Goal: Information Seeking & Learning: Learn about a topic

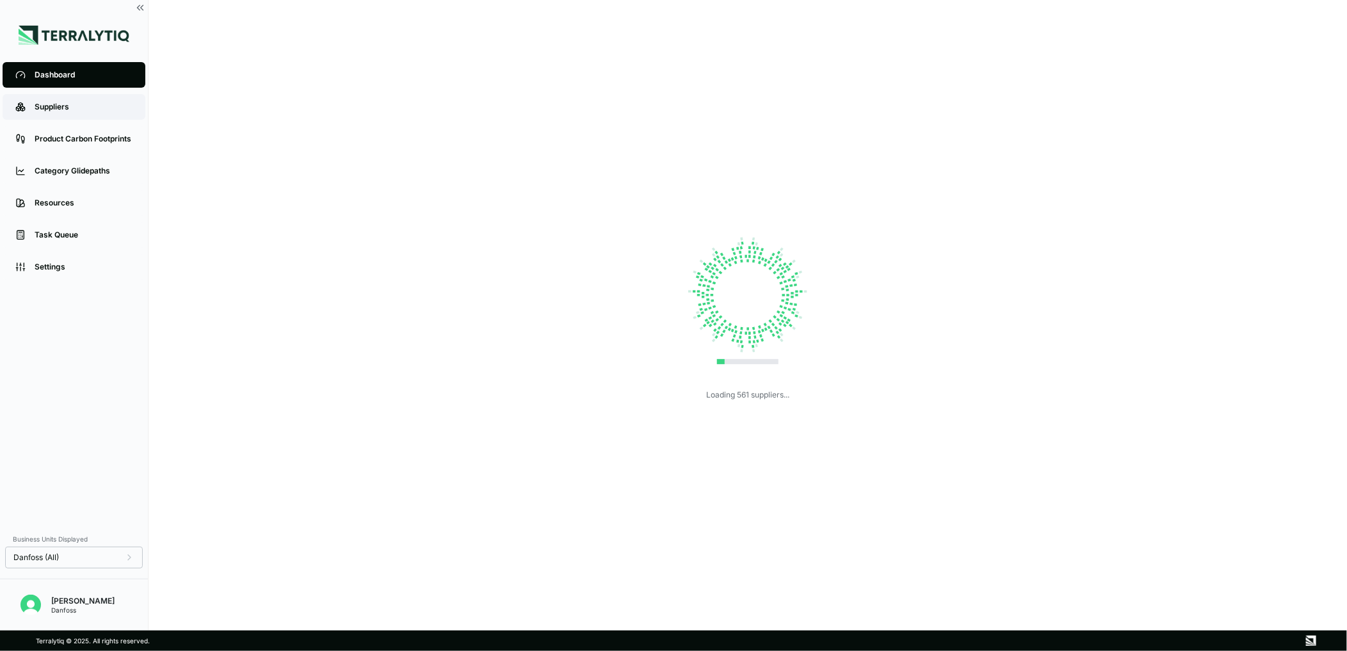
click at [52, 105] on div "Suppliers" at bounding box center [84, 107] width 98 height 10
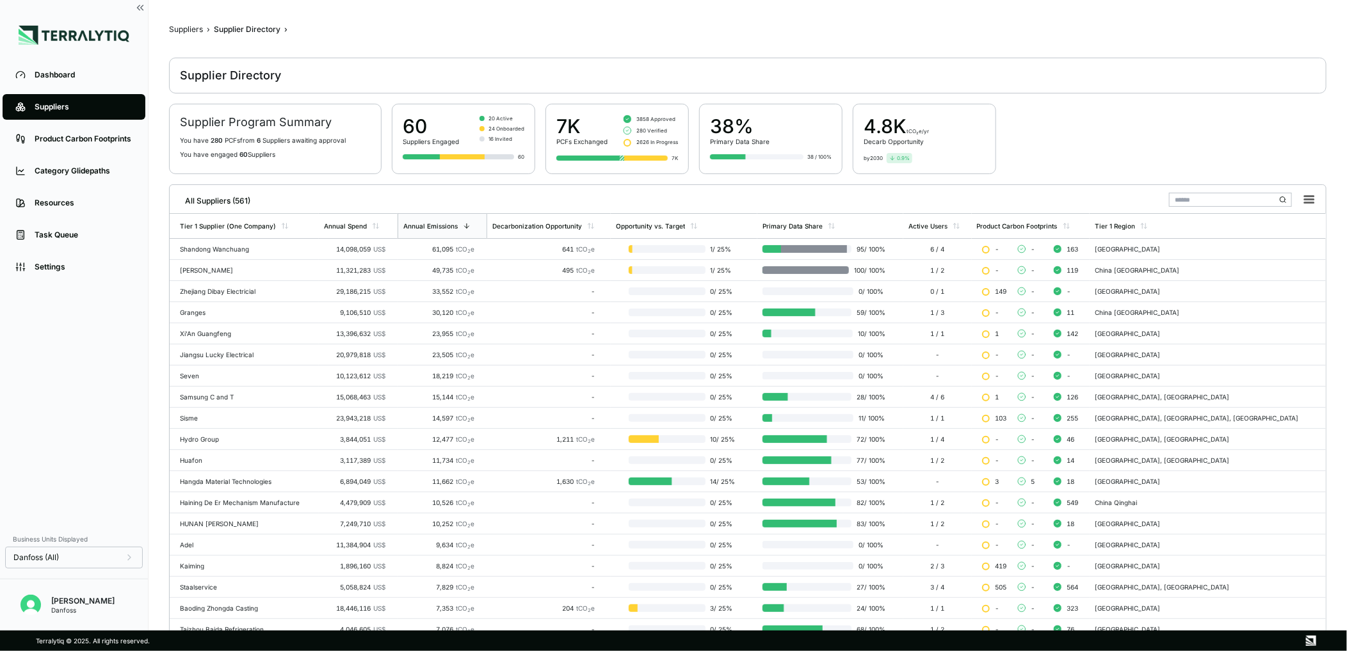
click at [1247, 206] on input "text" at bounding box center [1230, 200] width 123 height 14
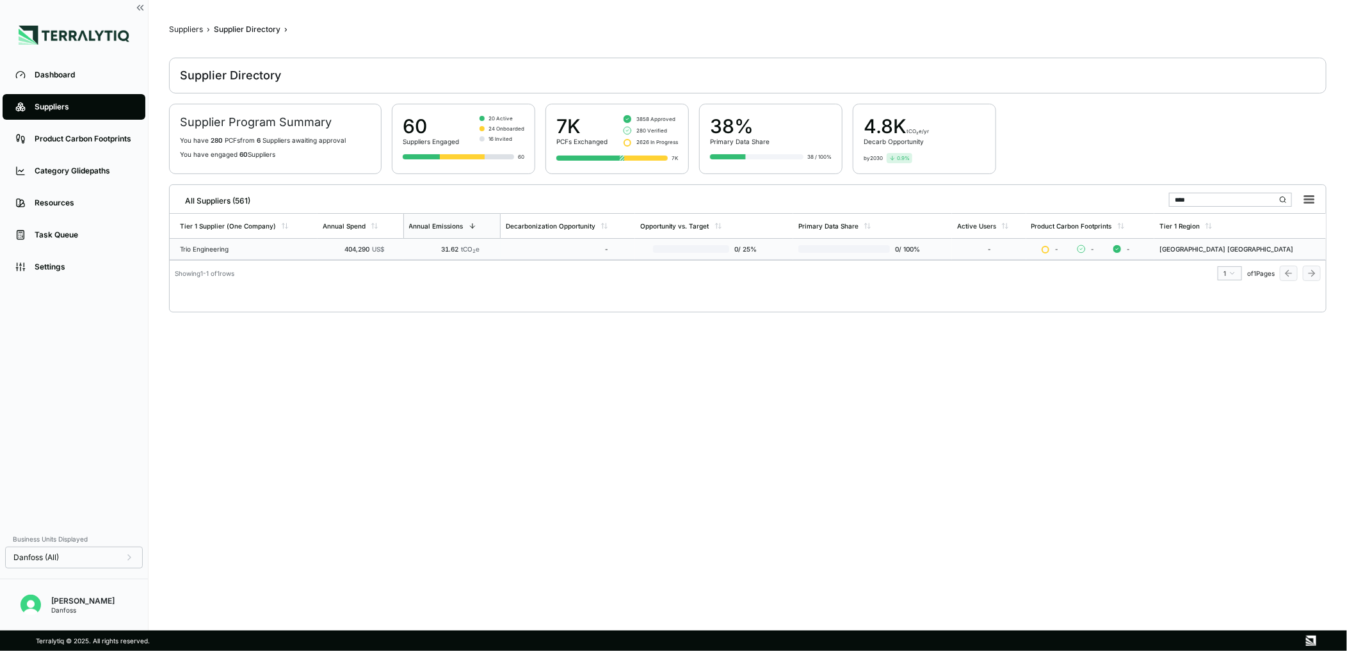
type input "****"
click at [251, 251] on div "Trio Engineering" at bounding box center [246, 249] width 133 height 8
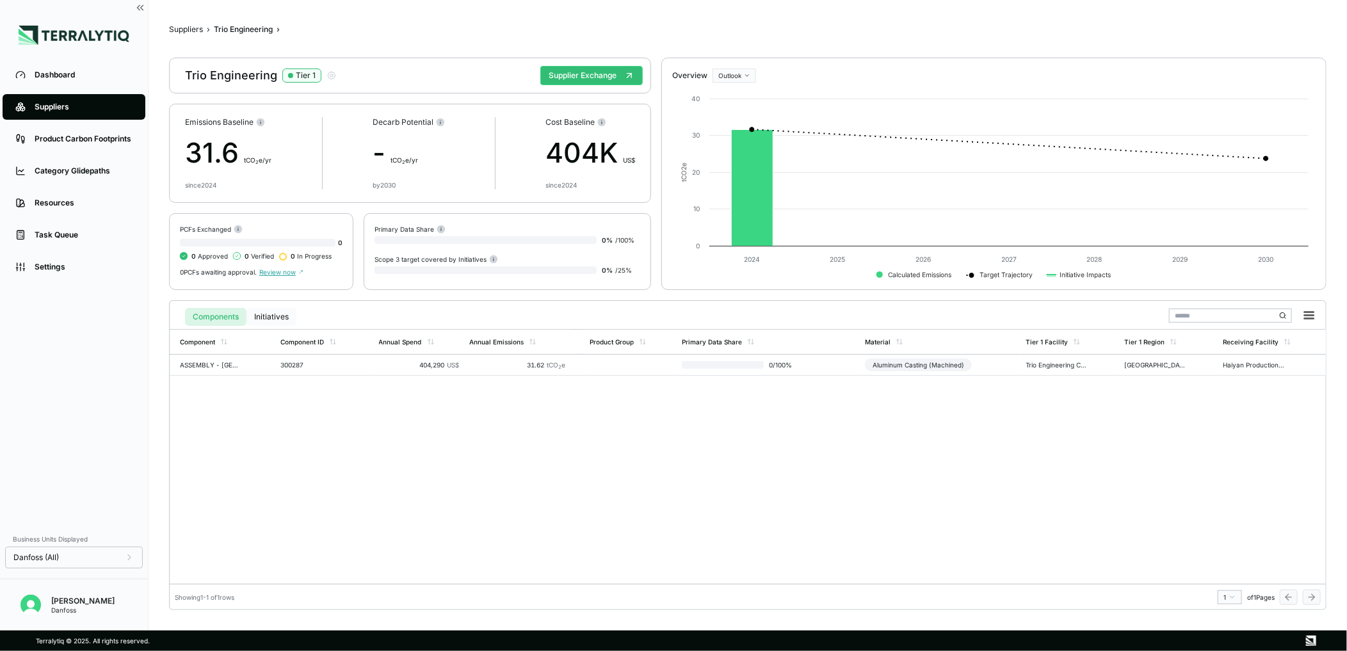
click at [296, 321] on div "Components Initiatives" at bounding box center [240, 317] width 111 height 18
click at [257, 318] on button "Initiatives" at bounding box center [271, 317] width 50 height 18
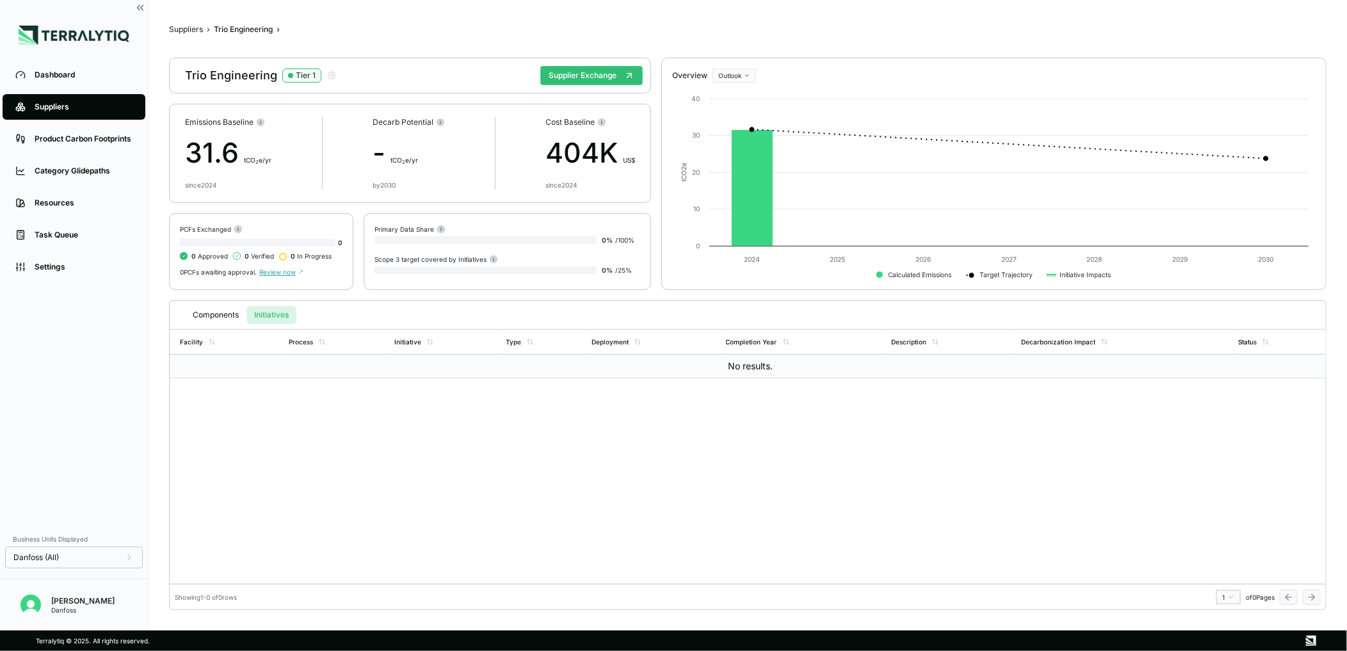
click at [735, 366] on td "No results." at bounding box center [748, 367] width 1156 height 24
click at [221, 311] on button "Components" at bounding box center [215, 315] width 61 height 18
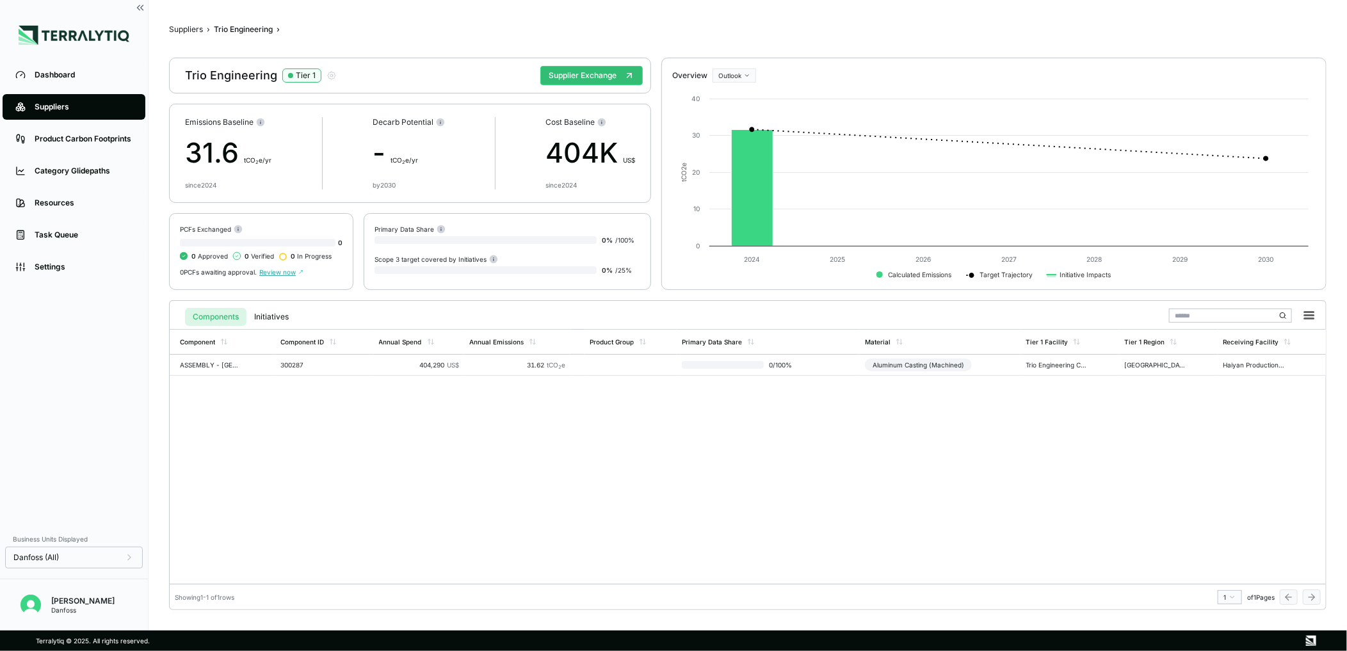
click at [432, 257] on div "Scope 3 target covered by Initiatives" at bounding box center [437, 259] width 124 height 10
click at [432, 261] on div "Scope 3 target covered by Initiatives" at bounding box center [437, 259] width 124 height 10
drag, startPoint x: 432, startPoint y: 261, endPoint x: 416, endPoint y: 289, distance: 32.7
click at [416, 289] on div "Primary Data Share 0 % / 100 % Scope 3 target covered by Initiatives 0 % / 25 %" at bounding box center [507, 251] width 287 height 77
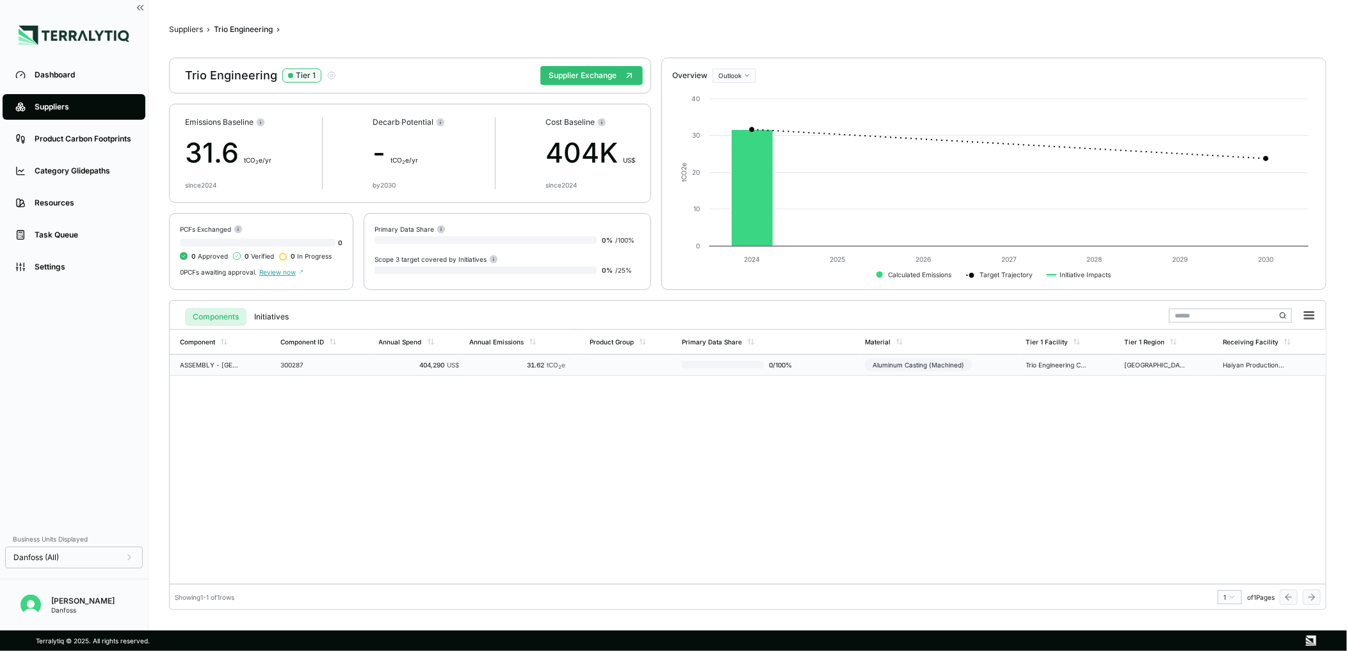
click at [220, 362] on div "ASSEMBLY - [GEOGRAPHIC_DATA]/DC CONVERTER" at bounding box center [210, 365] width 61 height 8
click at [266, 311] on button "Initiatives" at bounding box center [271, 317] width 50 height 18
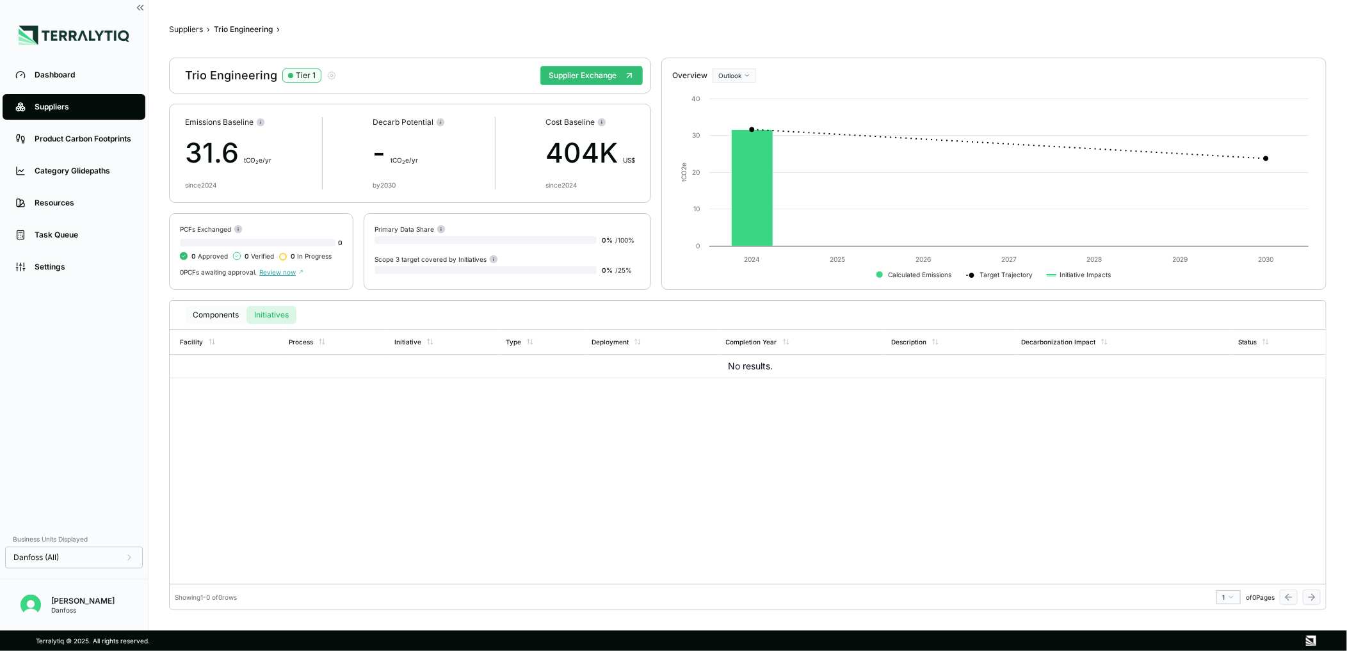
click at [220, 317] on button "Components" at bounding box center [215, 315] width 61 height 18
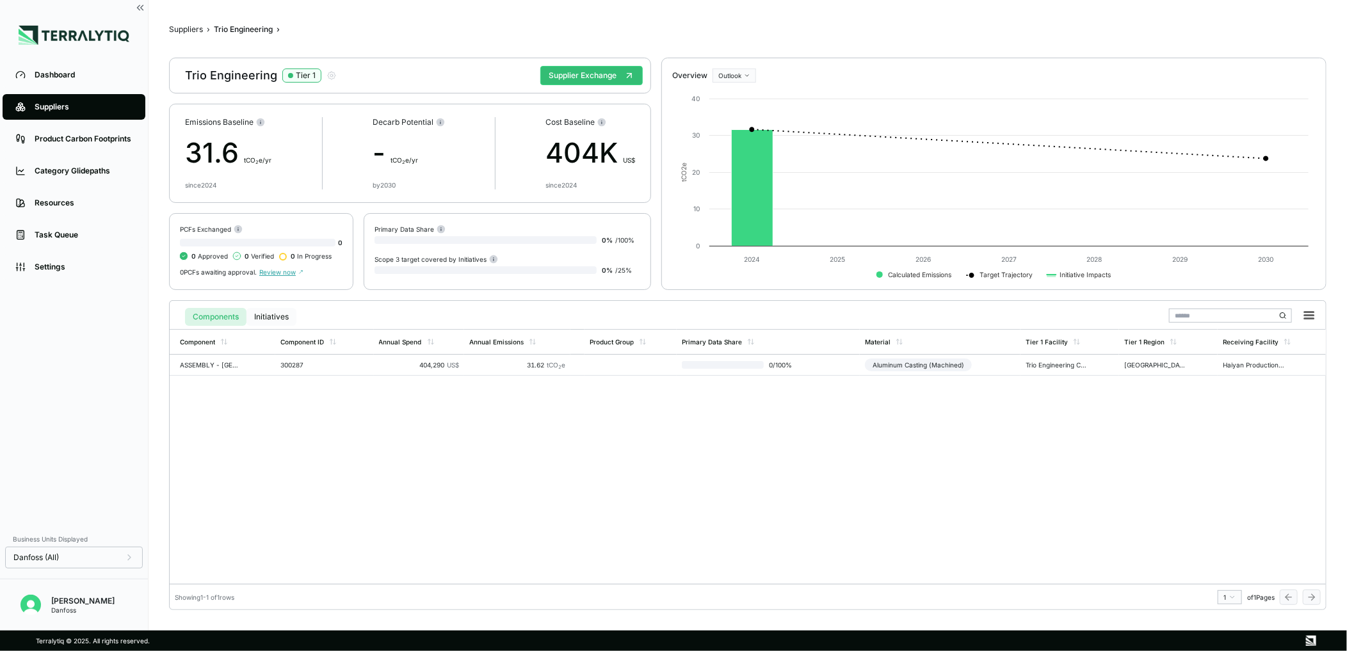
click at [275, 315] on button "Initiatives" at bounding box center [271, 317] width 50 height 18
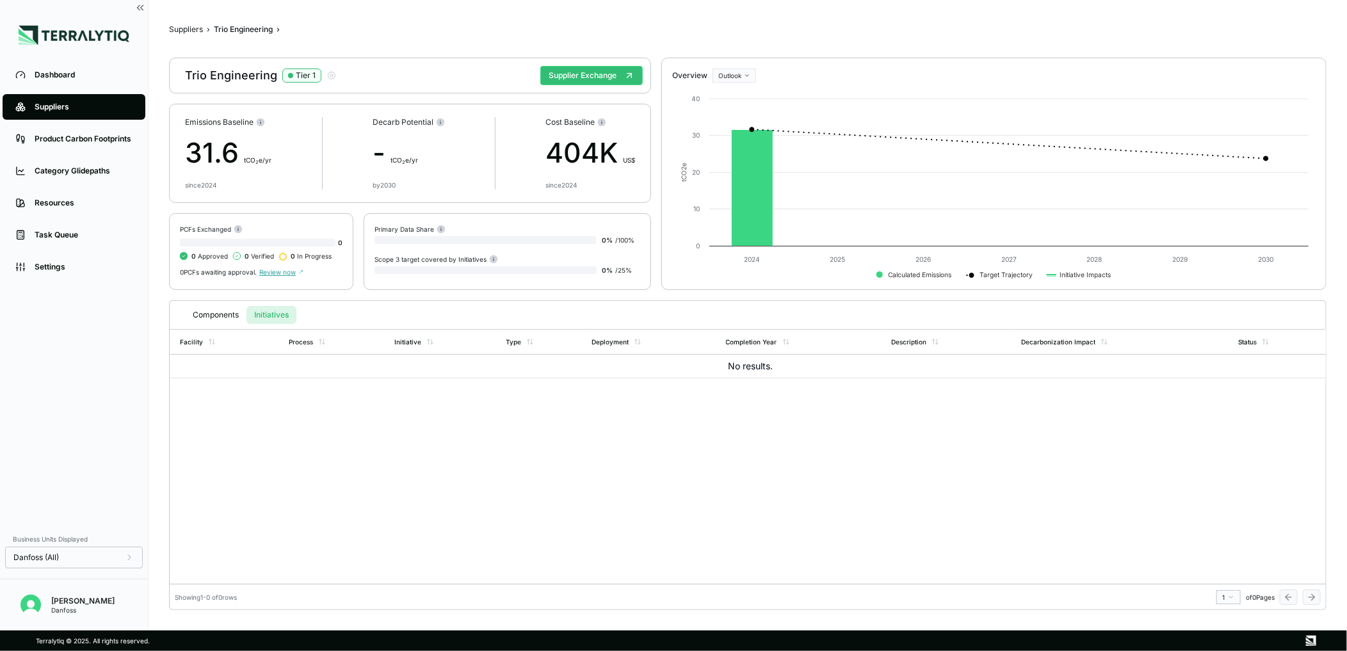
click at [286, 270] on span "Review now" at bounding box center [281, 272] width 44 height 8
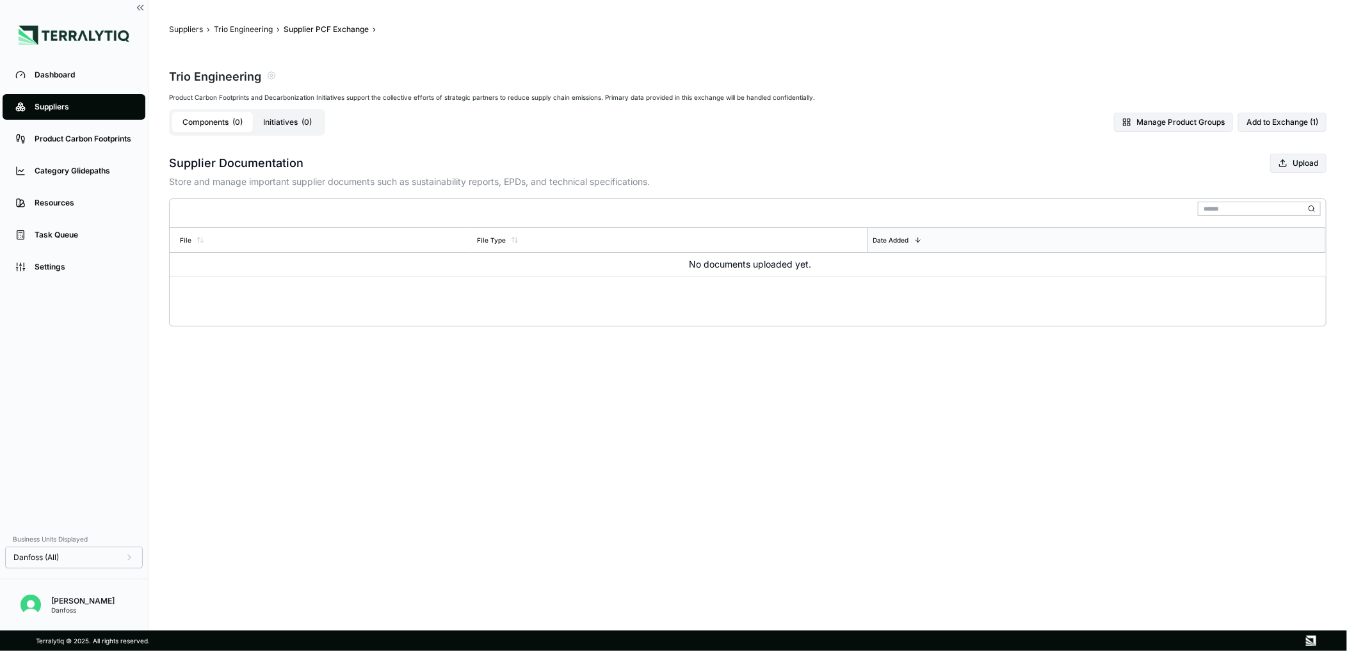
click at [293, 129] on button "Initiatives ( 0 )" at bounding box center [287, 122] width 69 height 20
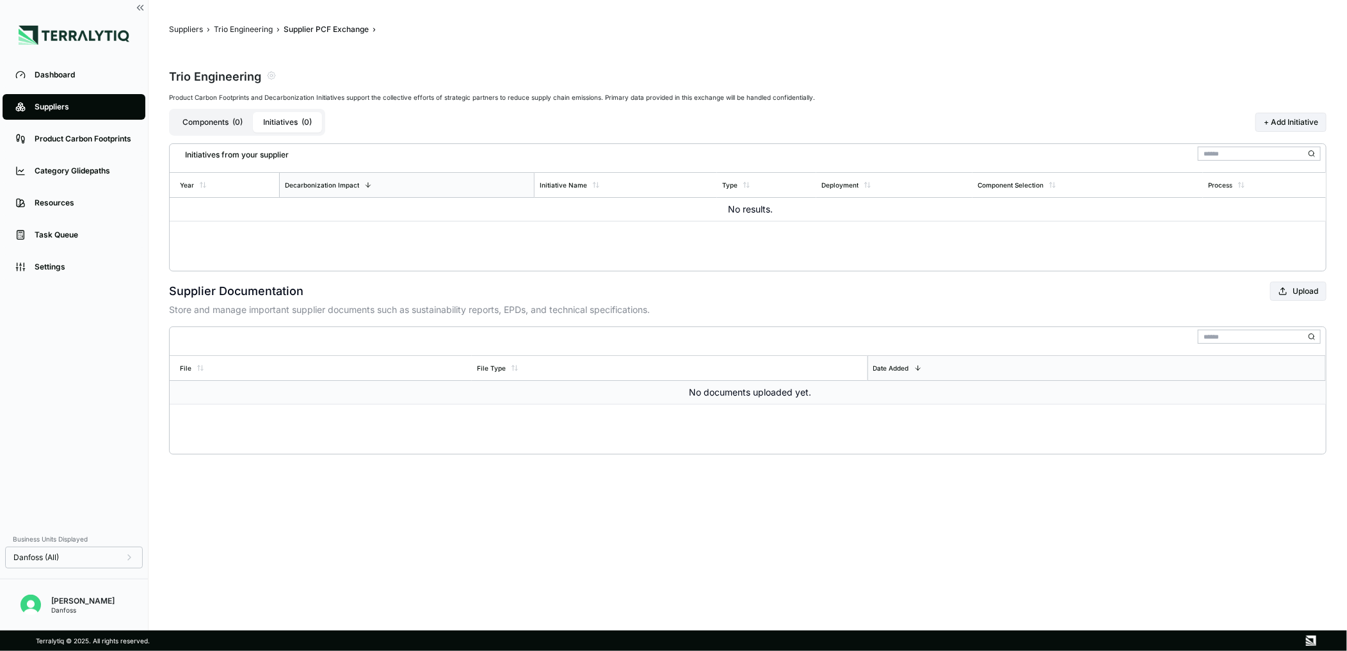
click at [707, 394] on td "No documents uploaded yet." at bounding box center [748, 393] width 1156 height 24
click at [1111, 273] on div "Suppliers › Trio Engineering › Supplier PCF Exchange › Trio Engineering Product…" at bounding box center [748, 239] width 1158 height 430
click at [1316, 113] on button "+ Add Initiative" at bounding box center [1290, 122] width 71 height 19
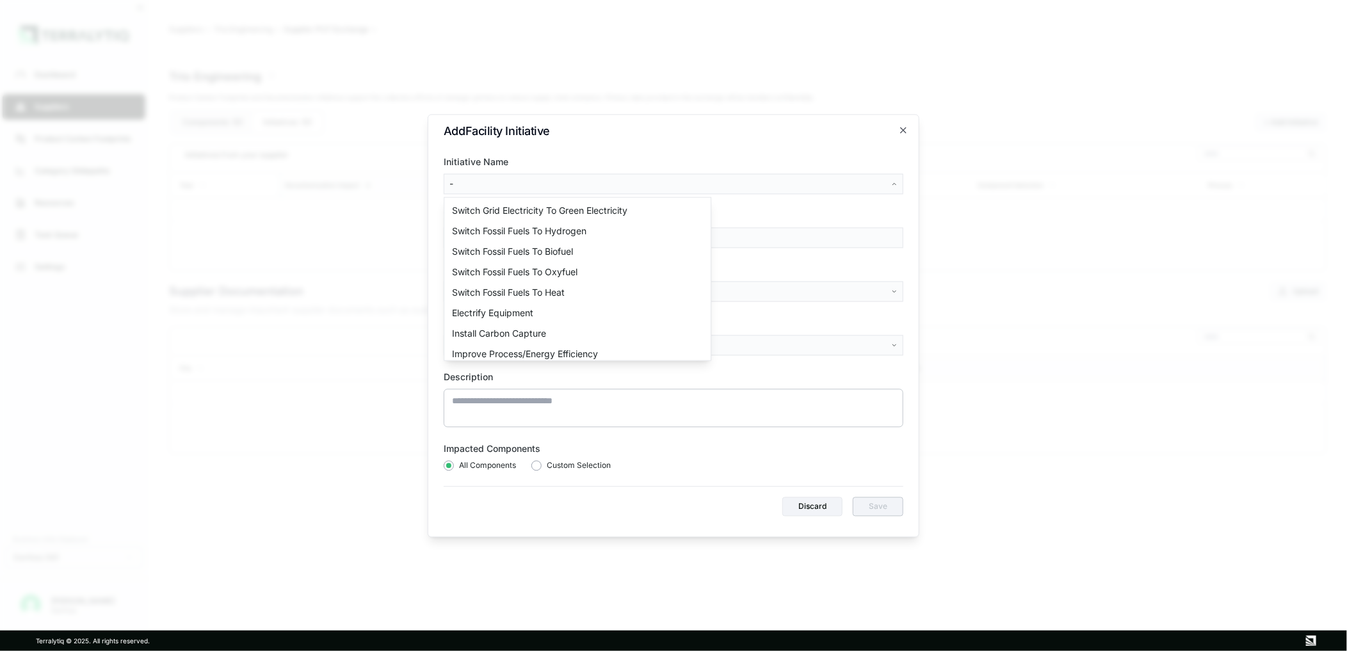
click at [891, 180] on body "Dashboard Suppliers Product Carbon Footprints Category Glidepaths Resources Tas…" at bounding box center [673, 325] width 1347 height 651
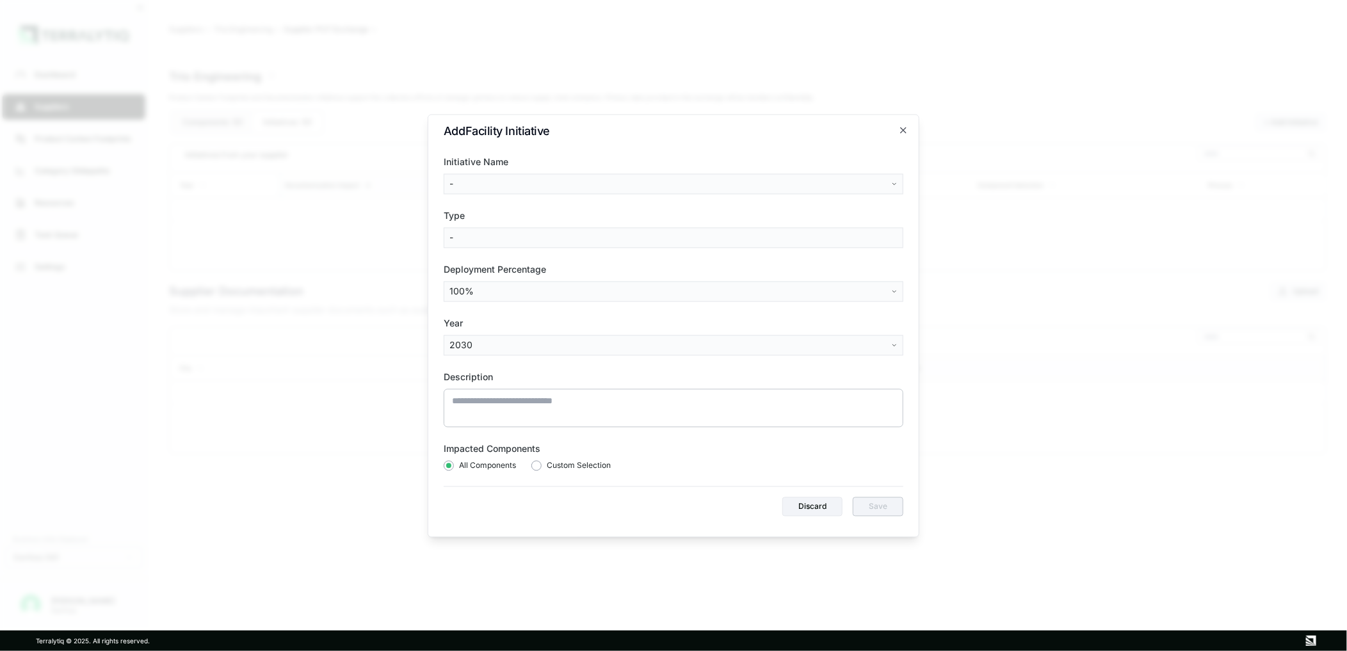
click at [821, 158] on body "Dashboard Suppliers Product Carbon Footprints Category Glidepaths Resources Tas…" at bounding box center [673, 325] width 1347 height 651
click at [907, 125] on icon "button" at bounding box center [903, 130] width 10 height 10
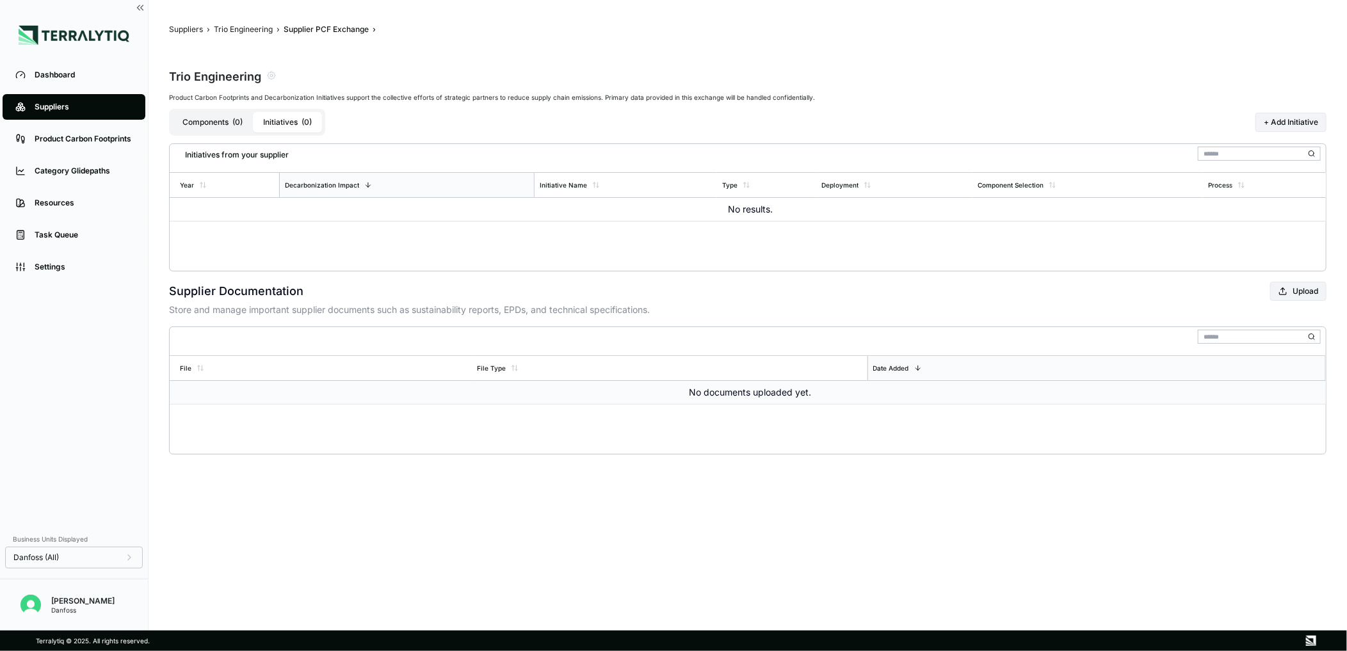
click at [300, 400] on td "No documents uploaded yet." at bounding box center [748, 393] width 1156 height 24
click at [356, 369] on div "File" at bounding box center [321, 368] width 302 height 24
click at [1288, 282] on button "Upload" at bounding box center [1298, 291] width 56 height 19
click at [843, 291] on div "Supplier Documentation Upload" at bounding box center [748, 291] width 1158 height 19
click at [58, 111] on div "Suppliers" at bounding box center [84, 107] width 98 height 10
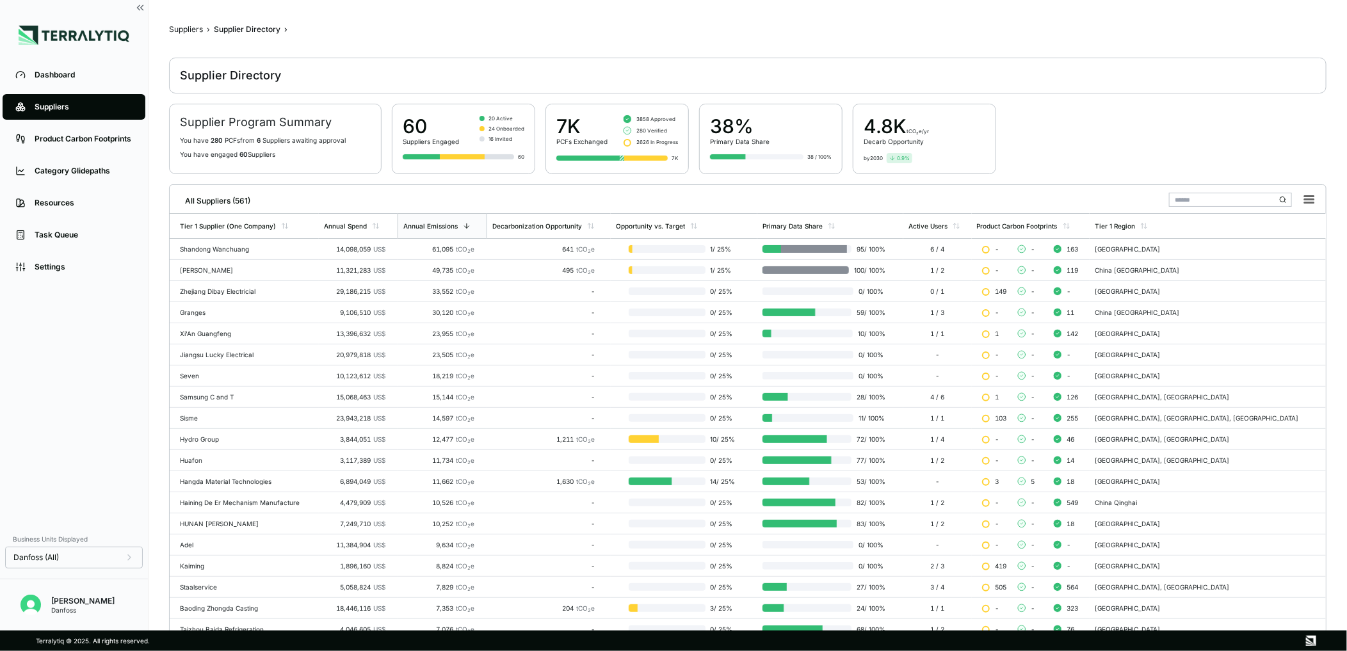
click at [1252, 206] on input "text" at bounding box center [1230, 200] width 123 height 14
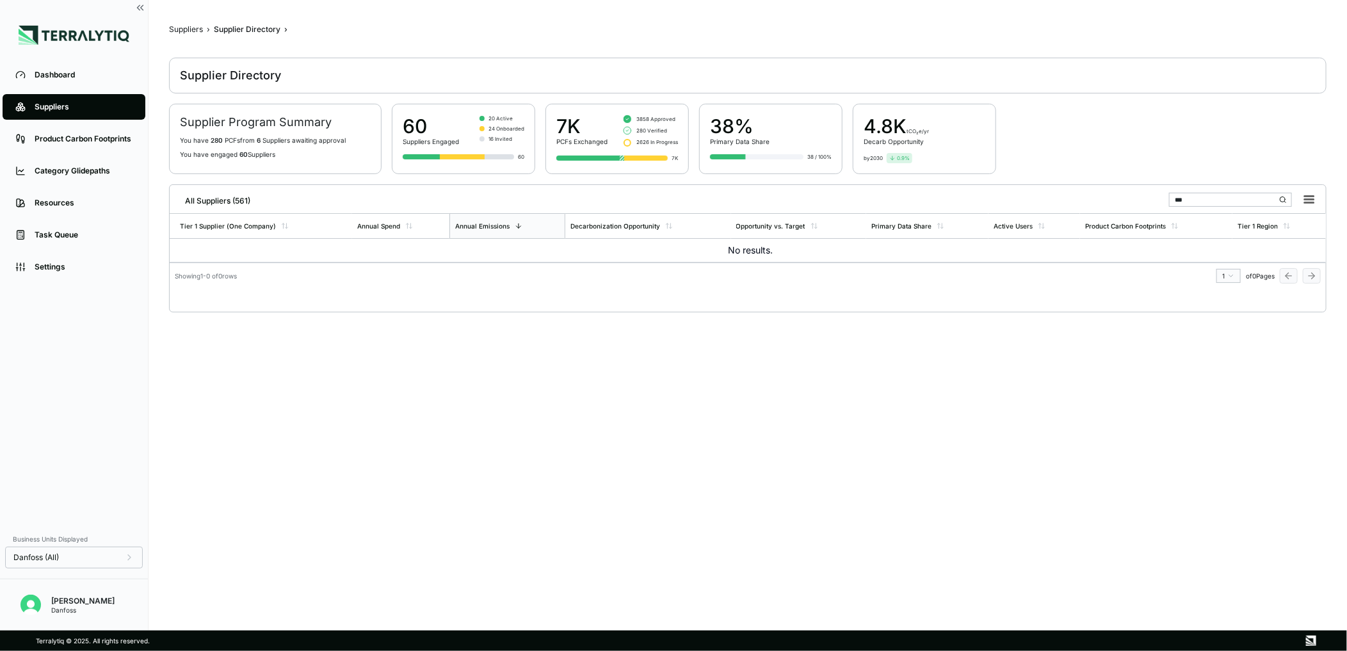
type input "****"
drag, startPoint x: 1246, startPoint y: 202, endPoint x: 1162, endPoint y: 206, distance: 84.0
click at [1164, 204] on div "All Suppliers (561) ****" at bounding box center [748, 198] width 1146 height 26
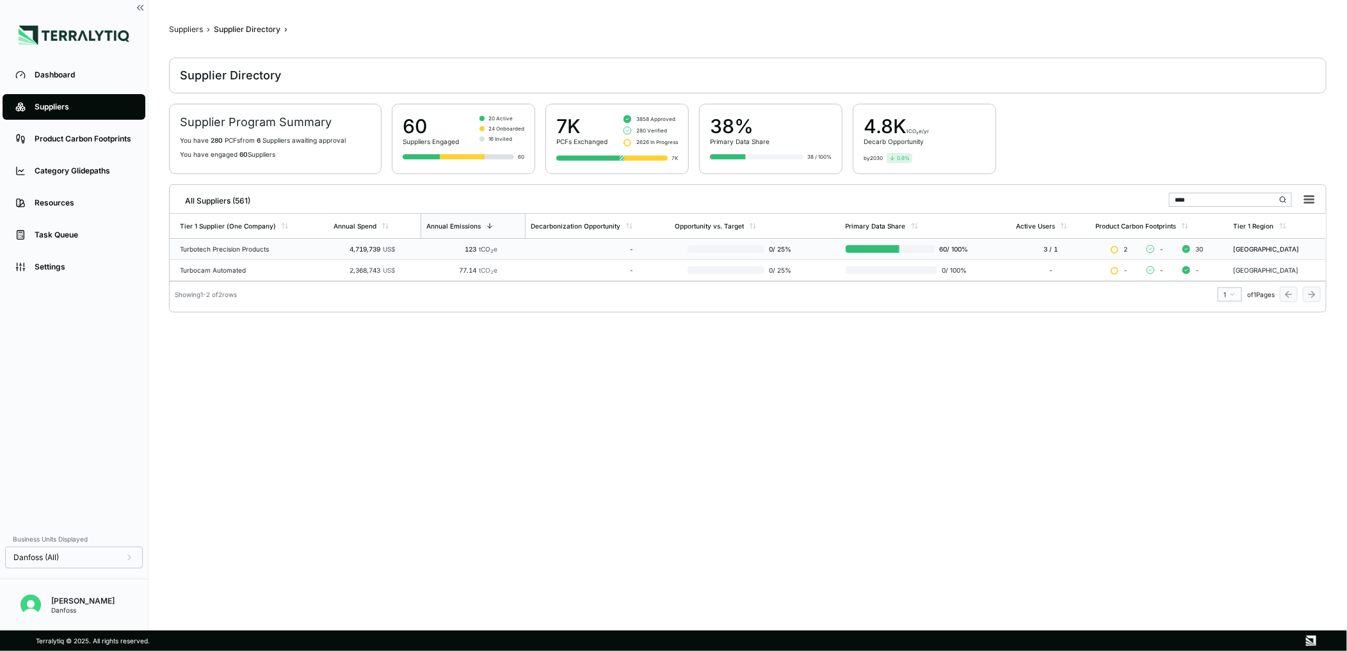
type input "****"
click at [242, 256] on td "Turbotech Precision Products" at bounding box center [249, 249] width 159 height 21
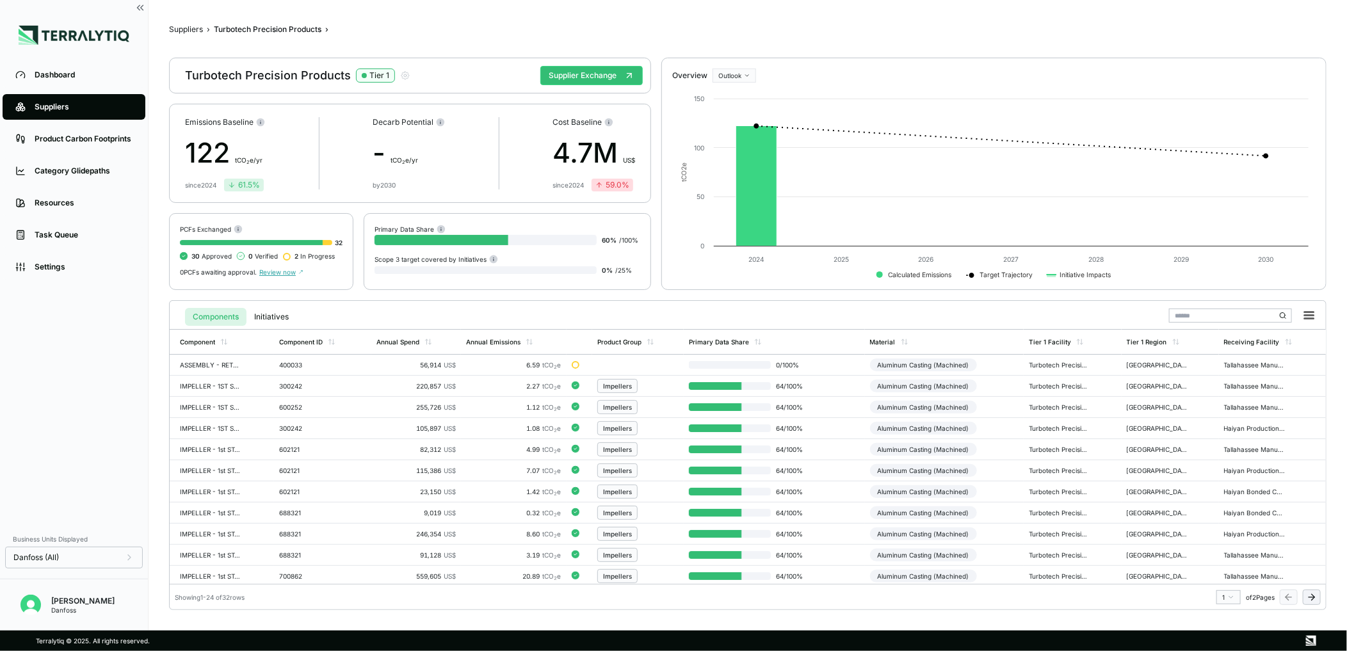
click at [266, 271] on span "Review now" at bounding box center [281, 272] width 44 height 8
click at [43, 109] on div "Suppliers" at bounding box center [84, 107] width 98 height 10
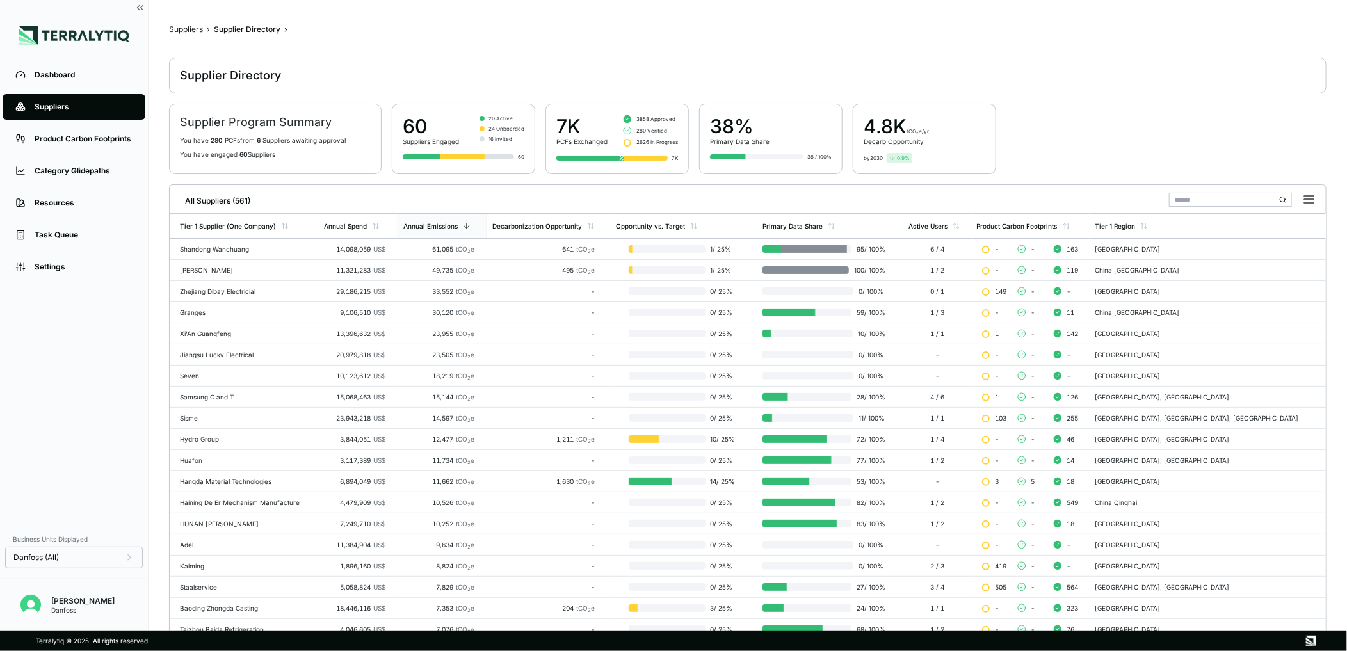
click at [1232, 200] on input "text" at bounding box center [1230, 200] width 123 height 14
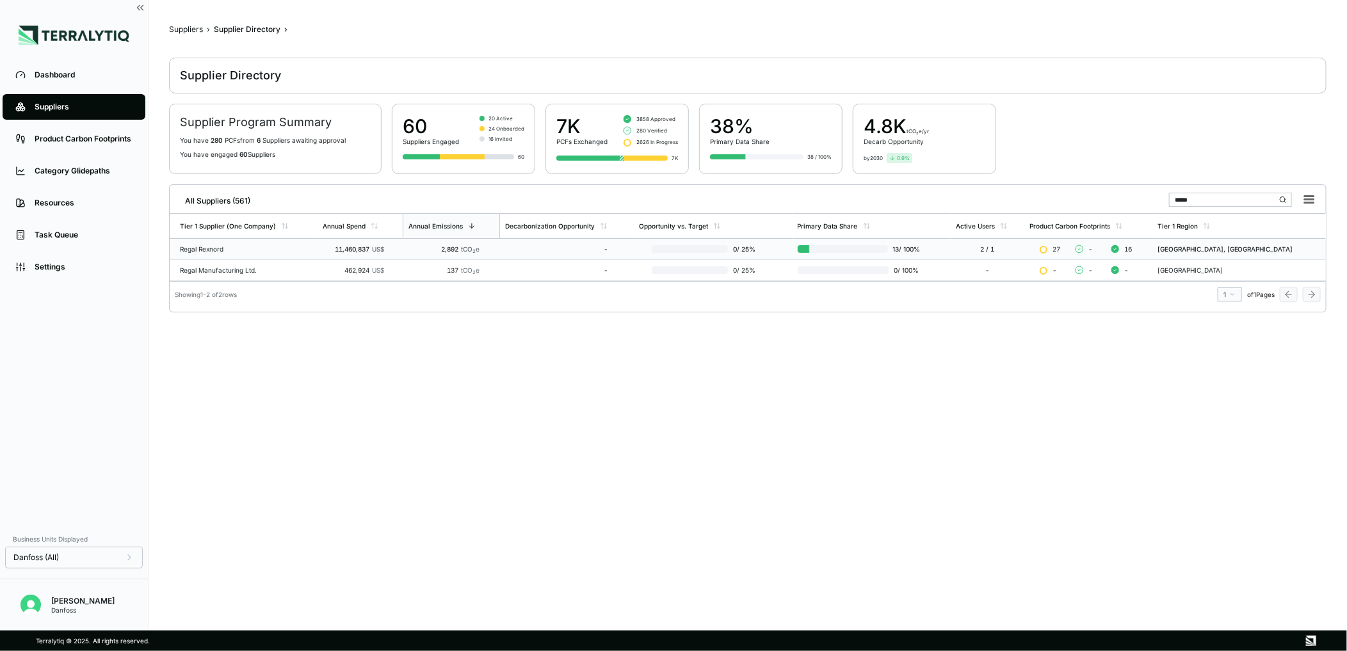
type input "*****"
click at [210, 251] on div "Regal Rexnord" at bounding box center [246, 249] width 133 height 8
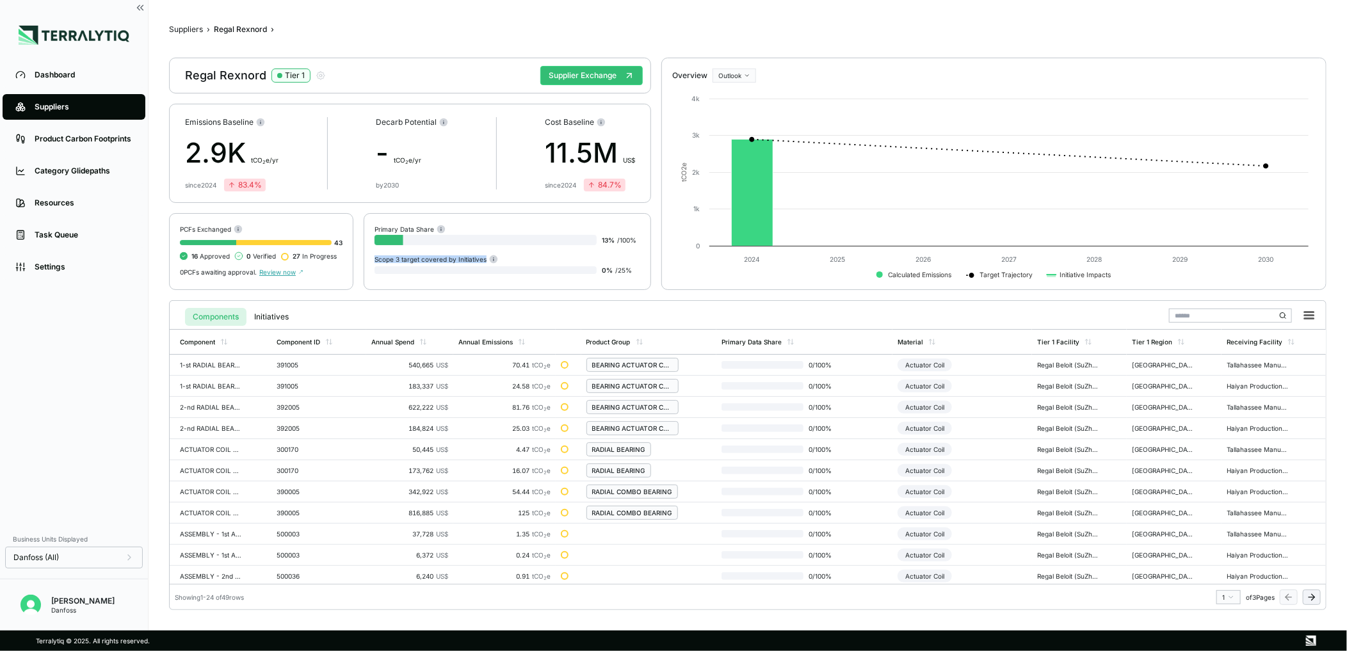
drag, startPoint x: 374, startPoint y: 257, endPoint x: 484, endPoint y: 257, distance: 110.1
click at [484, 257] on div "Scope 3 target covered by Initiatives" at bounding box center [437, 259] width 124 height 10
click at [275, 316] on button "Initiatives" at bounding box center [271, 317] width 50 height 18
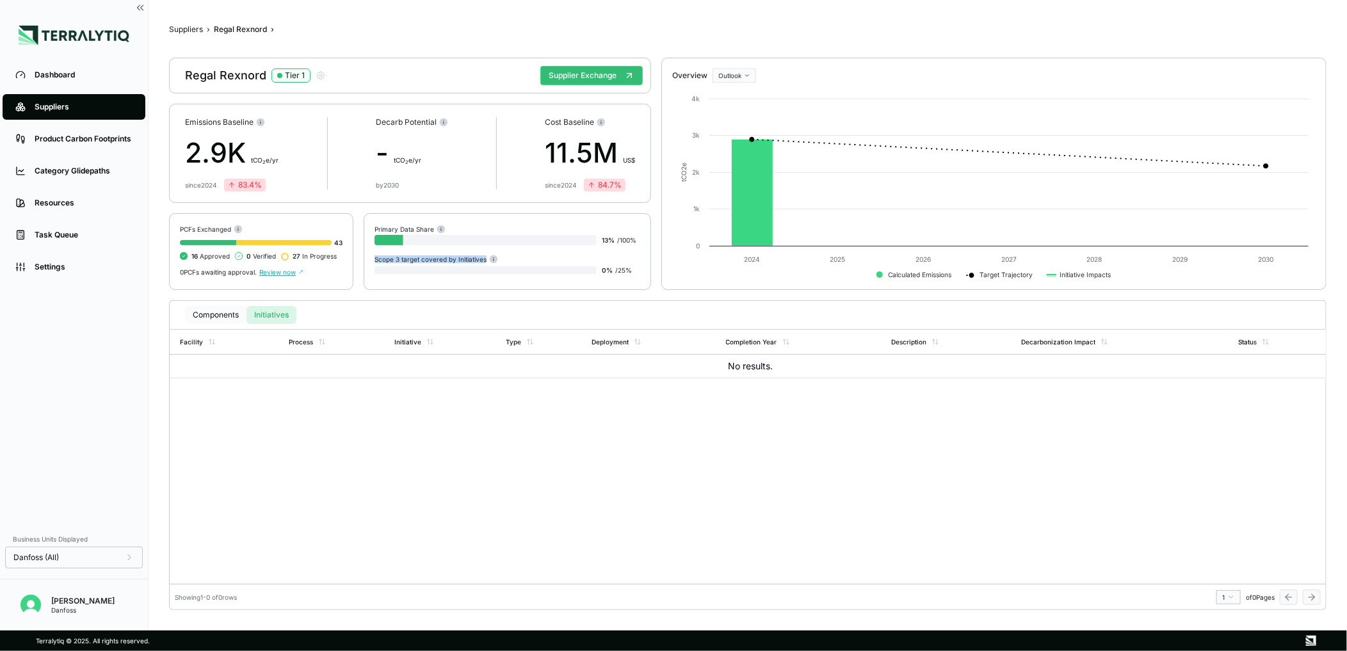
click at [214, 314] on button "Components" at bounding box center [215, 315] width 61 height 18
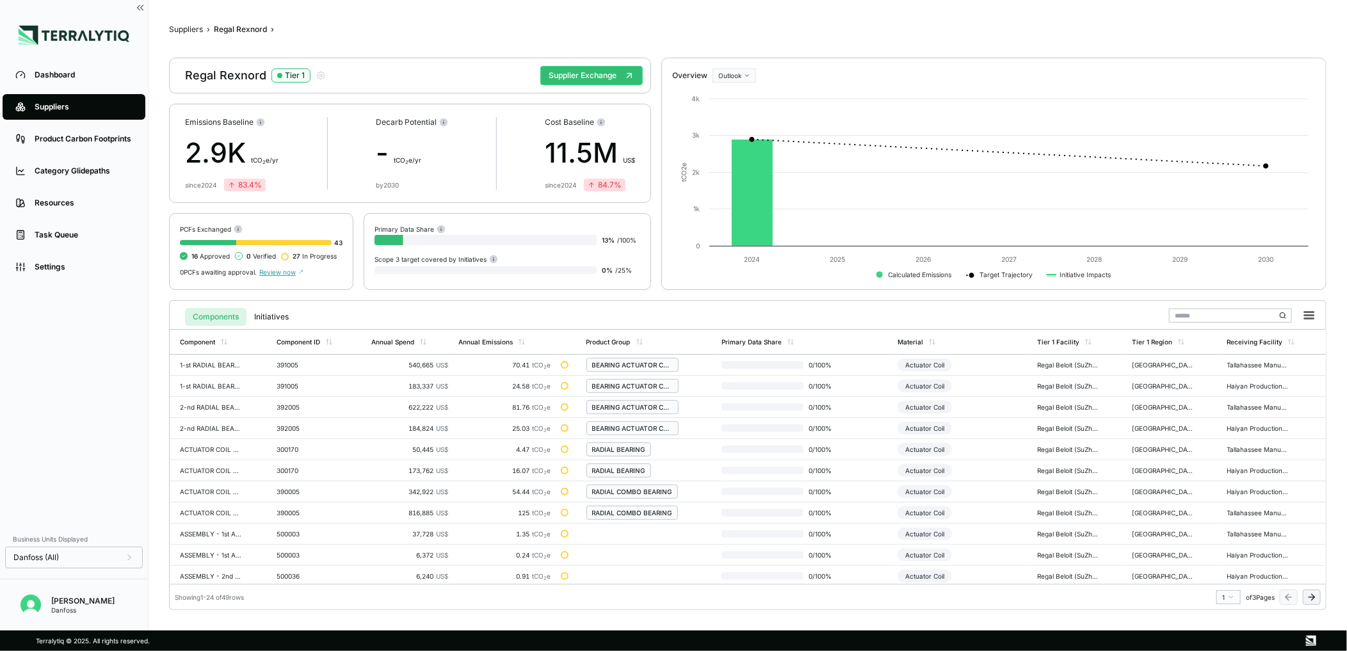
click at [91, 106] on div "Suppliers" at bounding box center [84, 107] width 98 height 10
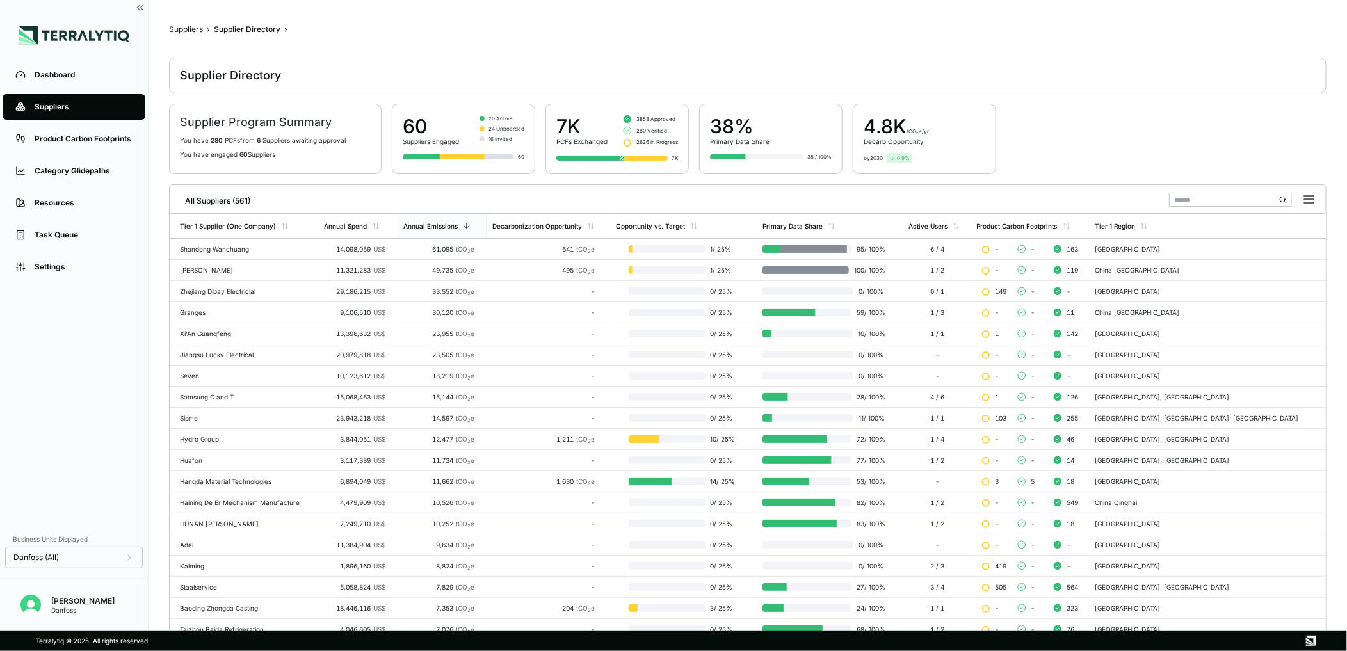
click at [1193, 199] on input "text" at bounding box center [1230, 200] width 123 height 14
click at [125, 554] on icon at bounding box center [129, 558] width 10 height 10
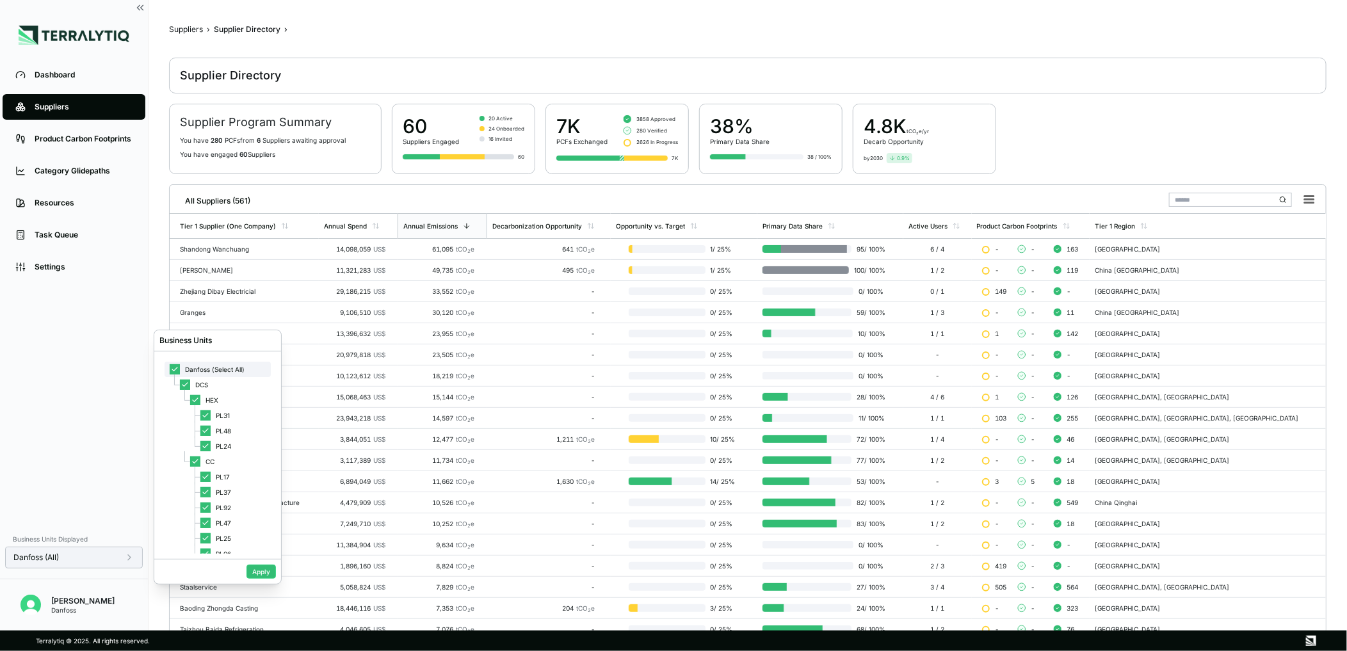
click at [180, 370] on div "Danfoss (Select All)" at bounding box center [218, 369] width 106 height 15
click at [206, 478] on div at bounding box center [205, 479] width 10 height 10
click at [261, 569] on button "Apply" at bounding box center [260, 572] width 29 height 14
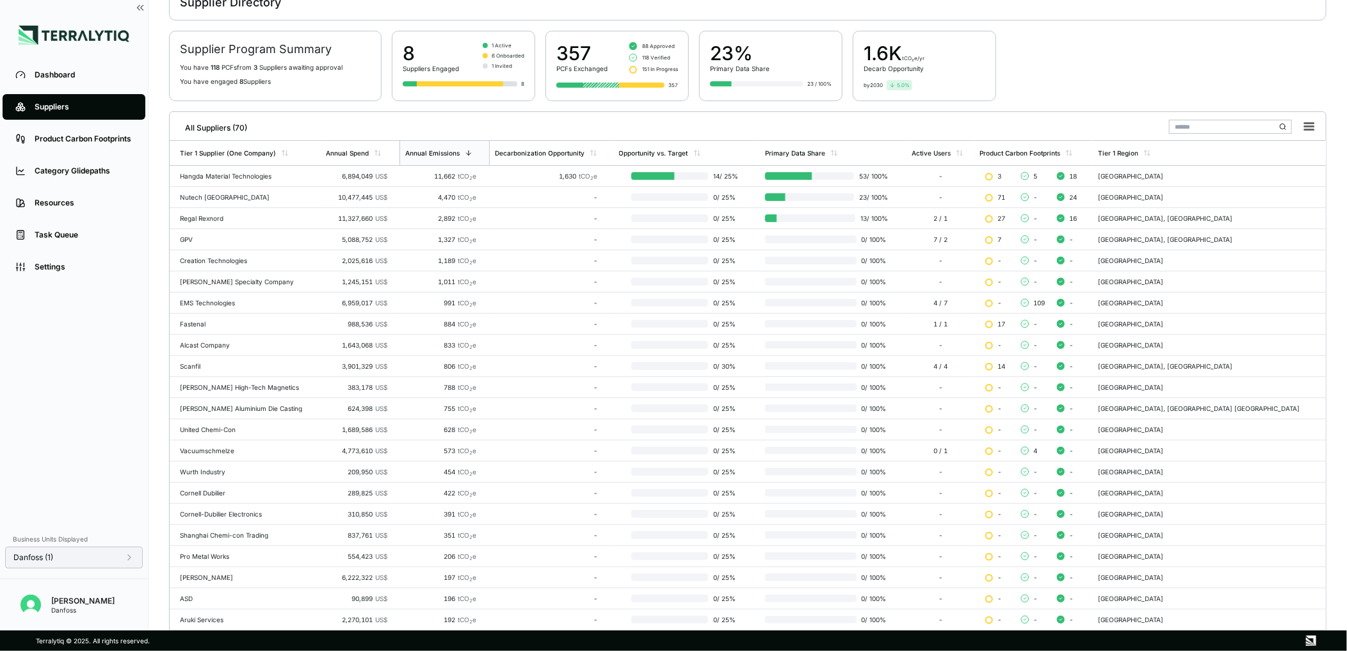
scroll to position [142, 0]
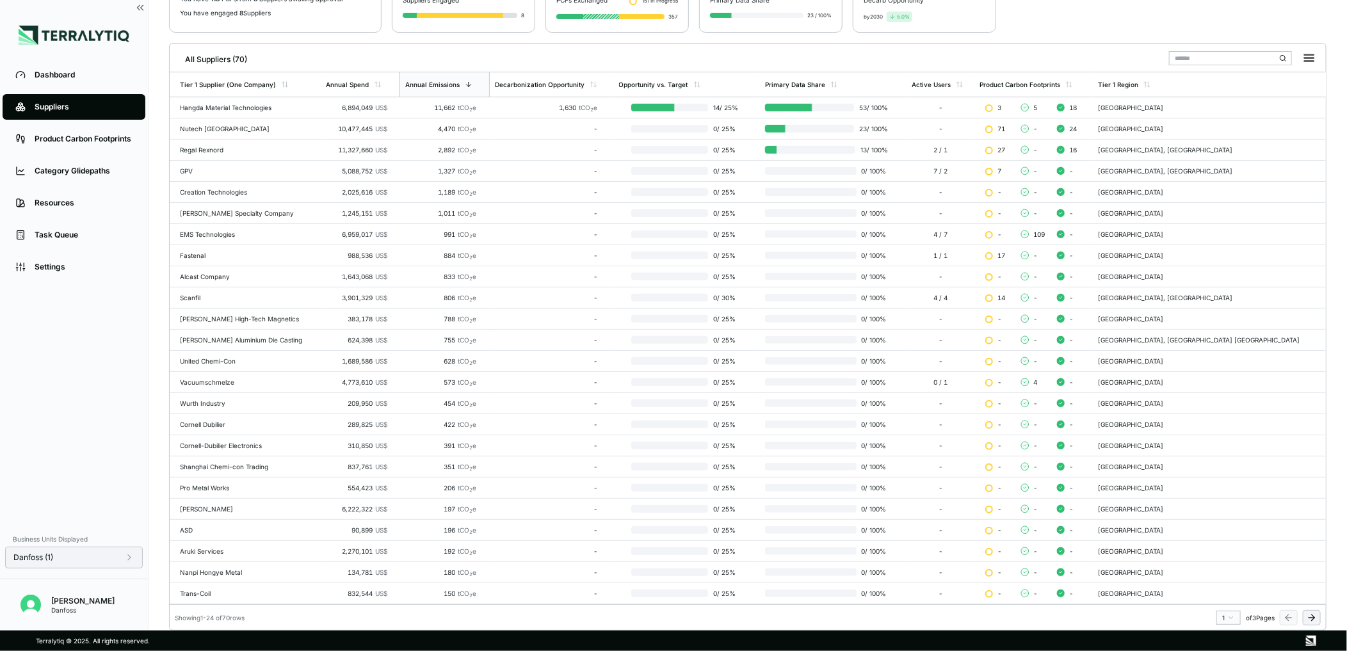
click at [1312, 620] on icon at bounding box center [1313, 618] width 3 height 6
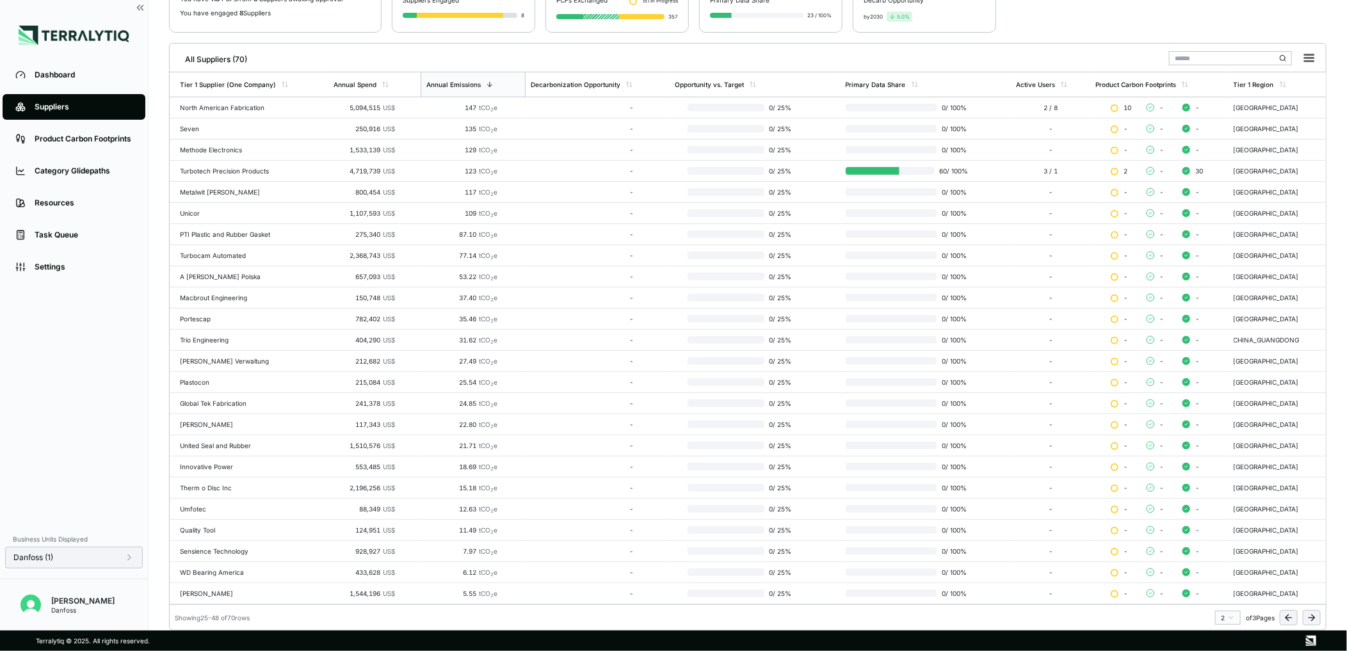
click at [1312, 620] on icon at bounding box center [1313, 618] width 3 height 6
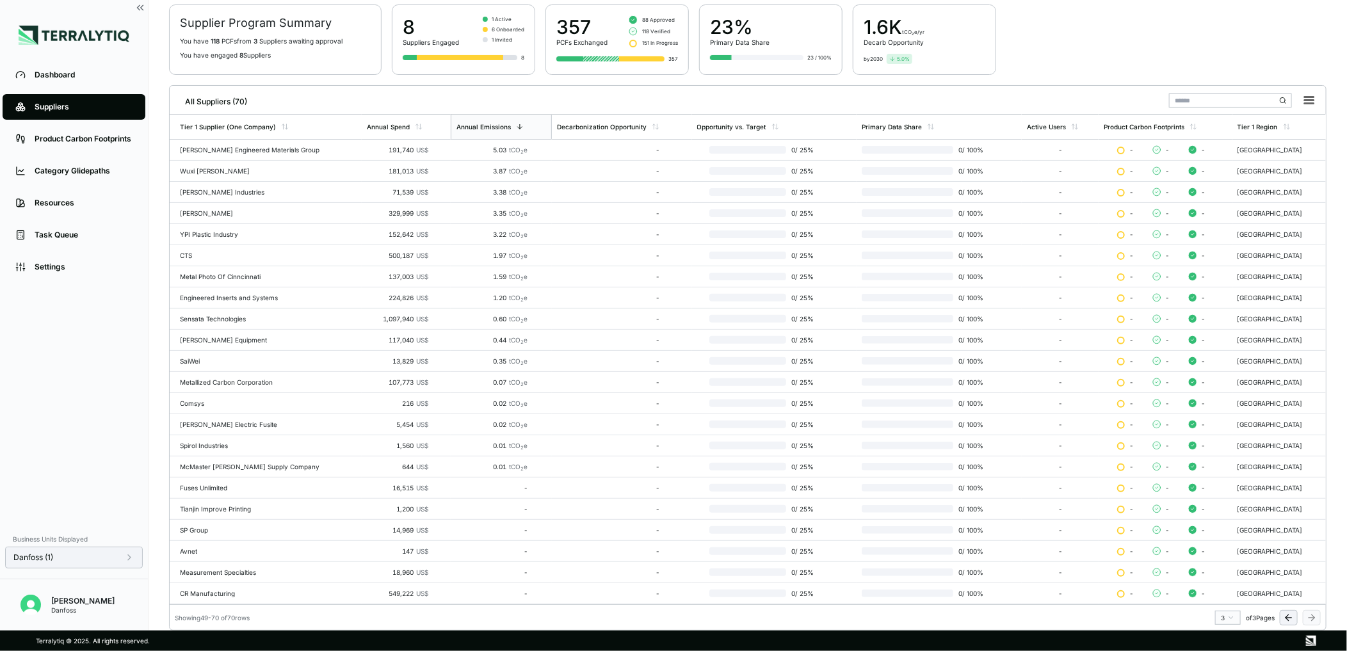
scroll to position [100, 0]
click at [1287, 620] on icon at bounding box center [1289, 618] width 10 height 10
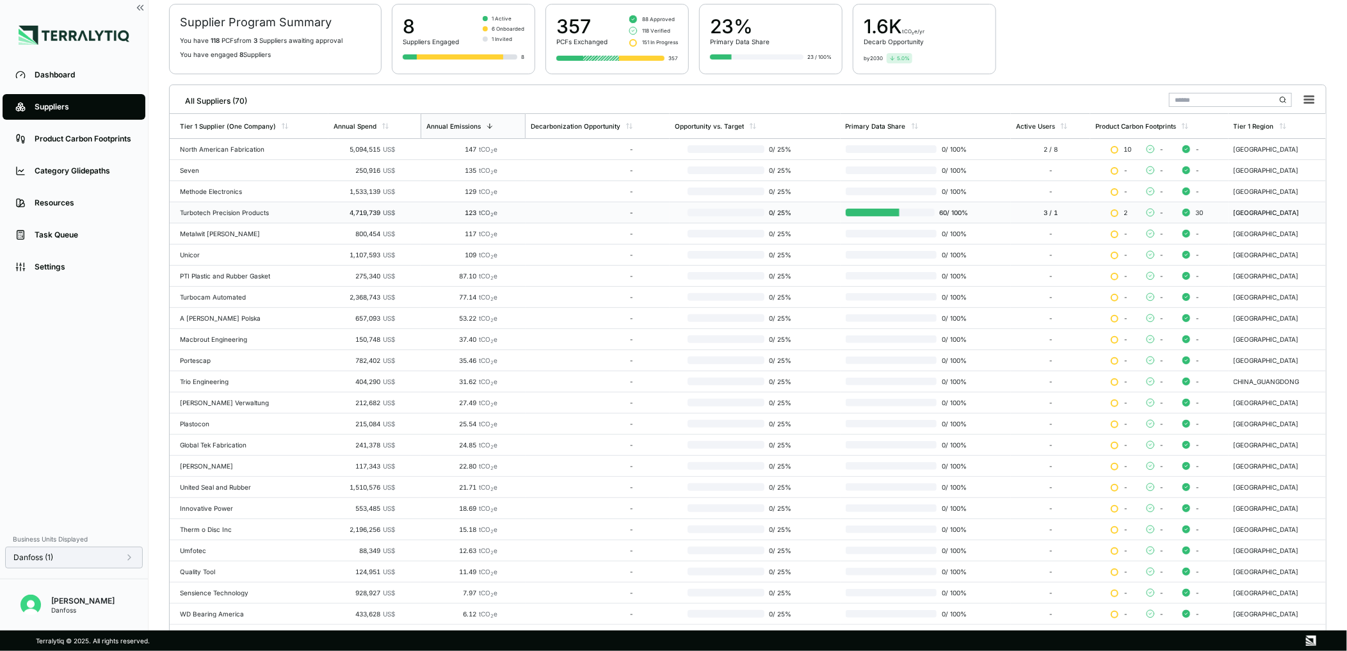
scroll to position [142, 0]
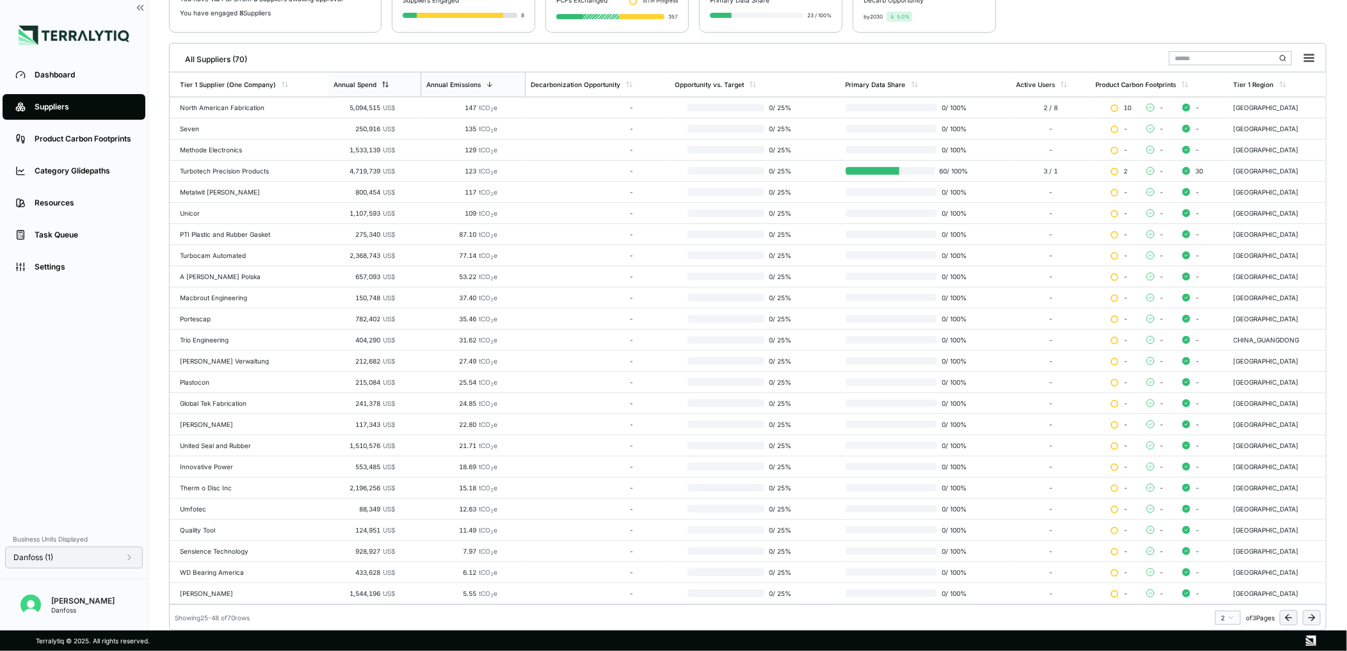
click at [365, 81] on div "Annual Spend" at bounding box center [355, 85] width 43 height 8
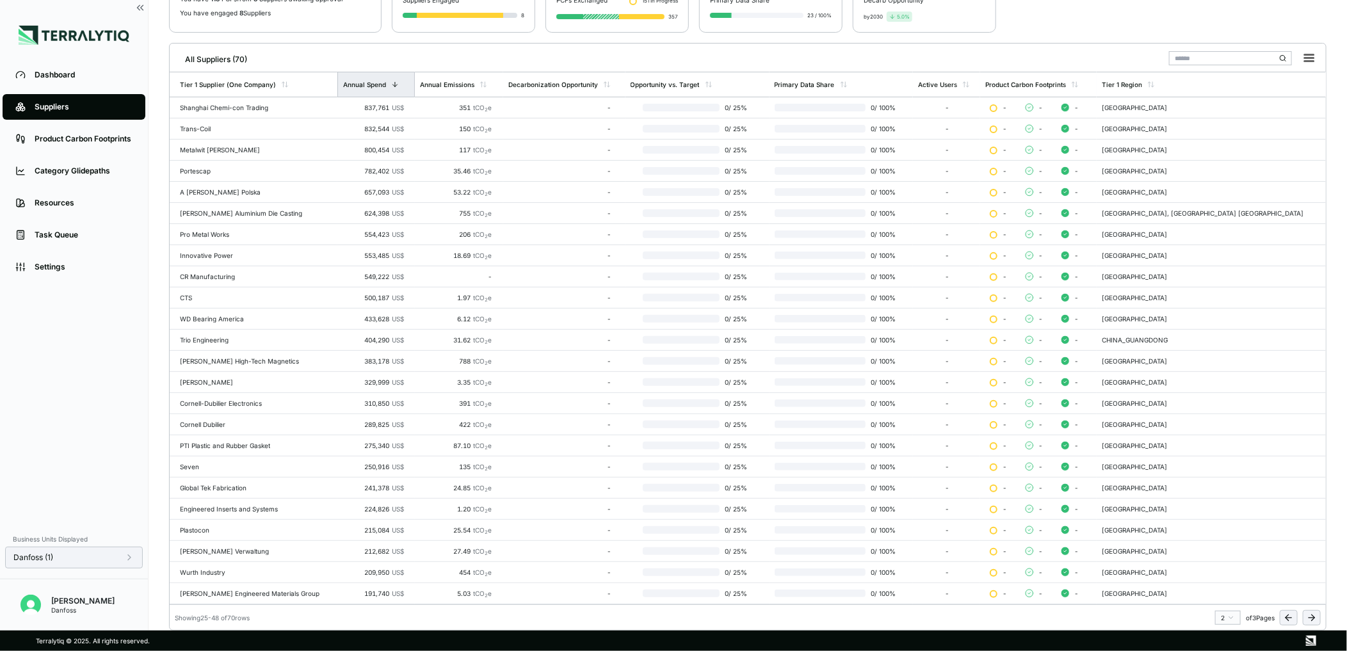
click at [398, 85] on icon at bounding box center [395, 85] width 8 height 8
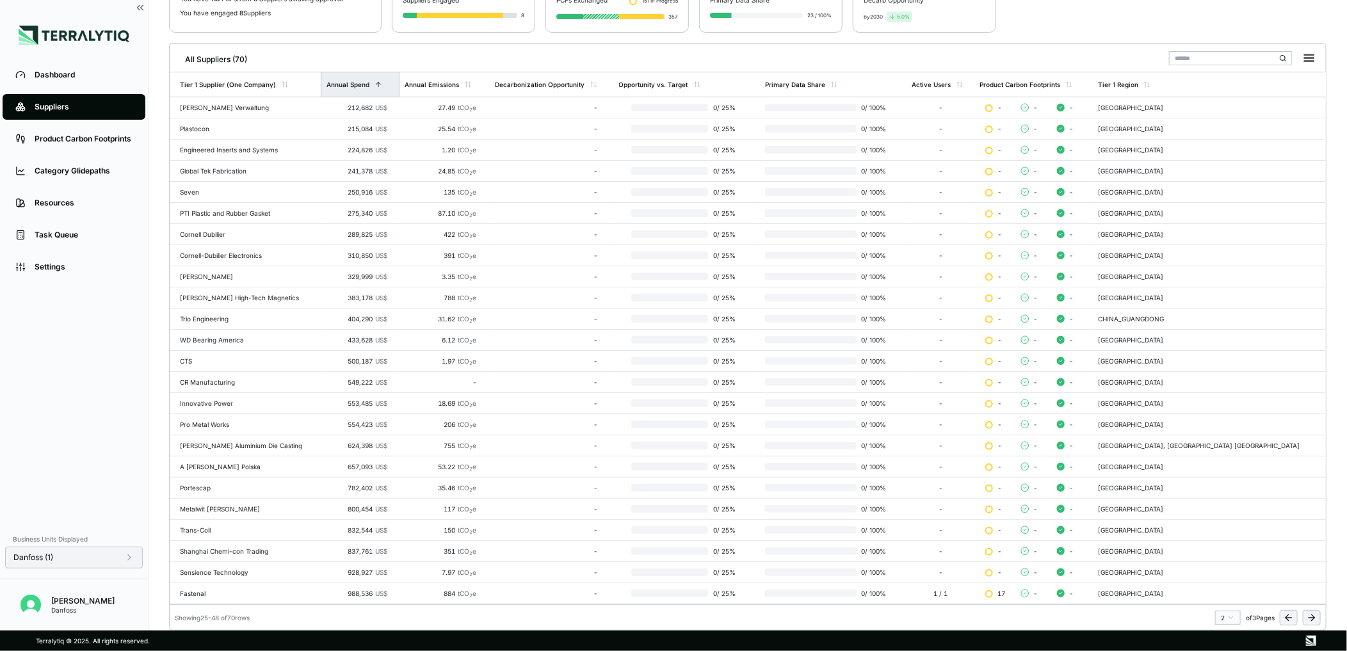
click at [369, 83] on div "Annual Spend" at bounding box center [348, 85] width 43 height 8
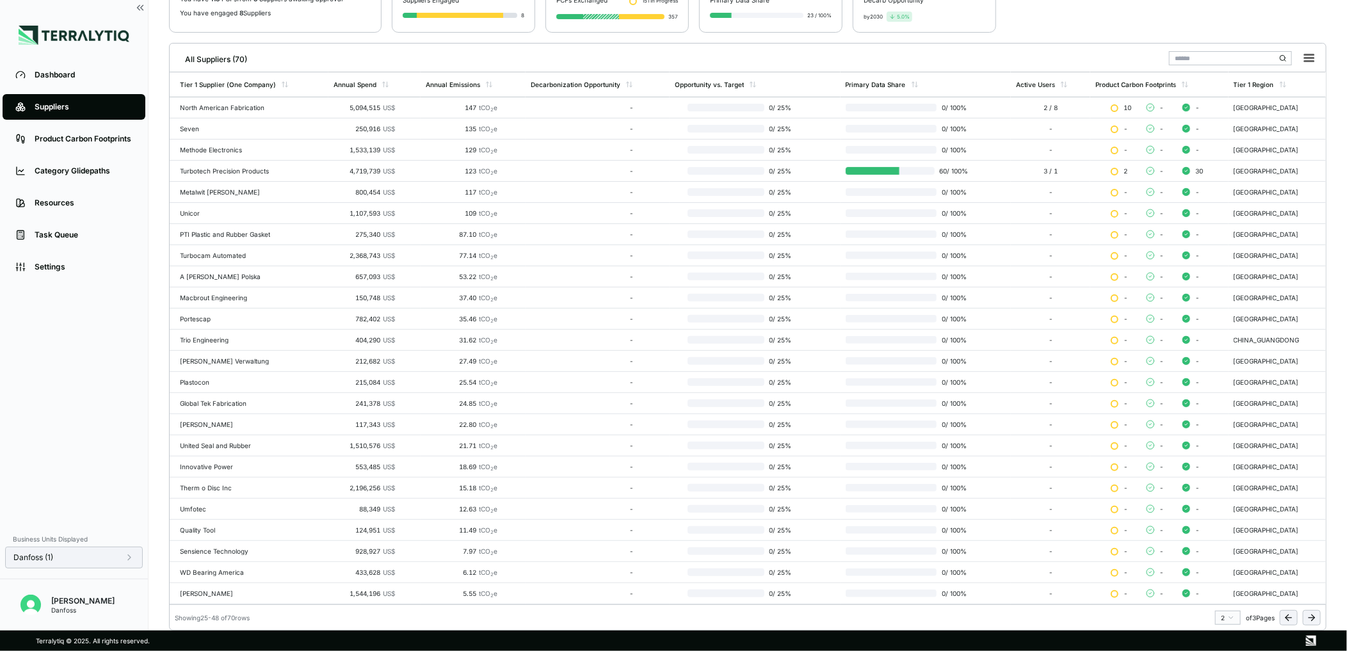
click at [131, 560] on icon at bounding box center [129, 558] width 10 height 10
click at [87, 474] on div "Dashboard Suppliers Product Carbon Footprints Category Glidepaths Resources Tas…" at bounding box center [74, 292] width 148 height 467
click at [357, 91] on div "Annual Spend" at bounding box center [374, 84] width 92 height 24
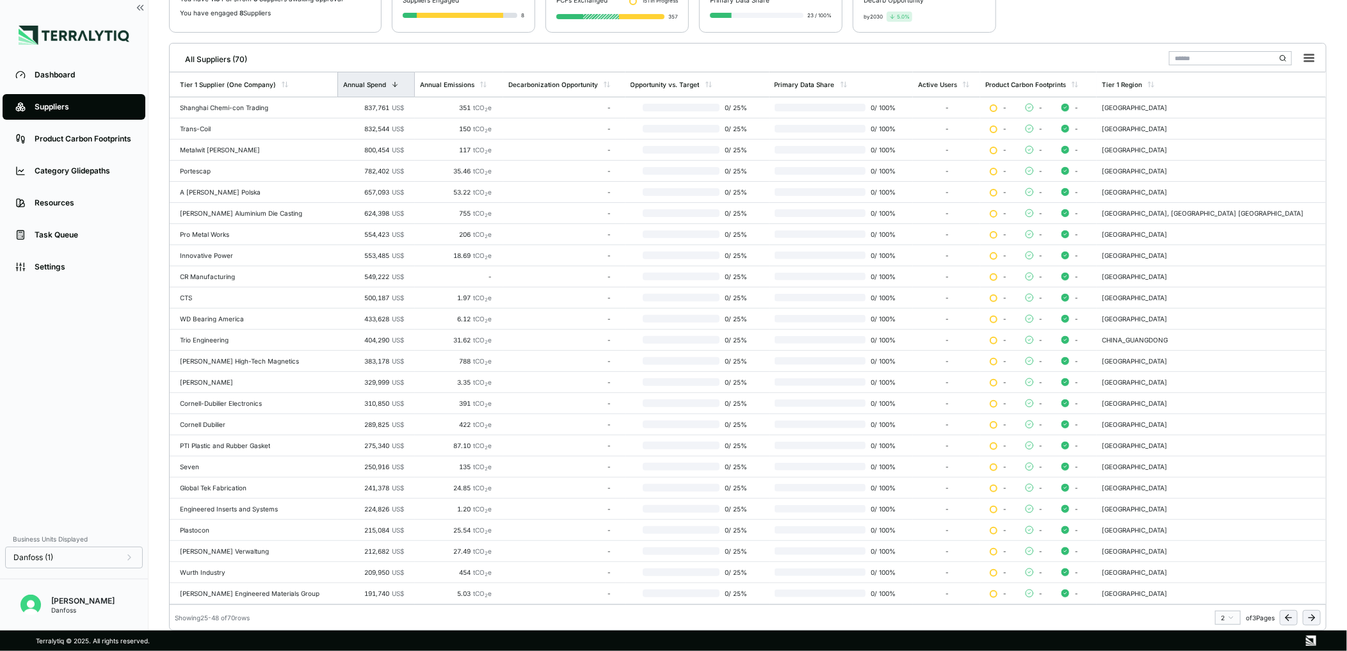
click at [357, 91] on div "Annual Spend" at bounding box center [375, 84] width 77 height 24
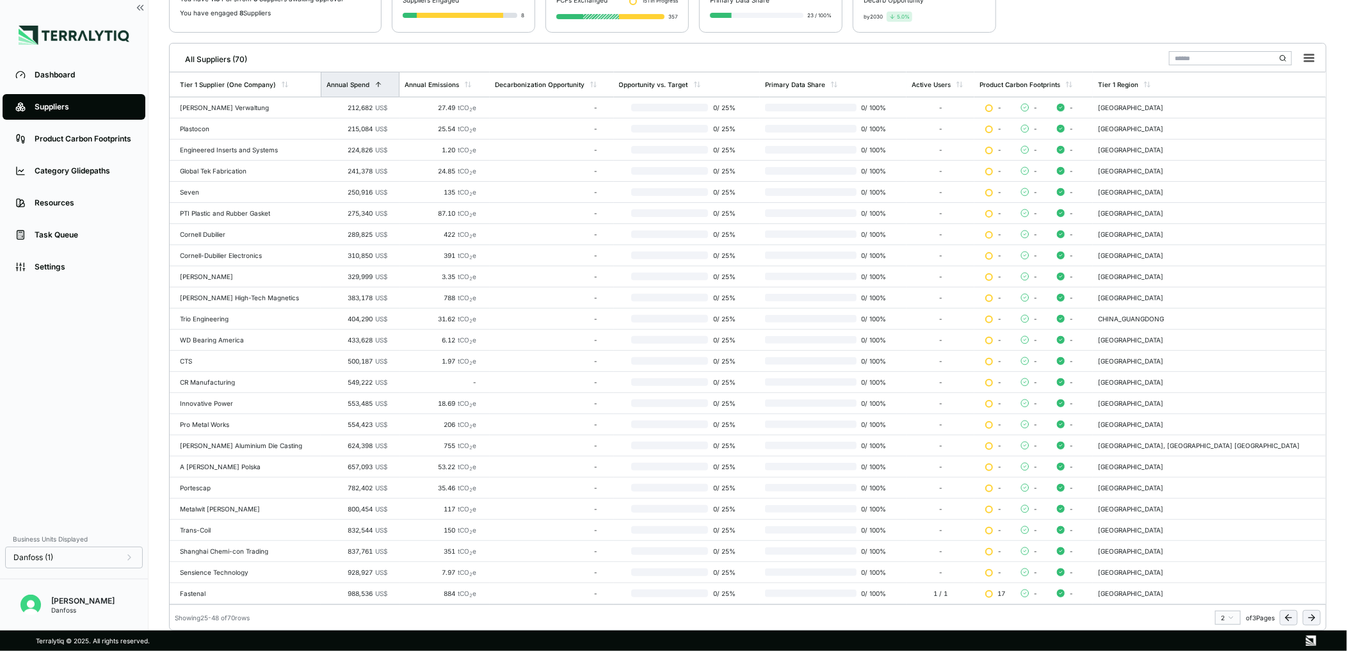
click at [357, 91] on div "Annual Spend" at bounding box center [360, 84] width 79 height 24
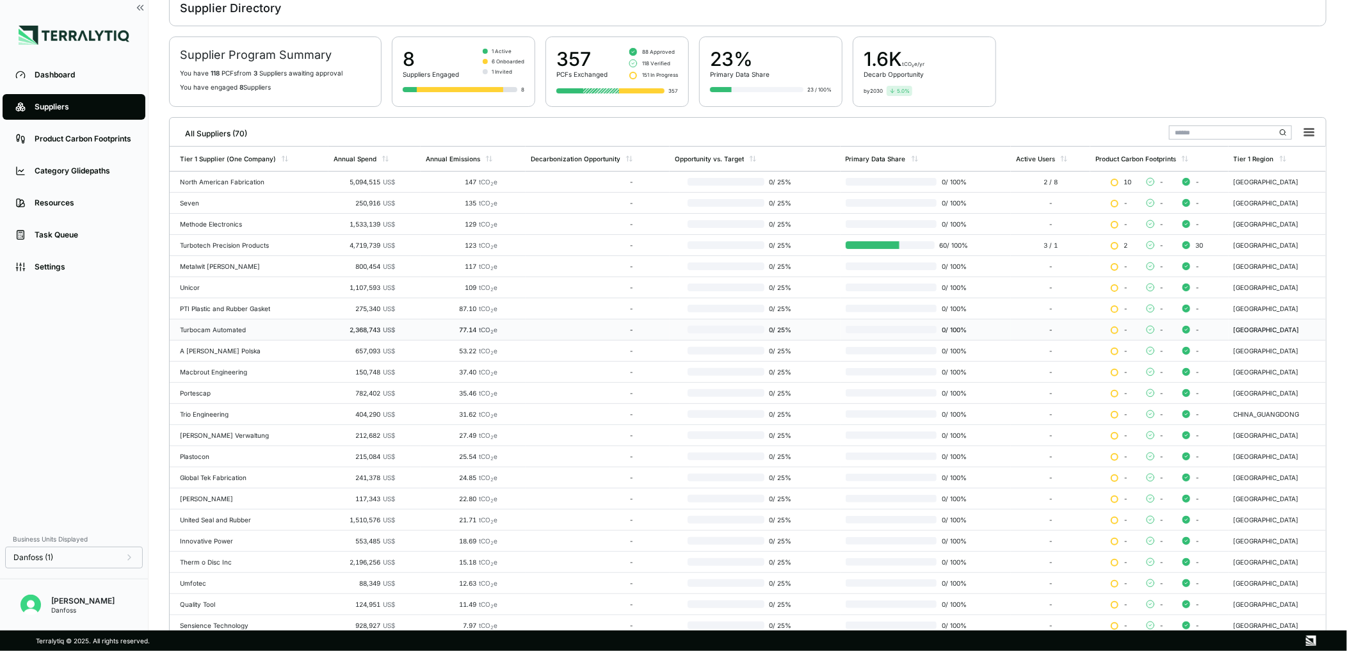
scroll to position [0, 0]
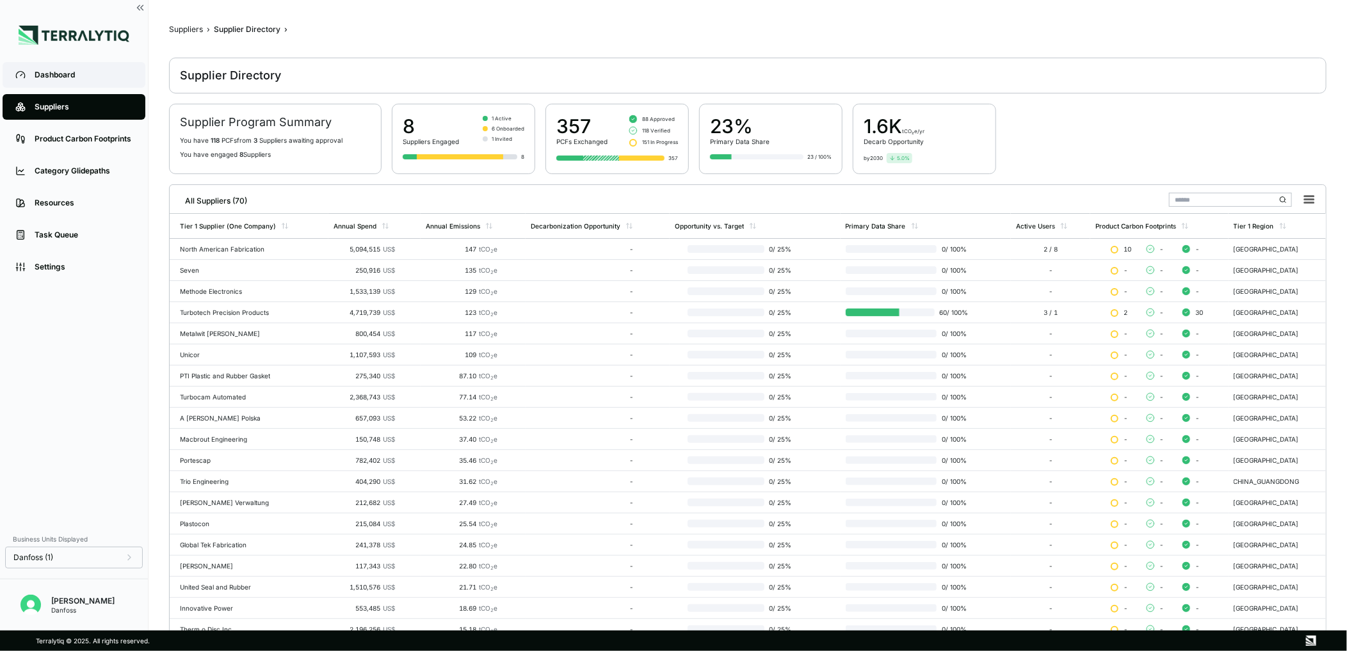
click at [87, 66] on link "Dashboard" at bounding box center [74, 75] width 143 height 26
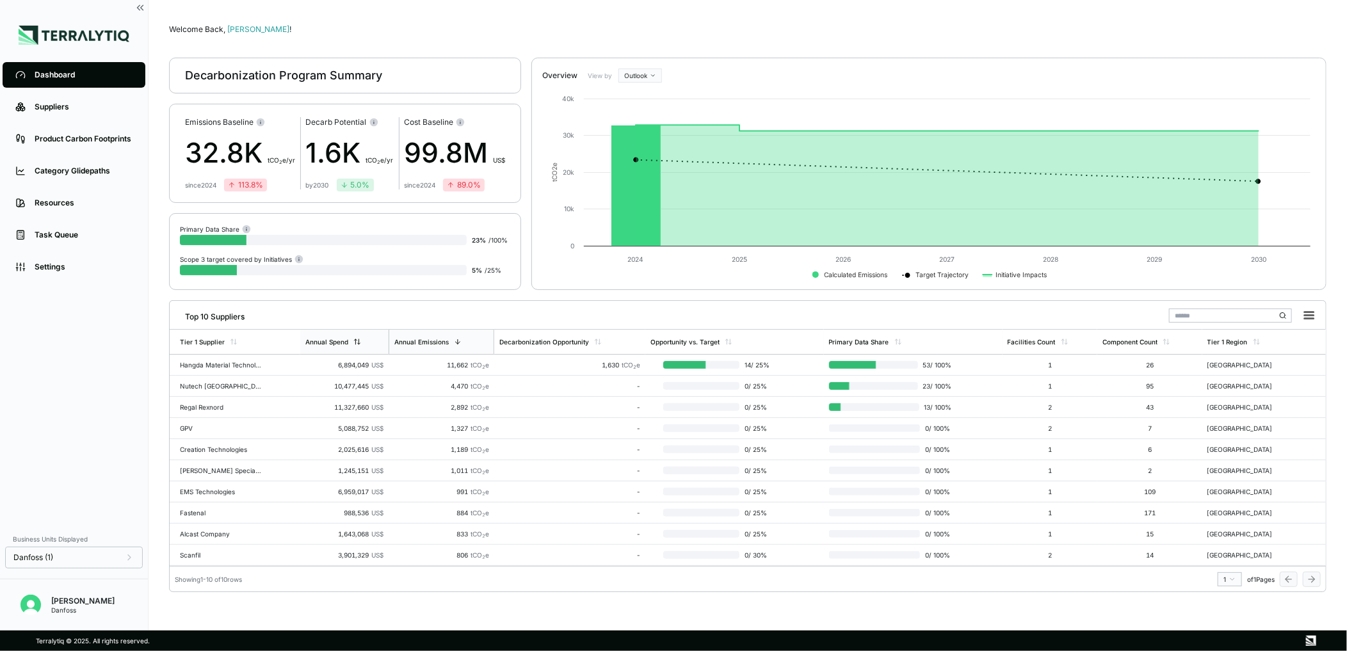
click at [360, 332] on div "Annual Spend" at bounding box center [344, 342] width 88 height 24
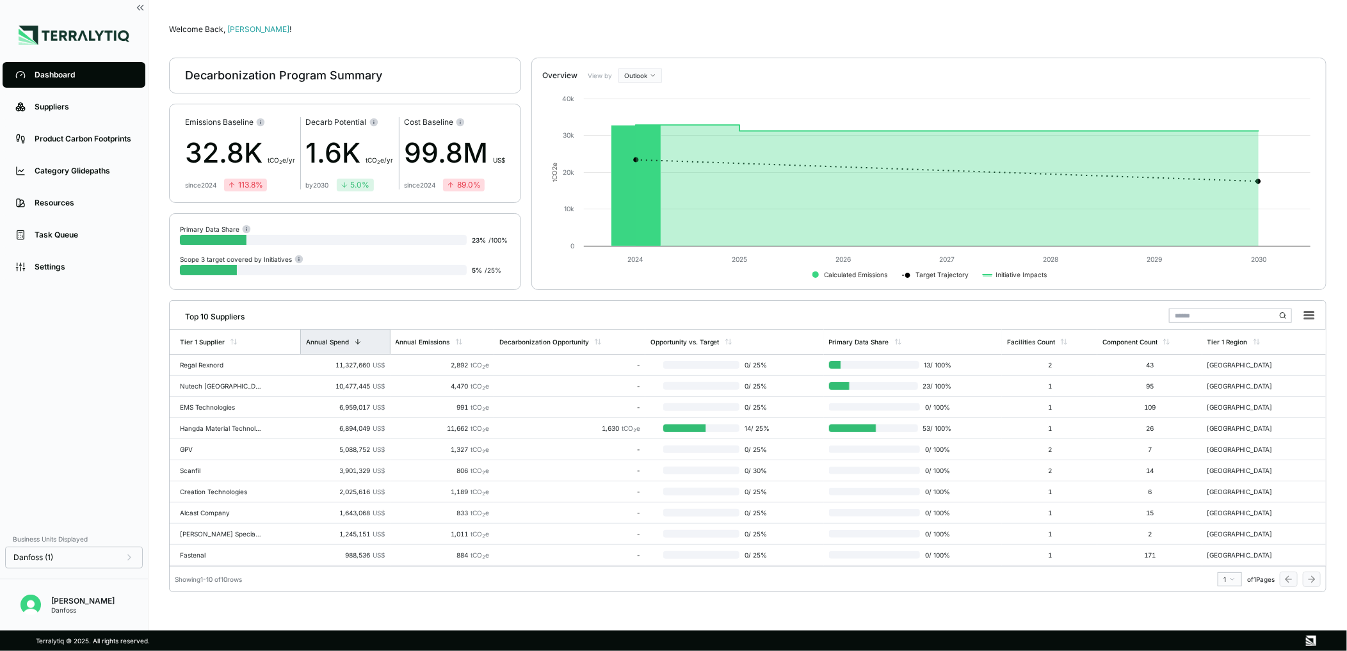
click at [359, 346] on icon at bounding box center [358, 342] width 8 height 8
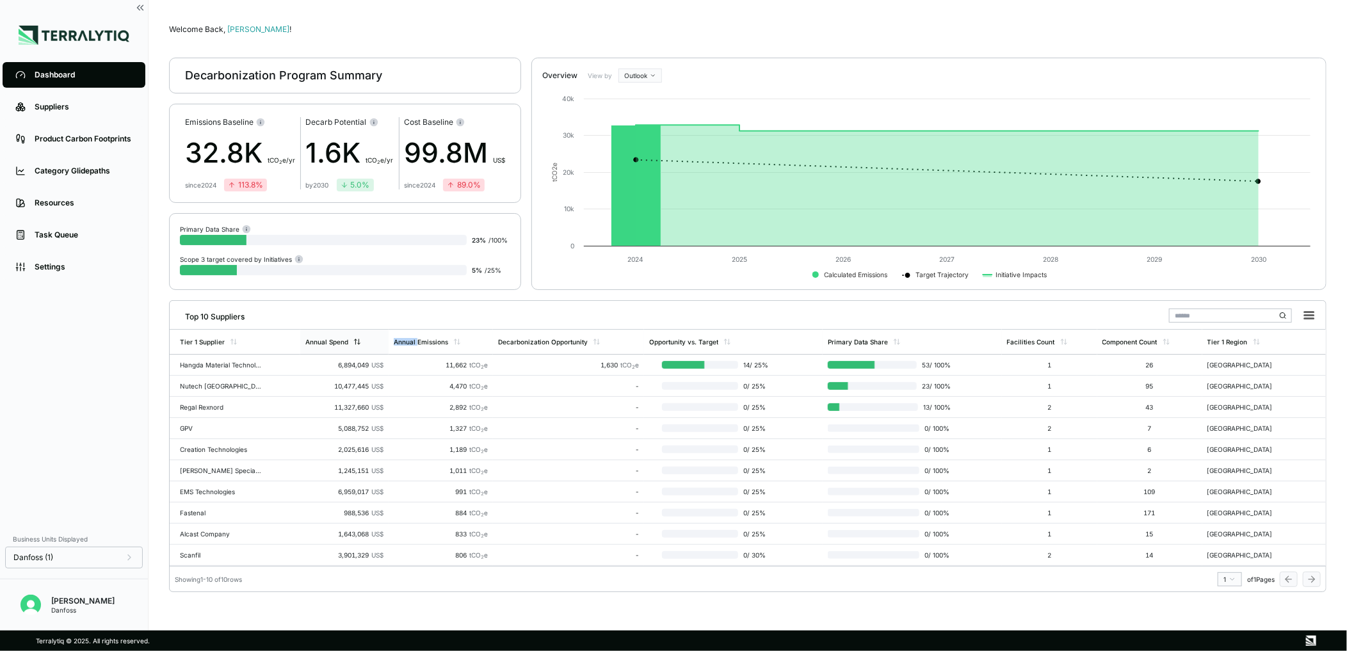
drag, startPoint x: 359, startPoint y: 346, endPoint x: 342, endPoint y: 353, distance: 18.7
click at [342, 353] on div "Annual Spend" at bounding box center [344, 342] width 88 height 24
click at [81, 97] on link "Suppliers" at bounding box center [74, 107] width 143 height 26
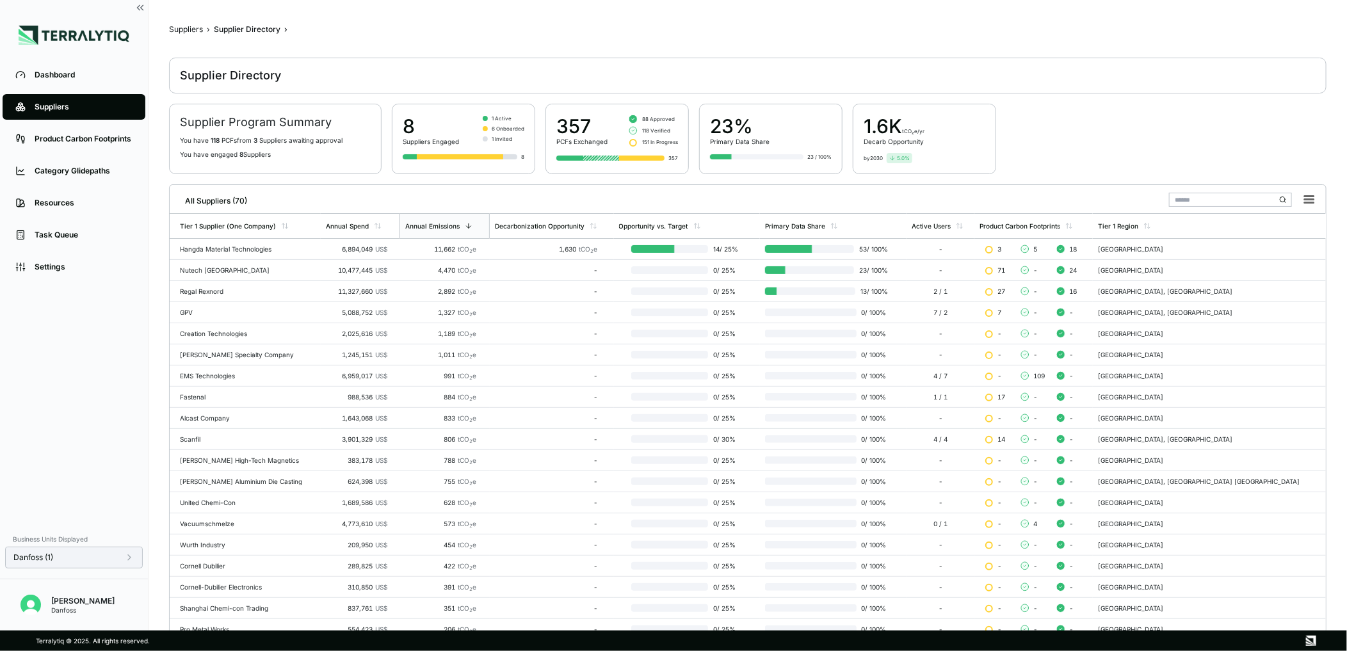
click at [116, 555] on div "Danfoss (1)" at bounding box center [73, 558] width 121 height 10
click at [176, 369] on div at bounding box center [175, 369] width 10 height 10
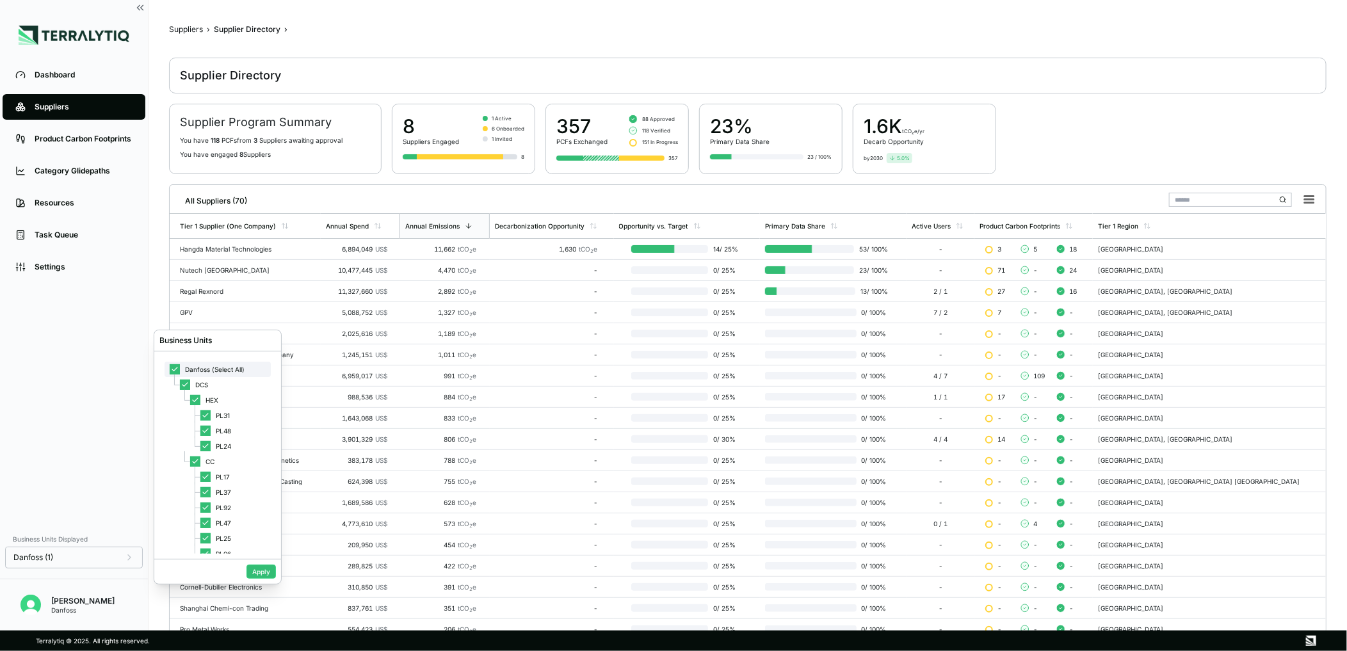
click at [176, 369] on icon at bounding box center [174, 369] width 5 height 4
click at [202, 485] on div "PL37" at bounding box center [233, 492] width 76 height 15
click at [206, 475] on div at bounding box center [205, 477] width 10 height 10
click at [205, 493] on icon at bounding box center [206, 492] width 8 height 8
click at [257, 572] on button "Apply" at bounding box center [260, 572] width 29 height 14
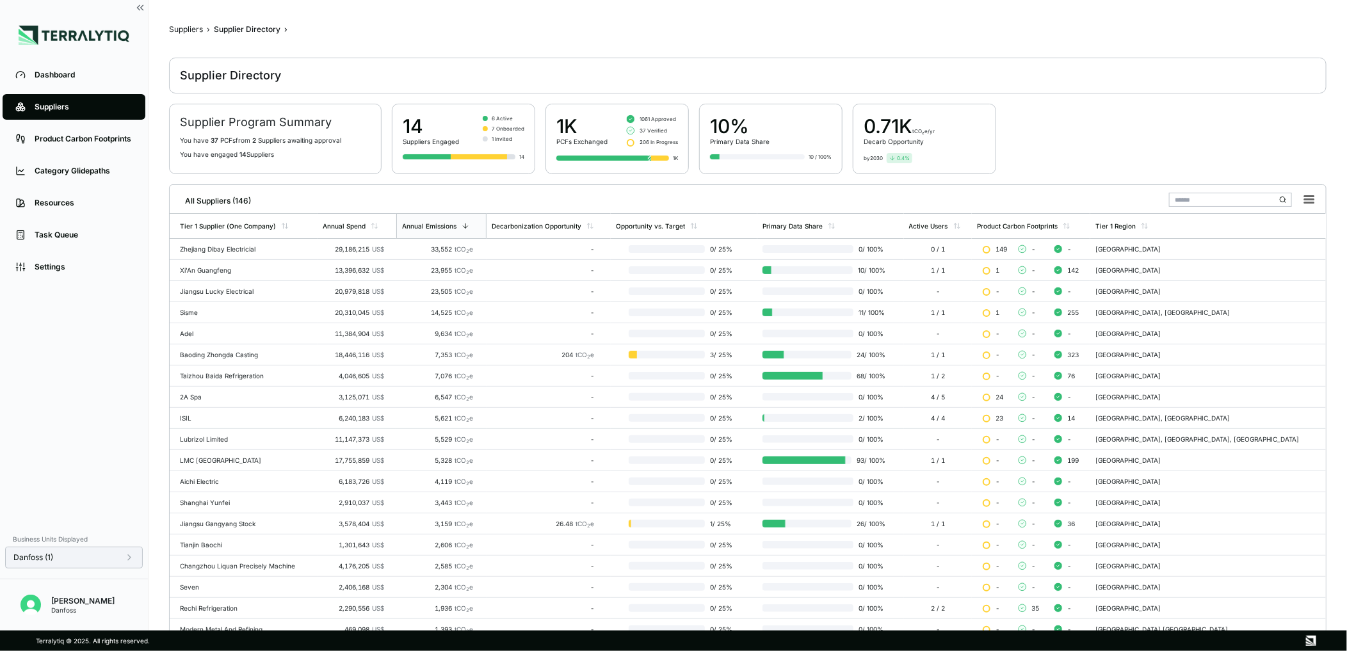
click at [136, 555] on div "Danfoss (1)" at bounding box center [74, 558] width 138 height 22
click at [122, 562] on div "Danfoss (1)" at bounding box center [73, 558] width 121 height 10
click at [209, 497] on div "PL37" at bounding box center [233, 492] width 76 height 15
click at [206, 479] on icon at bounding box center [206, 477] width 8 height 8
click at [259, 575] on button "Apply" at bounding box center [260, 572] width 29 height 14
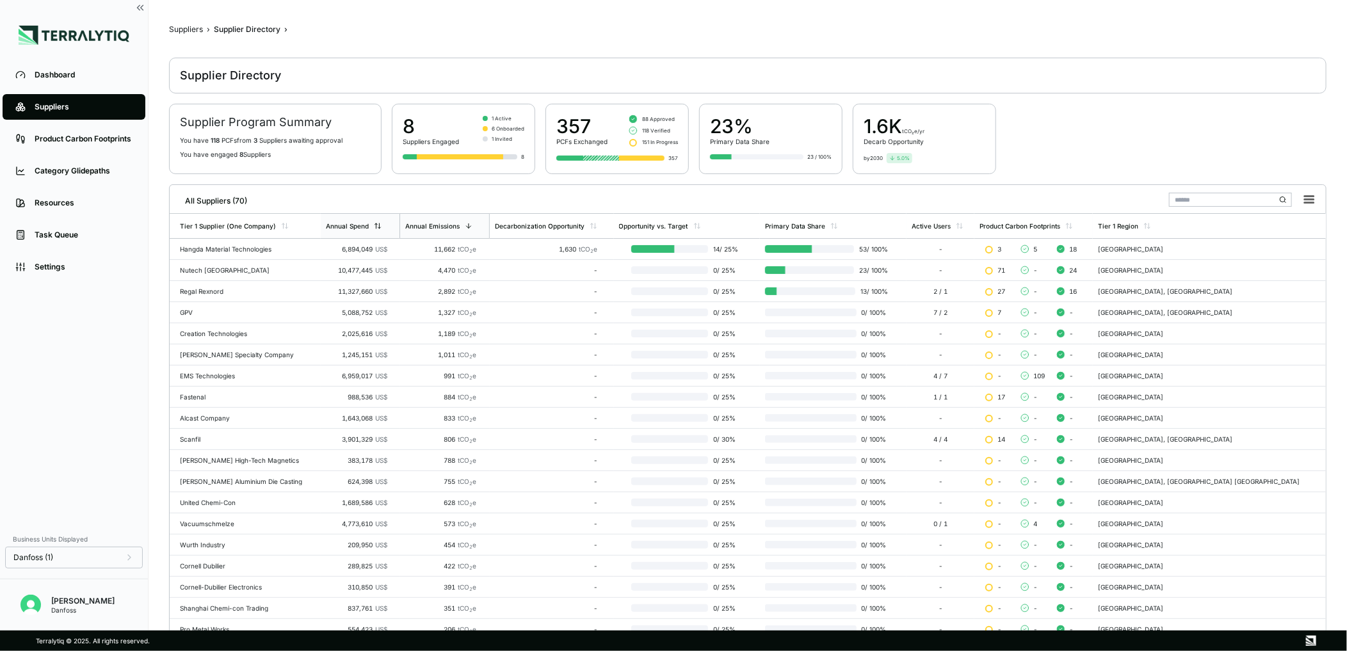
click at [362, 236] on div "Annual Spend" at bounding box center [360, 226] width 79 height 24
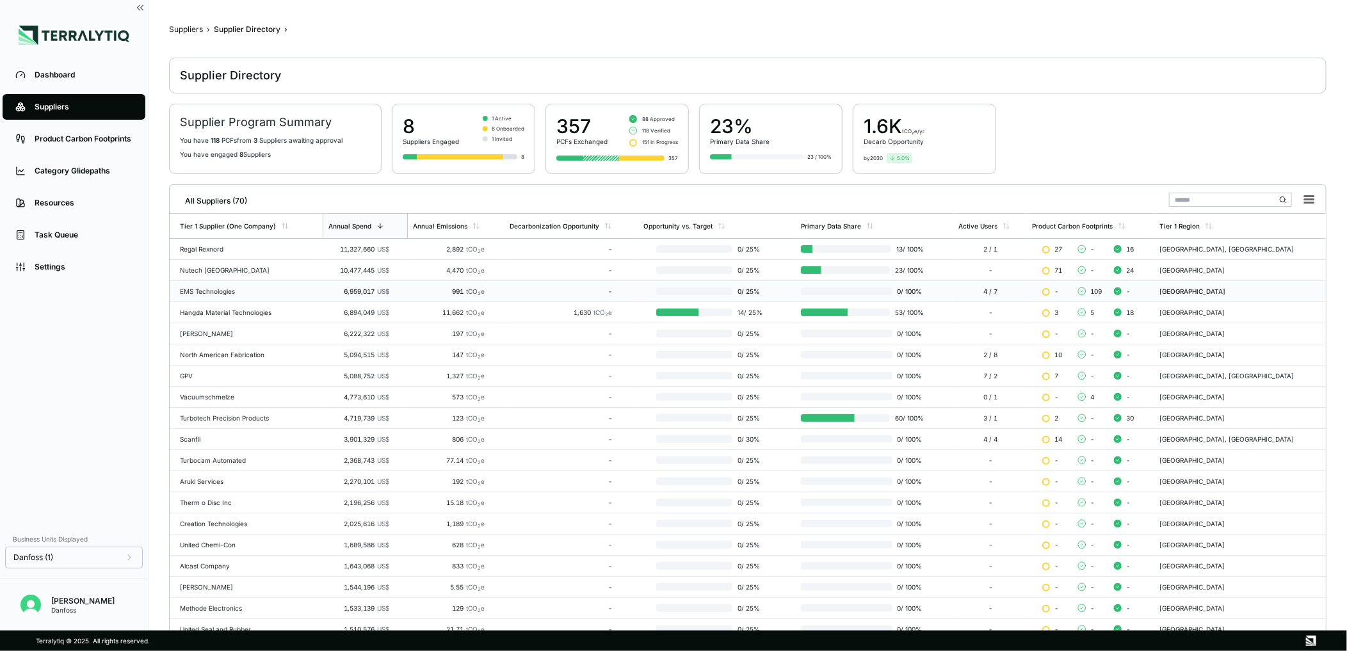
click at [219, 289] on div "EMS Technologies" at bounding box center [249, 291] width 138 height 8
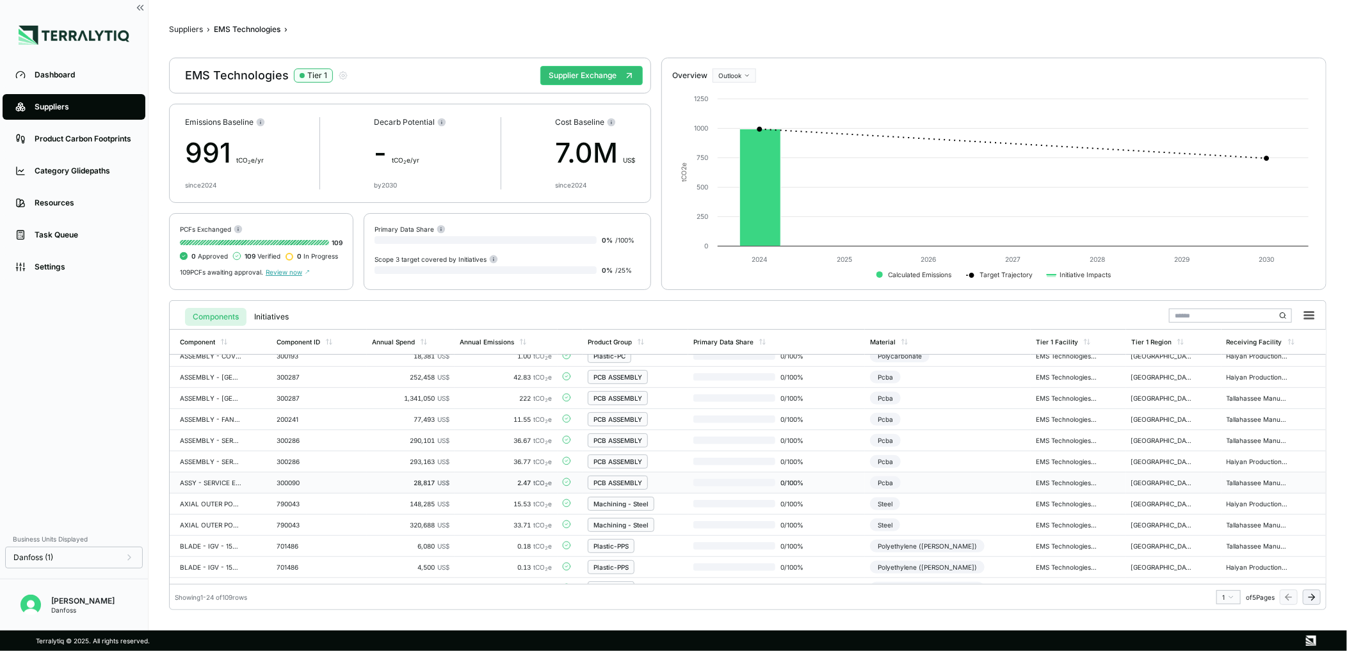
scroll to position [65, 0]
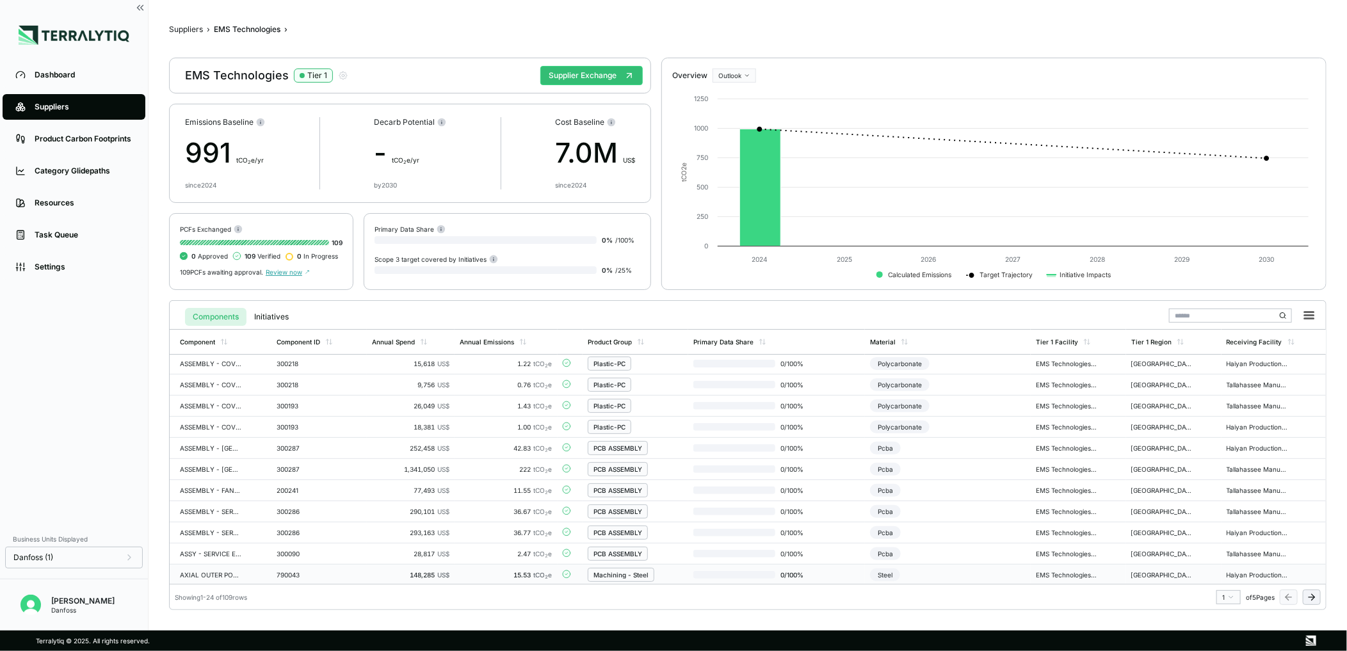
click at [256, 572] on td "AXIAL OUTER POLE COMBO BEARING" at bounding box center [221, 575] width 102 height 21
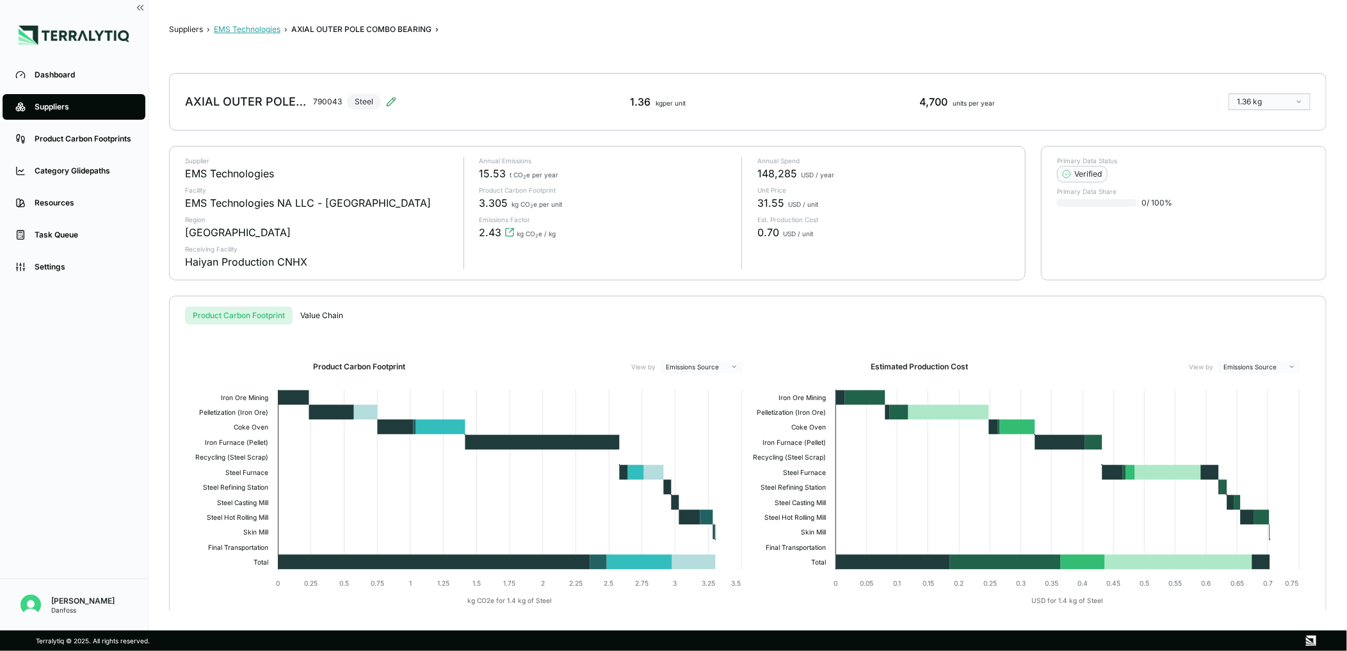
click at [244, 29] on button "EMS Technologies" at bounding box center [247, 29] width 67 height 10
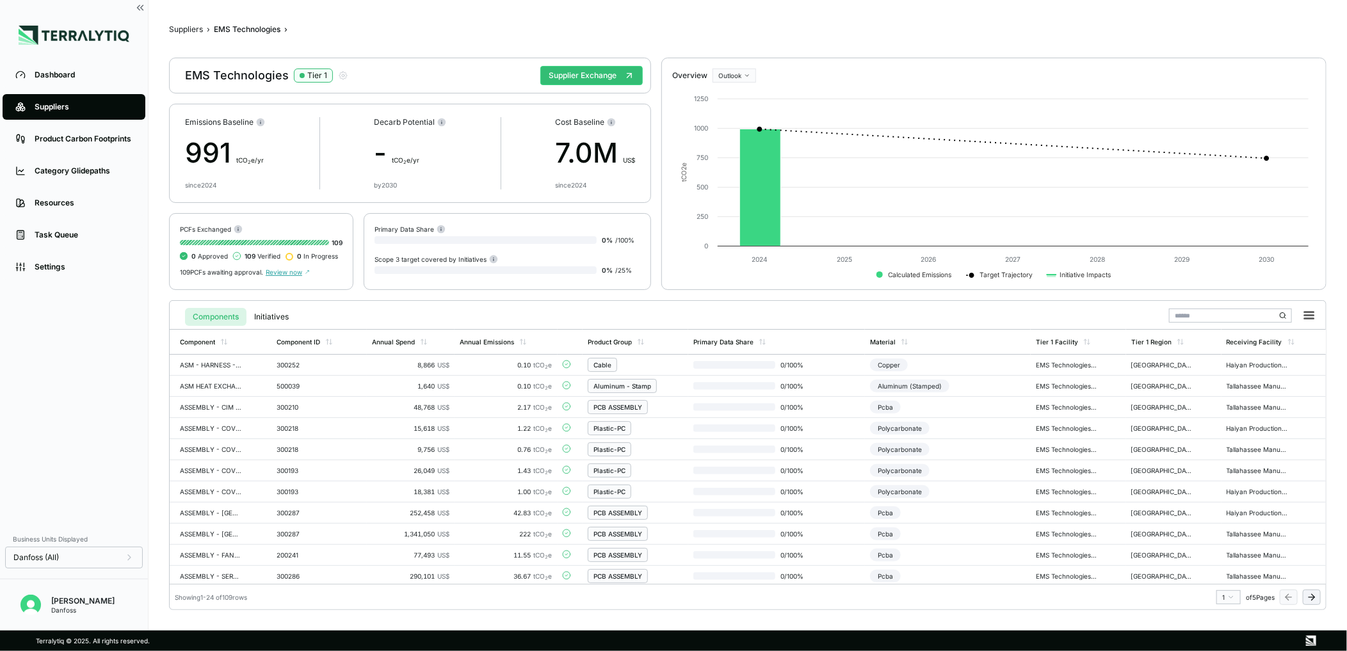
click at [280, 268] on span "Review now" at bounding box center [288, 272] width 44 height 8
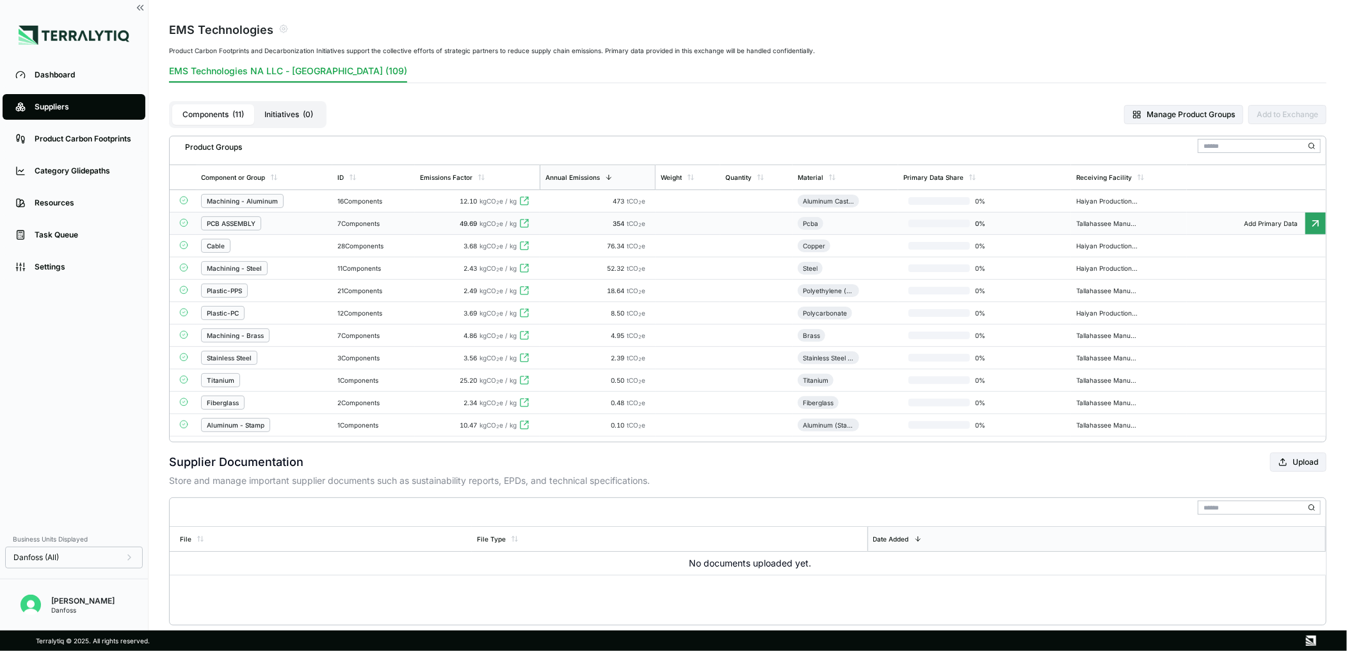
scroll to position [71, 0]
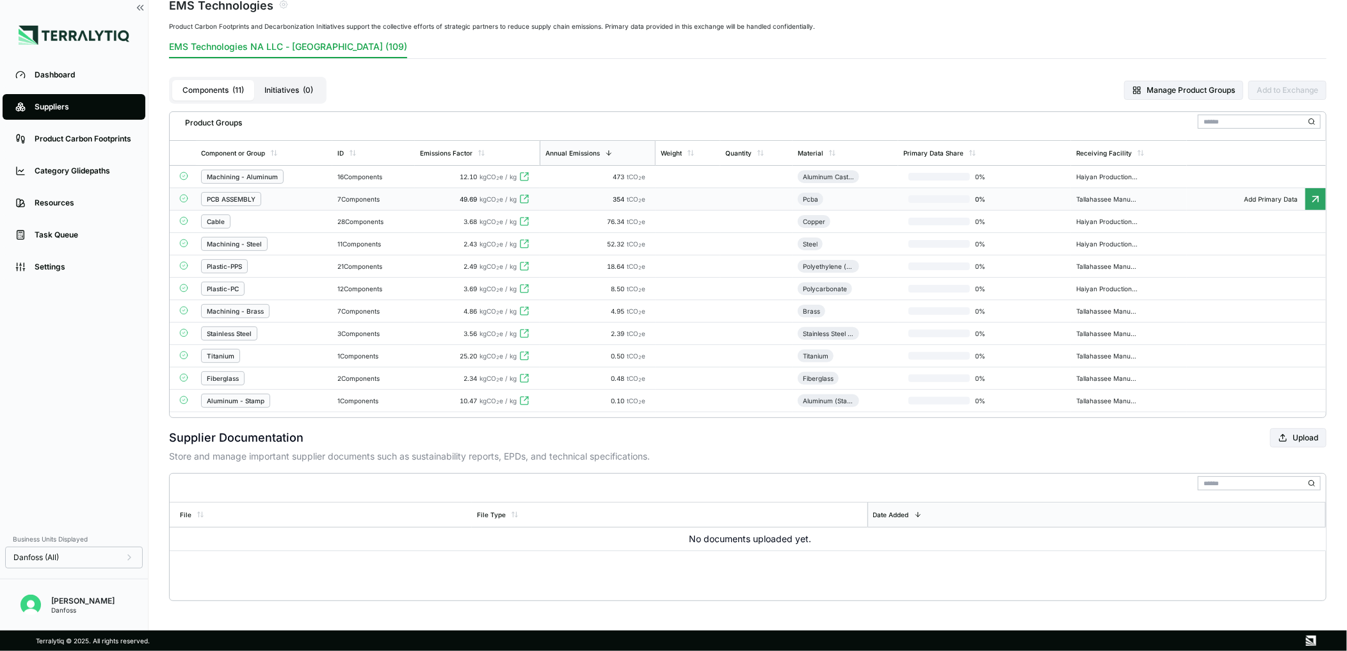
click at [237, 177] on div "Machining - Aluminum" at bounding box center [242, 177] width 71 height 8
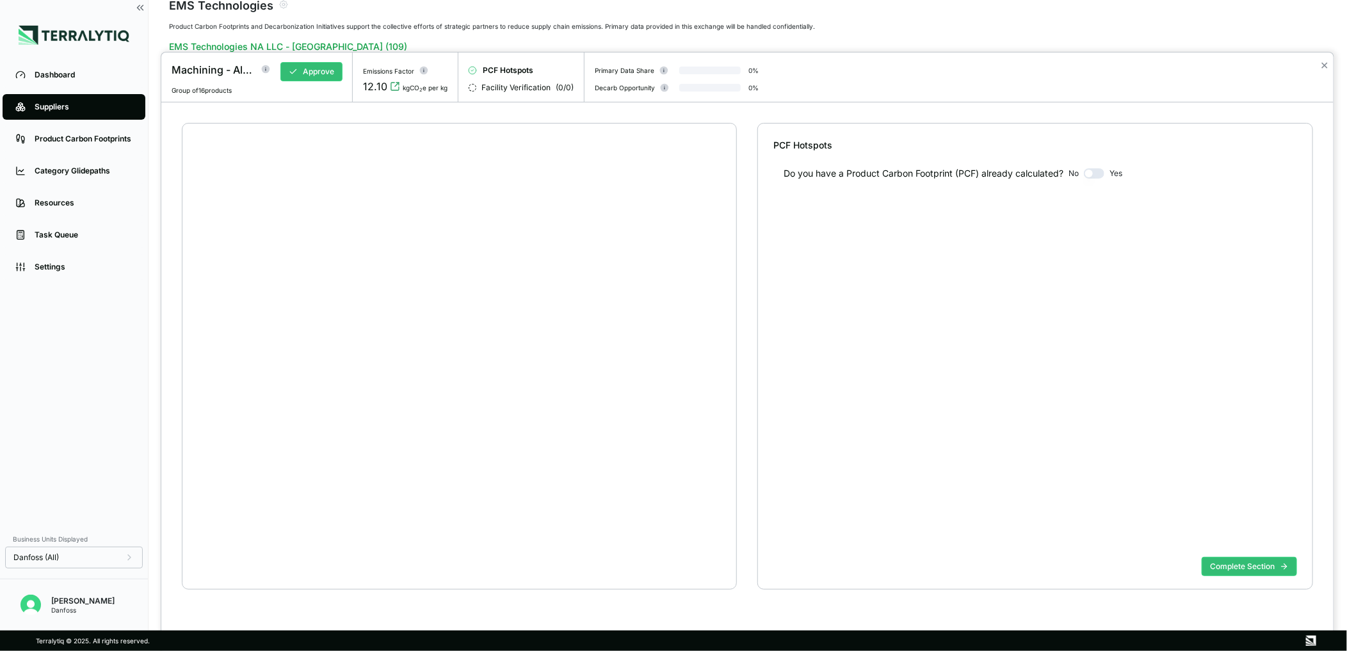
scroll to position [24, 0]
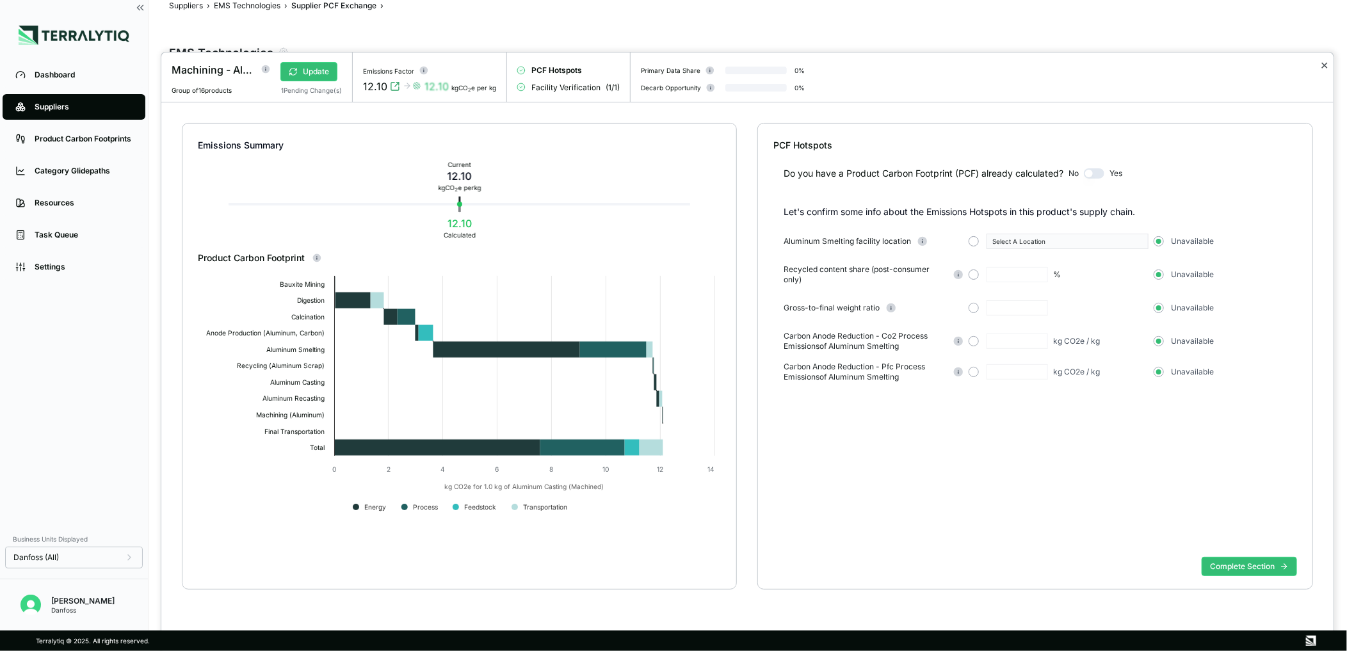
click at [1327, 67] on button "✕" at bounding box center [1324, 65] width 8 height 15
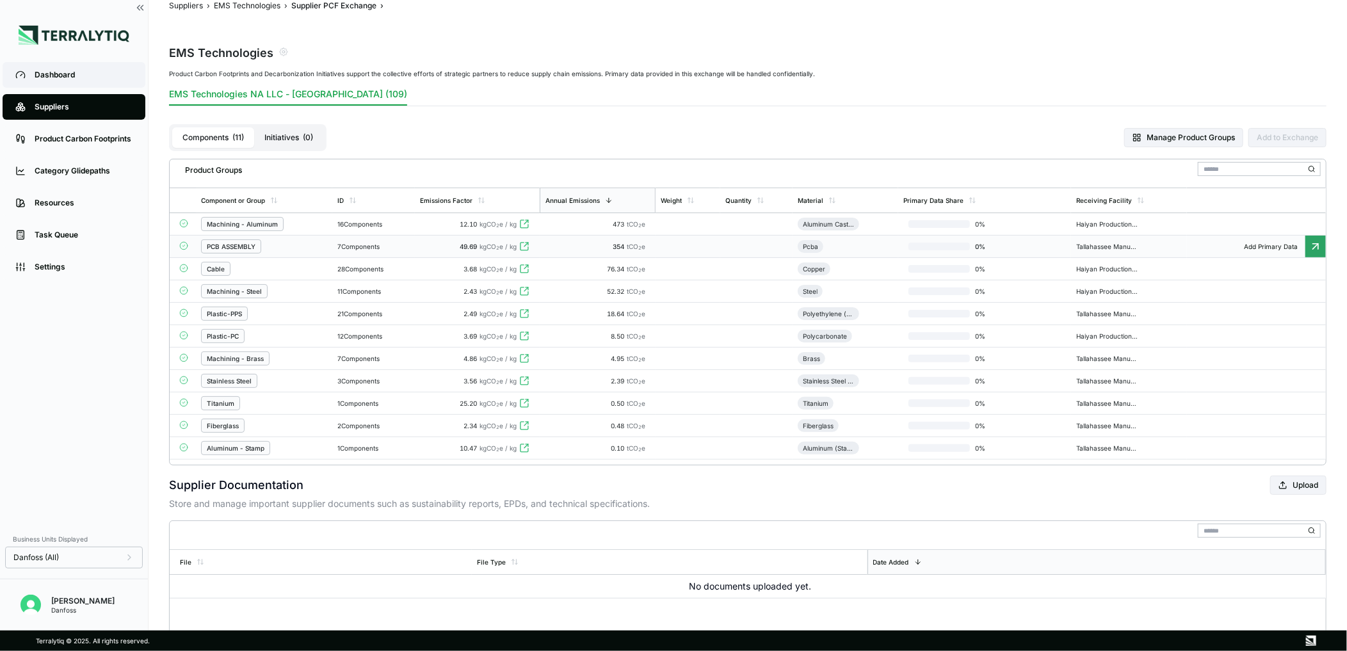
click at [99, 75] on div "Dashboard" at bounding box center [84, 75] width 98 height 10
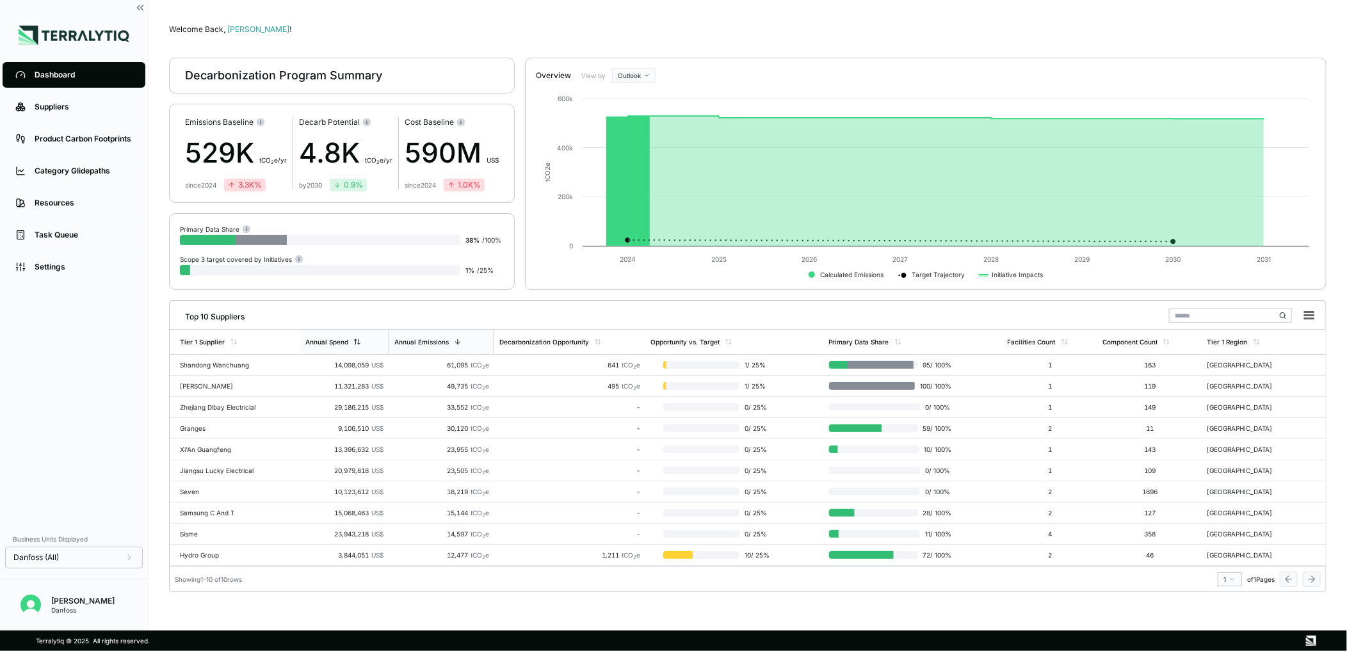
click at [362, 348] on div "Annual Spend" at bounding box center [344, 342] width 88 height 24
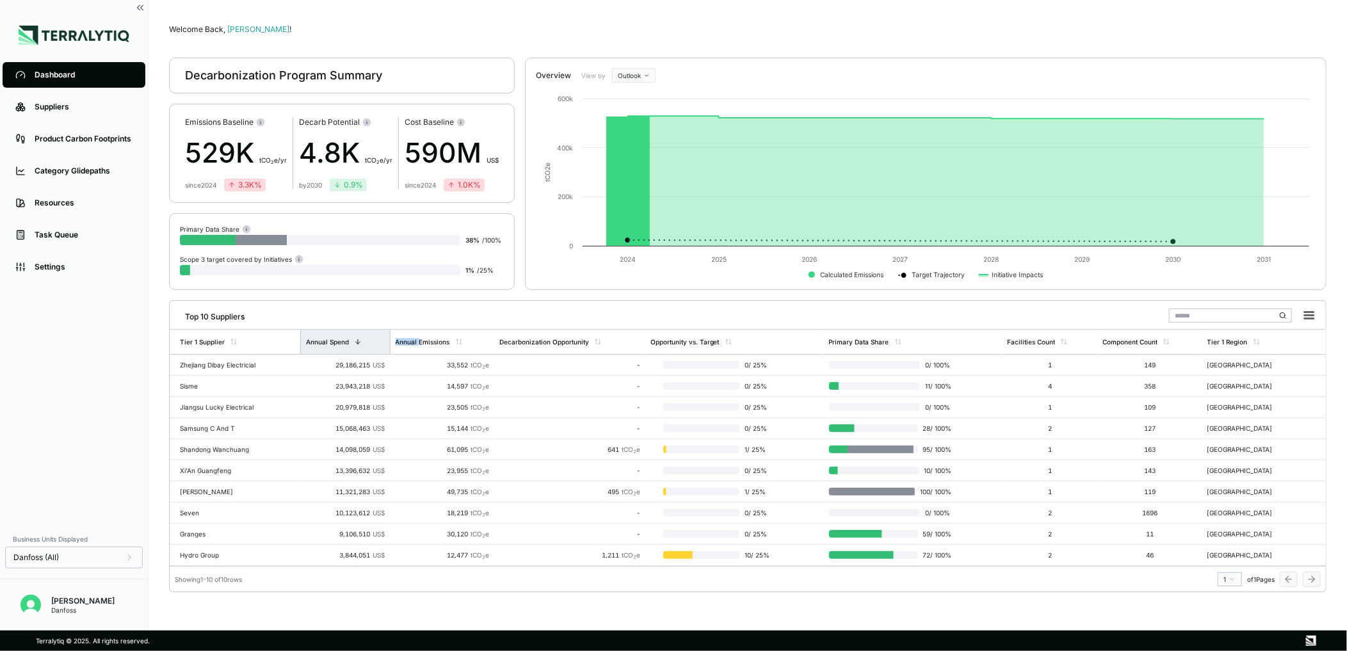
click at [362, 348] on div "Annual Spend" at bounding box center [345, 342] width 90 height 24
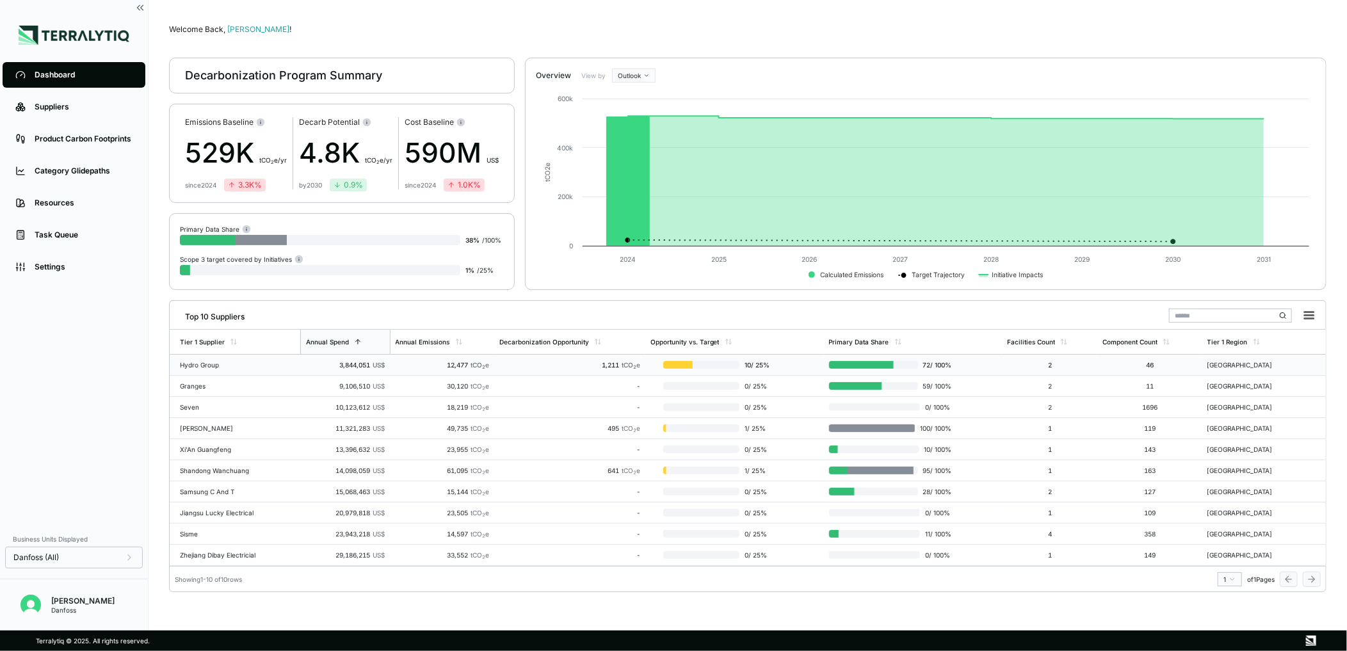
drag, startPoint x: 362, startPoint y: 348, endPoint x: 336, endPoint y: 355, distance: 27.2
click at [331, 359] on td "3,844,051 US$" at bounding box center [345, 365] width 90 height 21
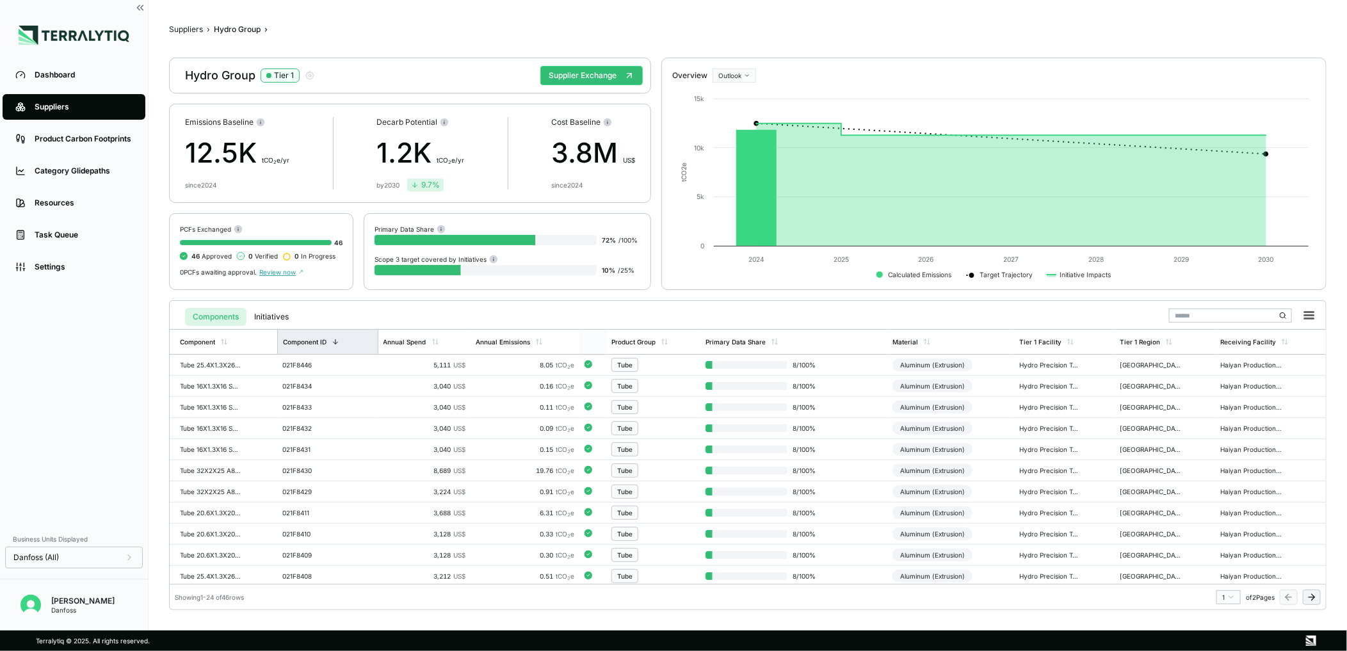
click at [342, 347] on div "Component ID" at bounding box center [327, 342] width 101 height 24
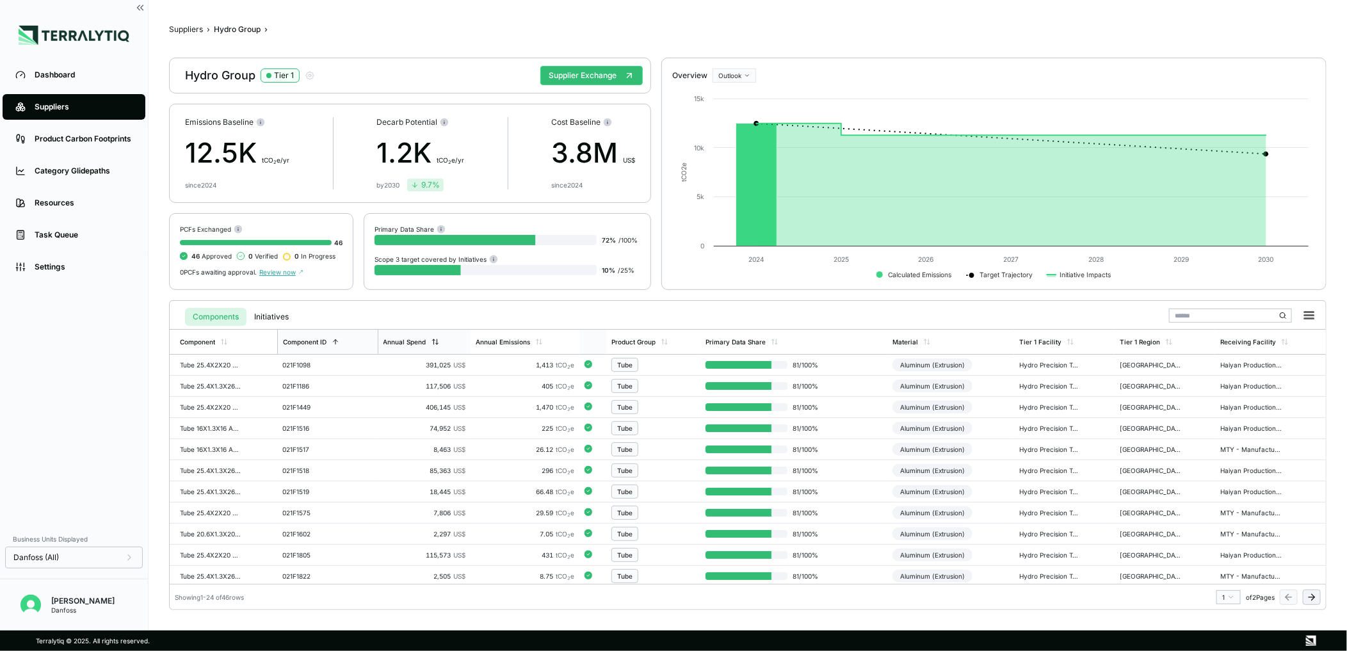
click at [439, 342] on div "Annual Spend" at bounding box center [424, 342] width 93 height 24
click at [439, 342] on div "Annual Spend" at bounding box center [425, 342] width 94 height 24
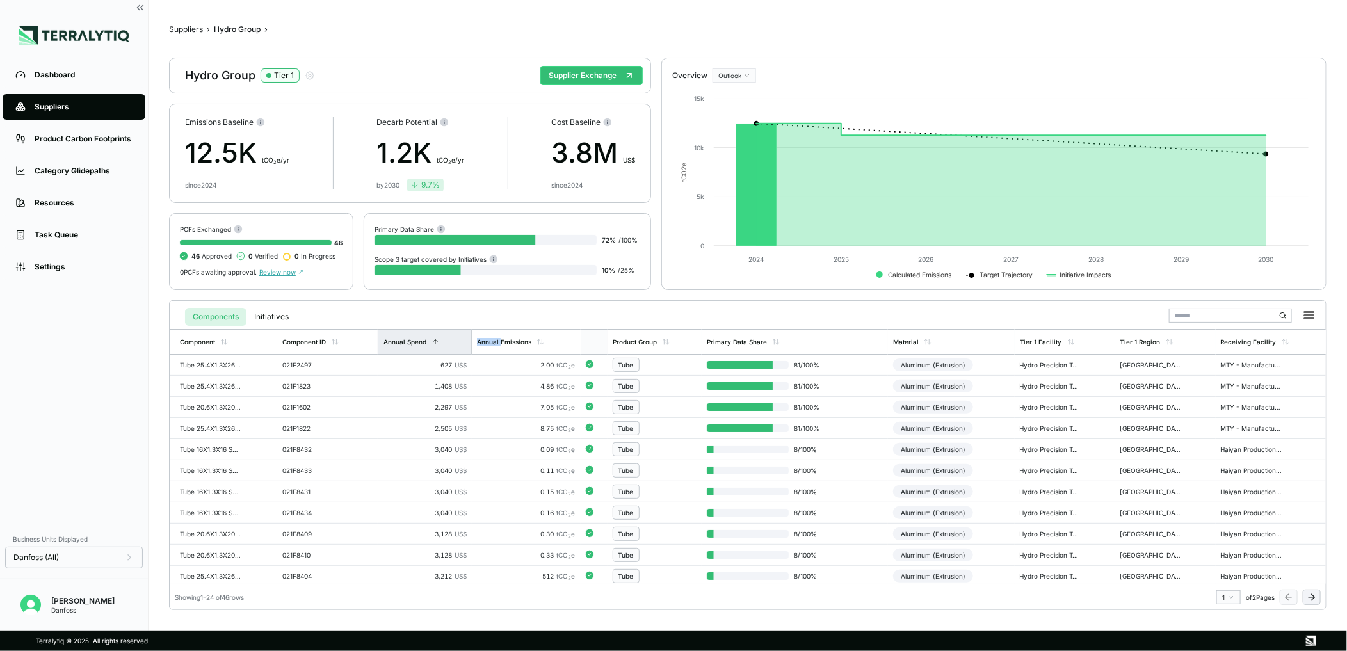
click at [439, 342] on div "Annual Spend" at bounding box center [425, 342] width 94 height 24
drag, startPoint x: 439, startPoint y: 342, endPoint x: 421, endPoint y: 343, distance: 18.6
click at [421, 343] on div "Annual Spend" at bounding box center [404, 342] width 43 height 8
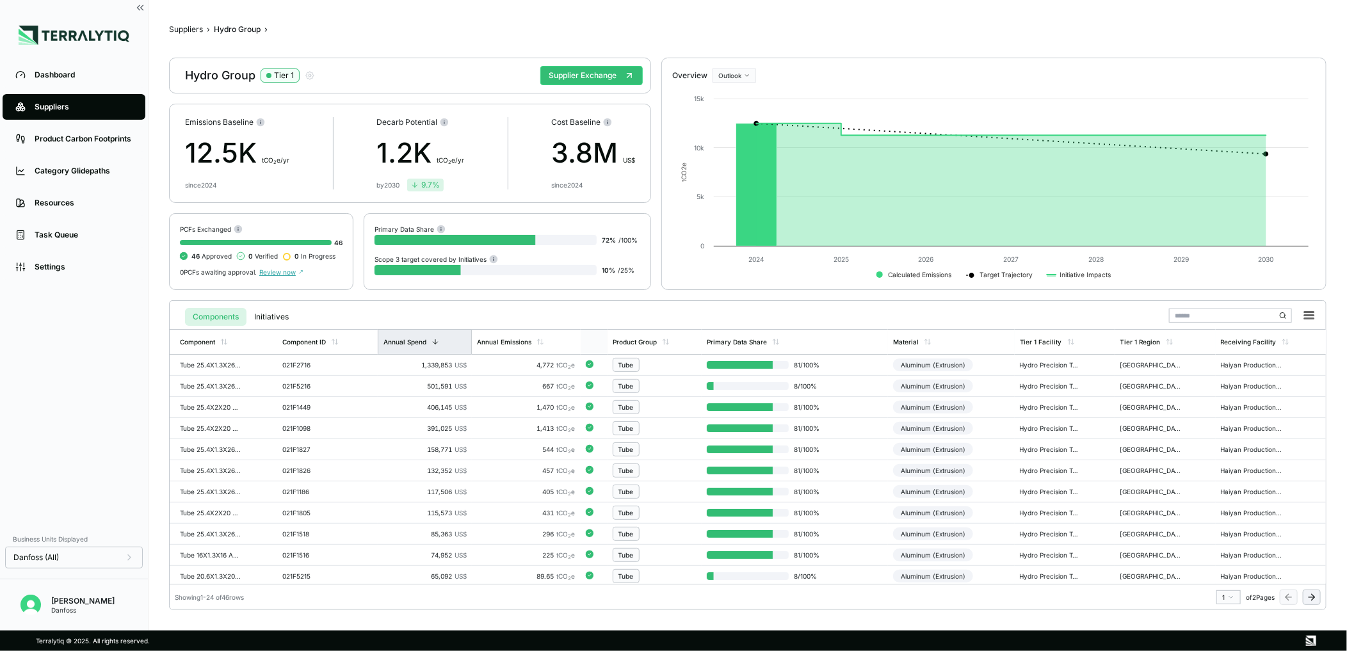
click at [421, 343] on div "Annual Spend" at bounding box center [404, 342] width 43 height 8
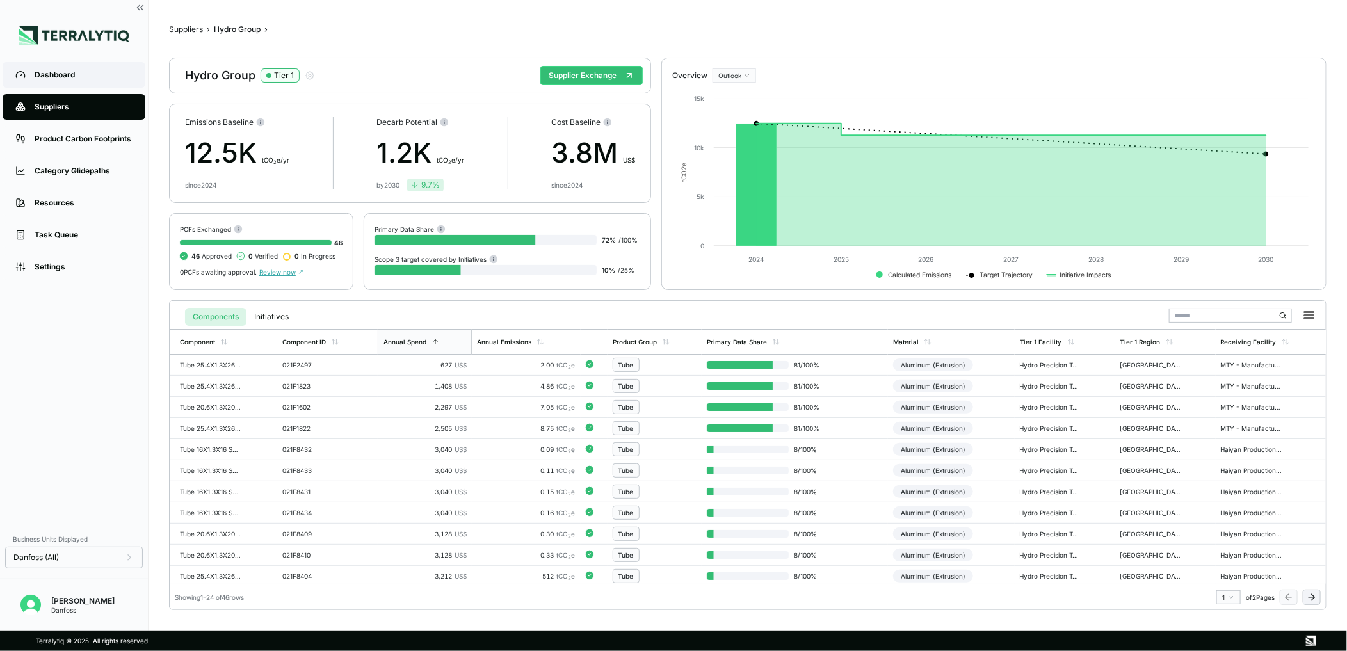
click at [72, 71] on div "Dashboard" at bounding box center [84, 75] width 98 height 10
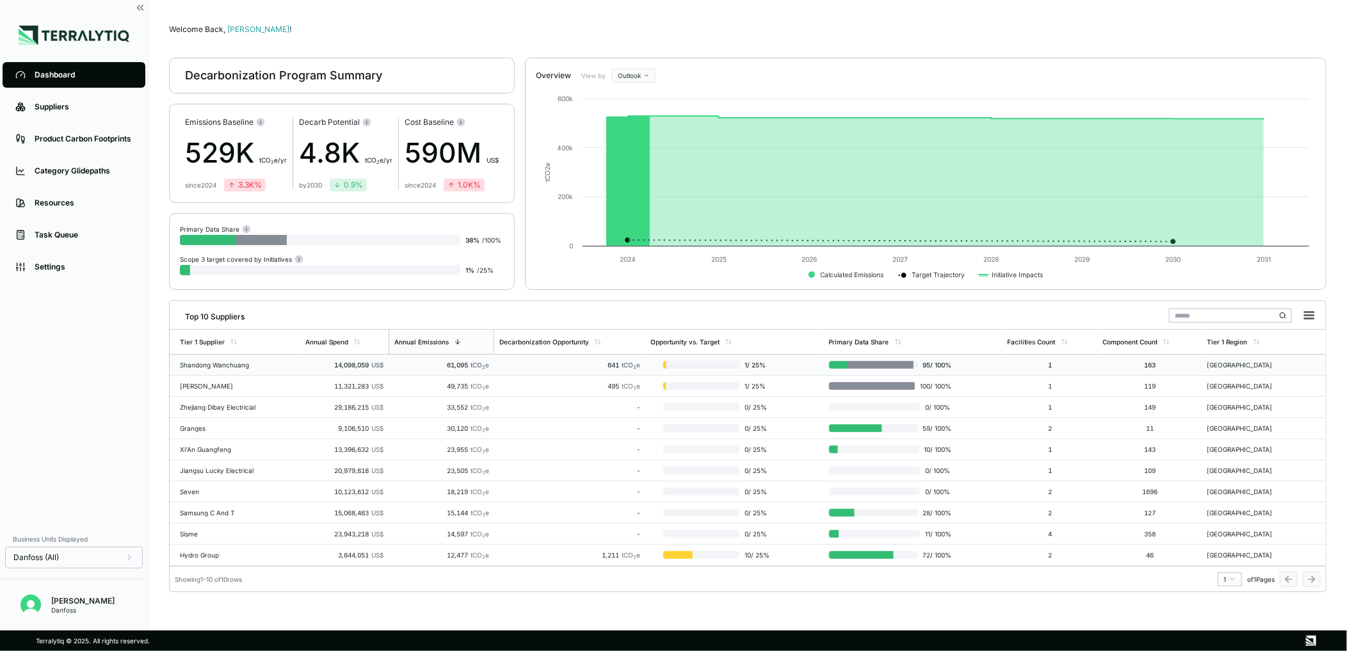
click at [222, 366] on div "Shandong Wanchuang" at bounding box center [221, 365] width 82 height 8
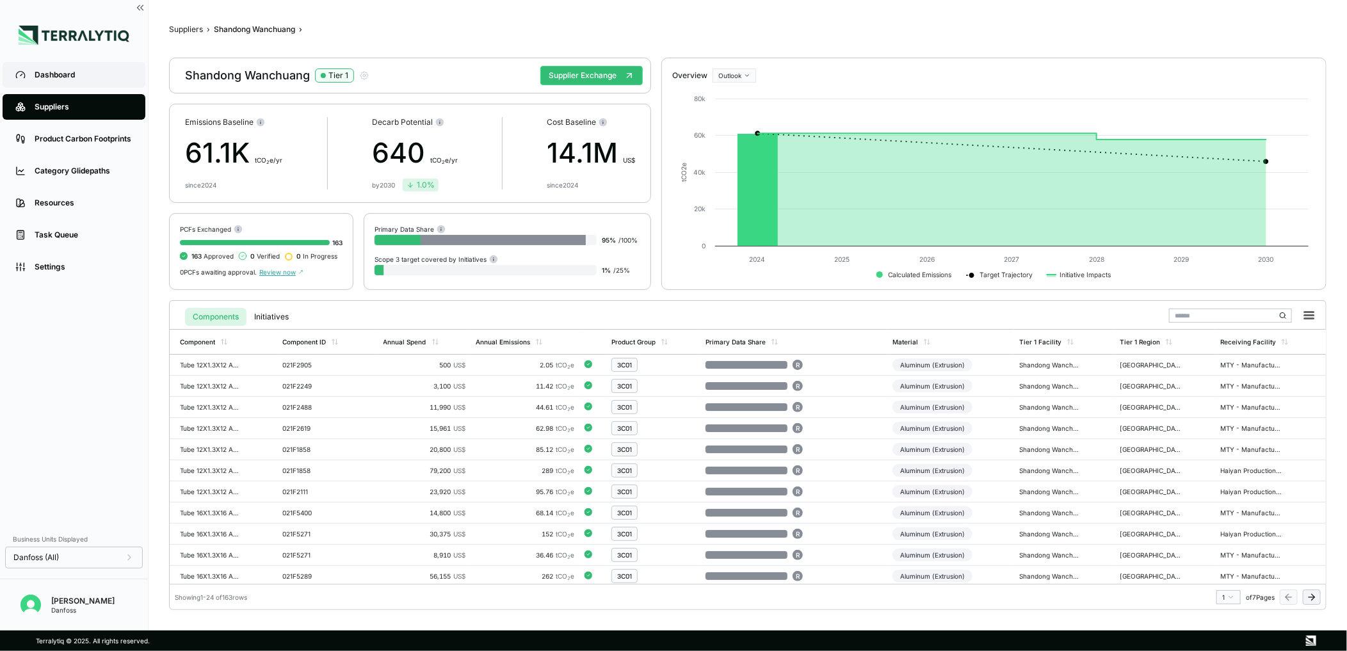
click at [75, 79] on div "Dashboard" at bounding box center [84, 75] width 98 height 10
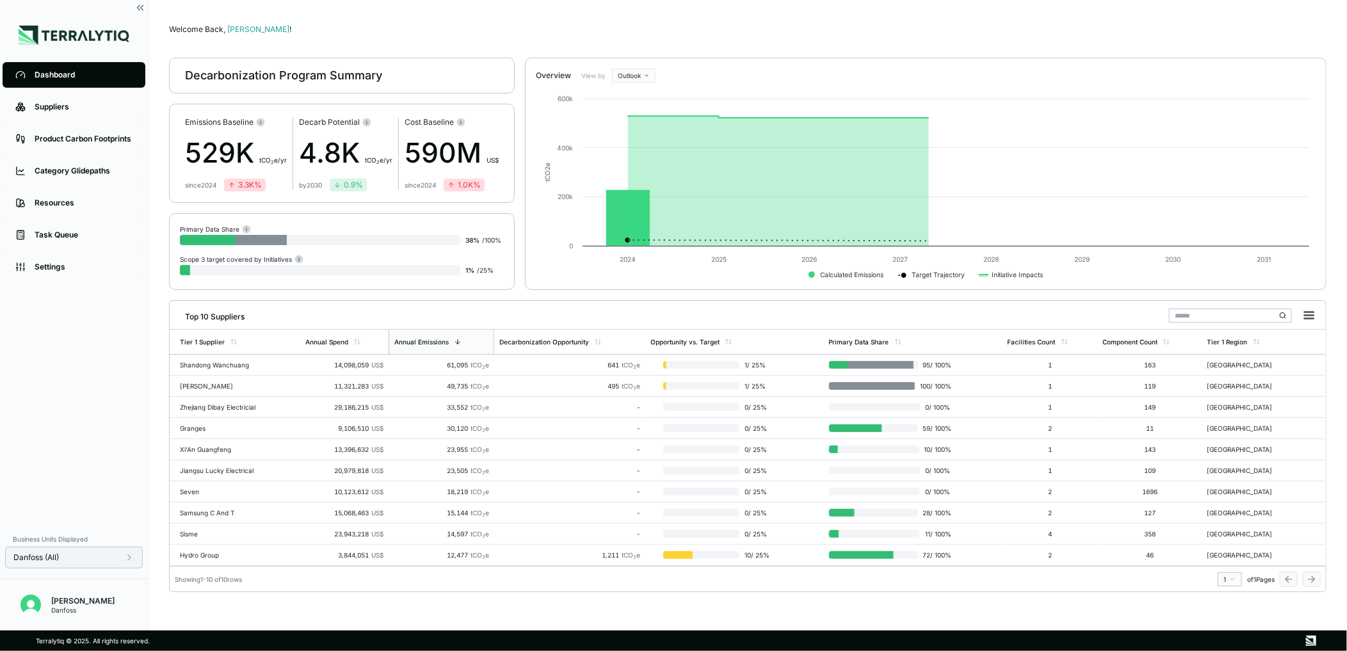
click at [129, 549] on div "Danfoss (All)" at bounding box center [74, 558] width 138 height 22
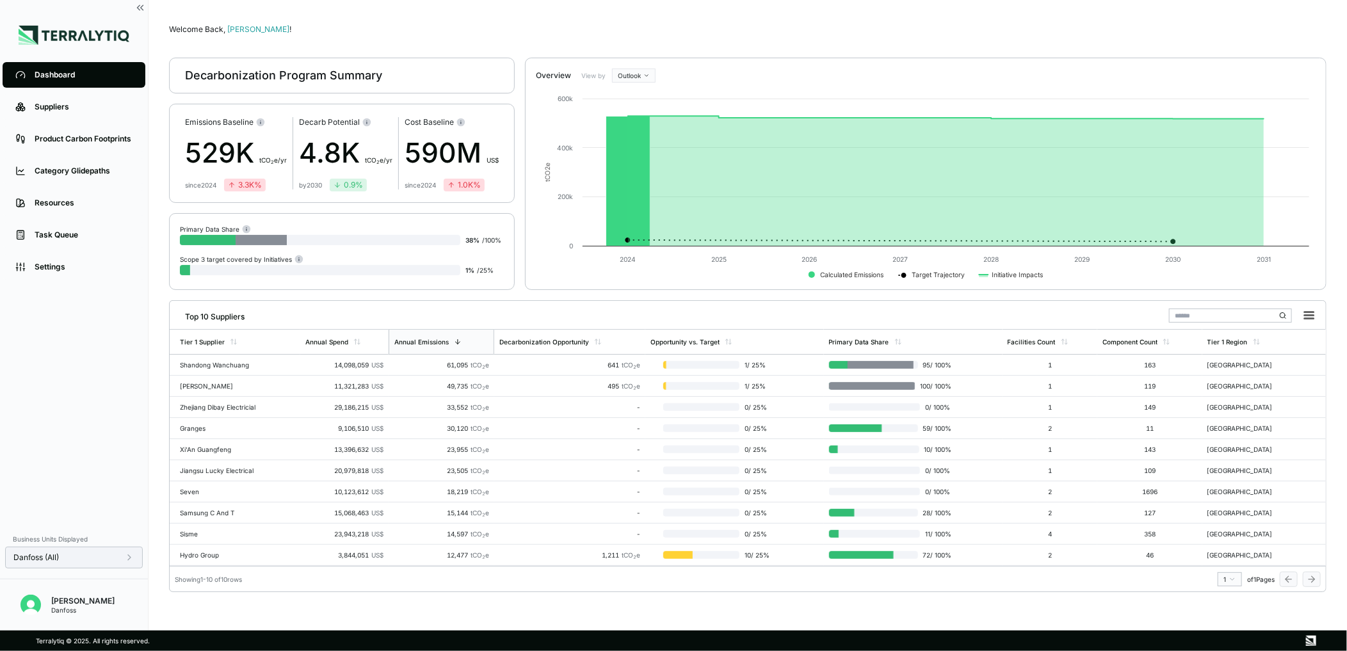
click at [129, 553] on icon at bounding box center [129, 558] width 10 height 10
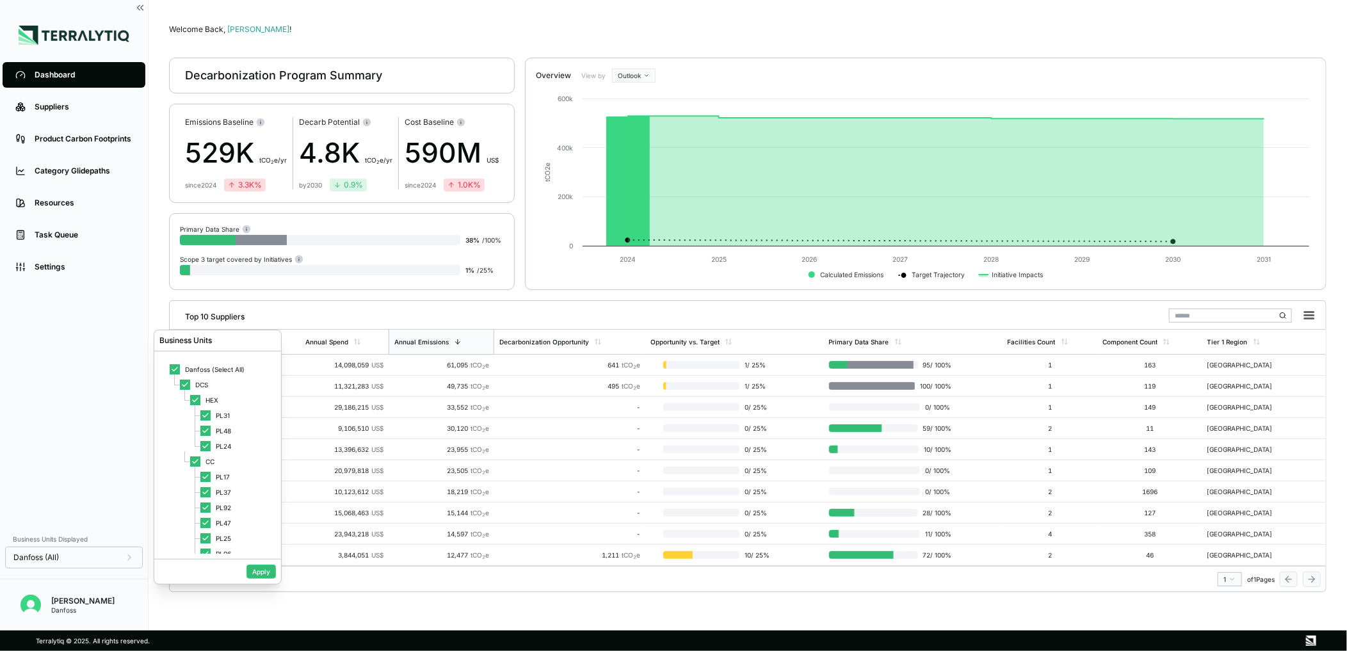
click at [113, 470] on div "Dashboard Suppliers Product Carbon Footprints Category Glidepaths Resources Tas…" at bounding box center [74, 292] width 148 height 467
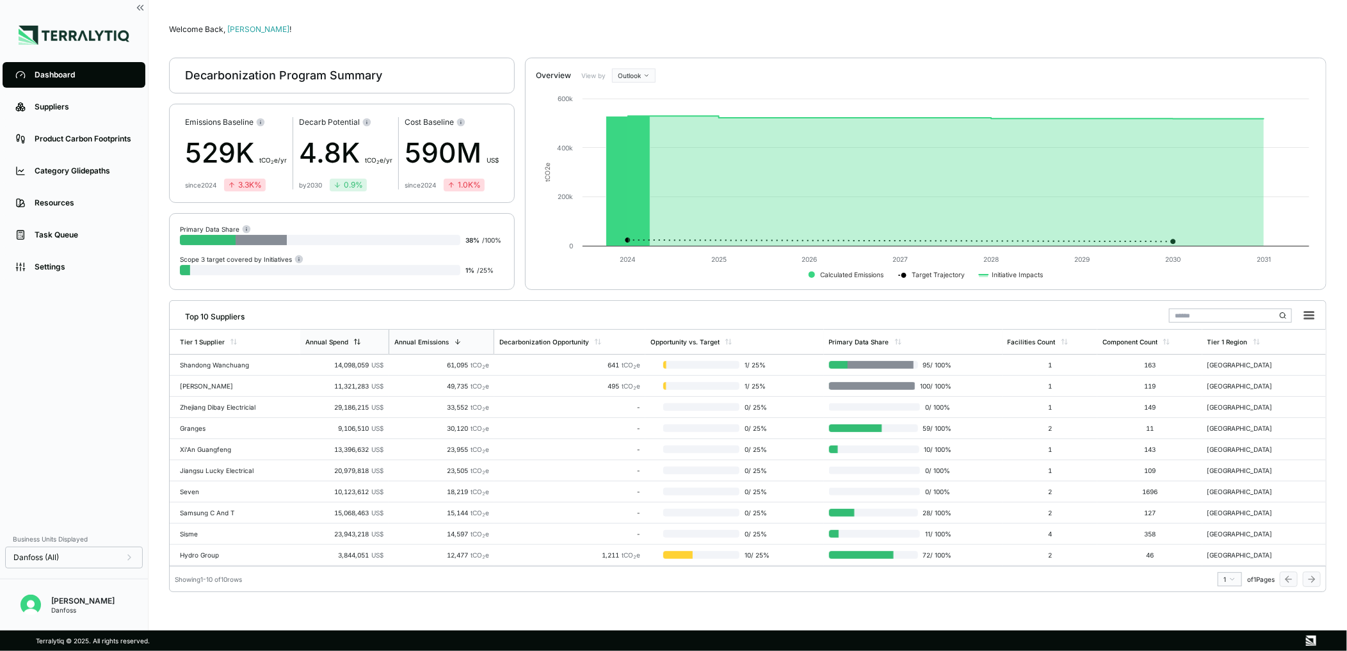
click at [356, 341] on icon at bounding box center [357, 342] width 8 height 8
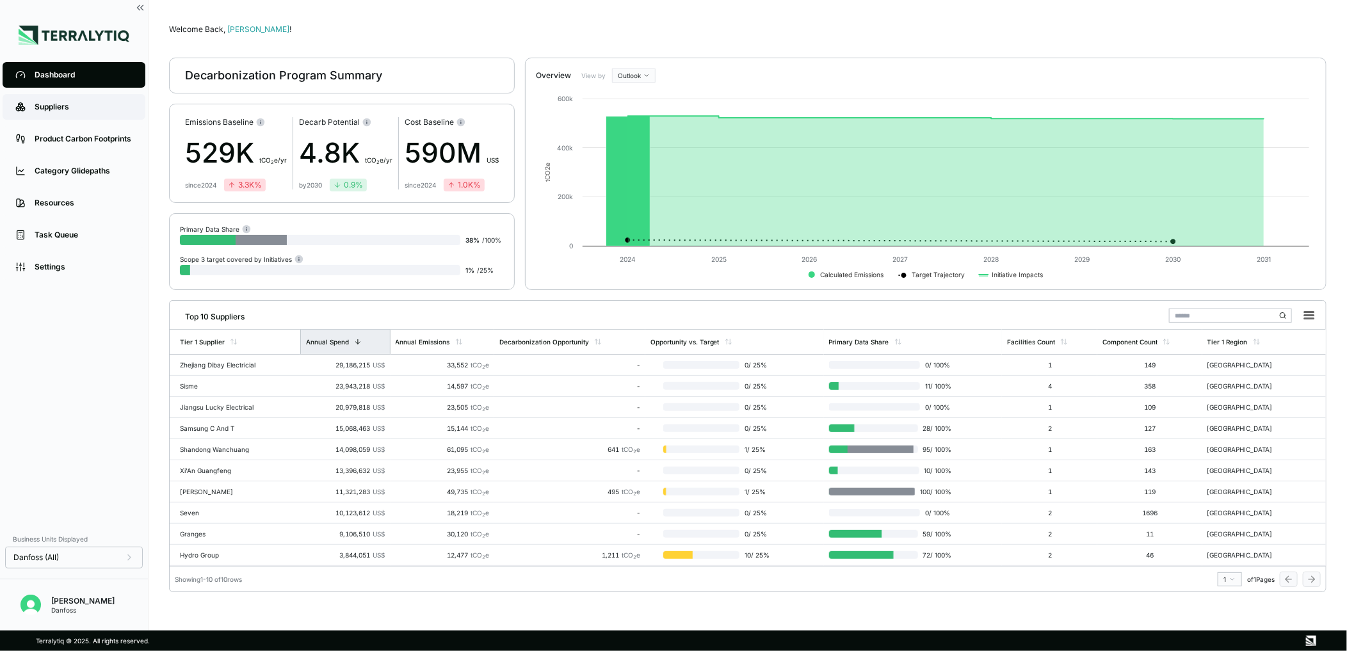
drag, startPoint x: 86, startPoint y: 106, endPoint x: 141, endPoint y: 109, distance: 55.2
click at [86, 106] on div "Suppliers" at bounding box center [84, 107] width 98 height 10
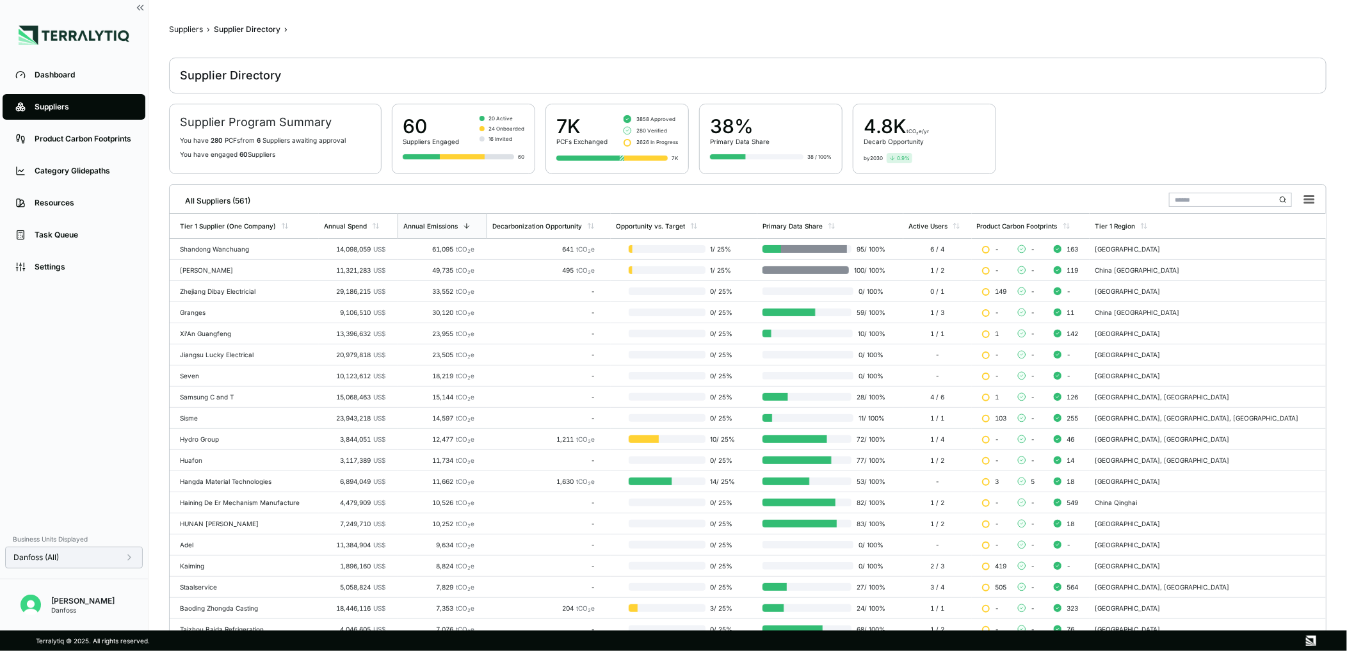
click at [123, 561] on div "Danfoss (All)" at bounding box center [73, 558] width 121 height 10
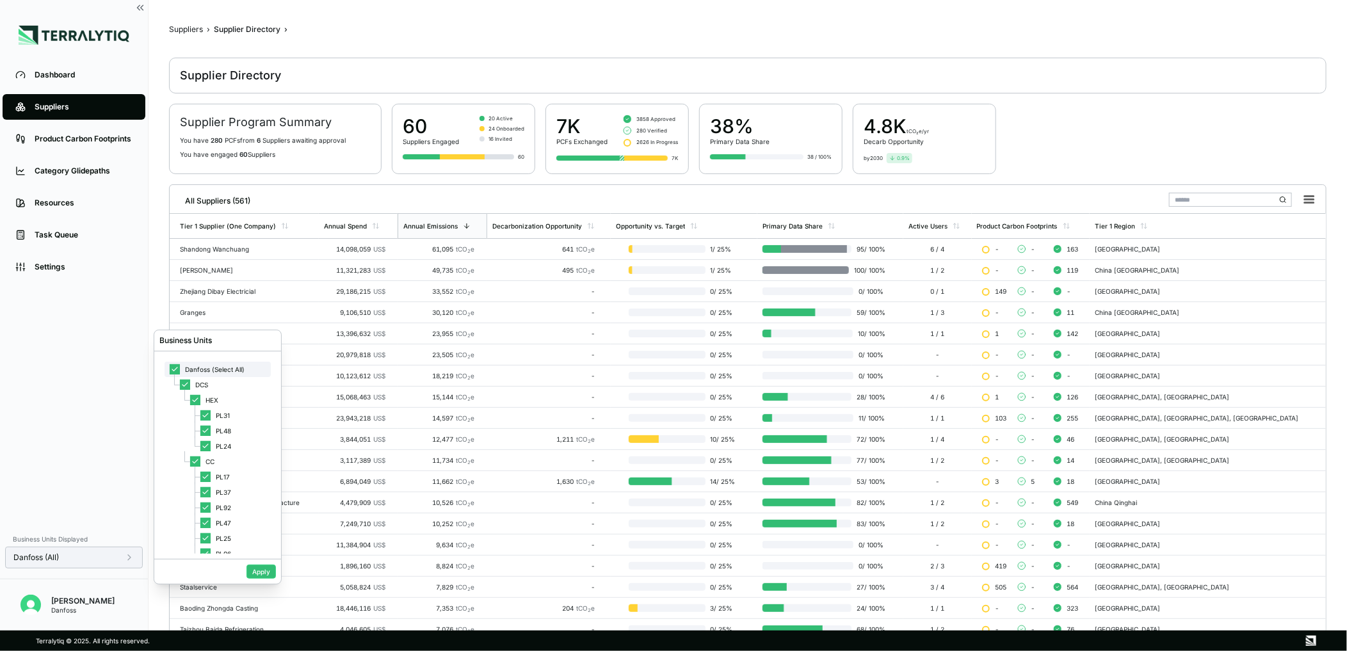
click at [176, 370] on icon at bounding box center [175, 370] width 8 height 8
click at [202, 478] on div at bounding box center [205, 477] width 10 height 10
click at [207, 477] on icon at bounding box center [206, 477] width 8 height 8
click at [207, 492] on div at bounding box center [205, 492] width 10 height 10
click at [257, 573] on button "Apply" at bounding box center [260, 572] width 29 height 14
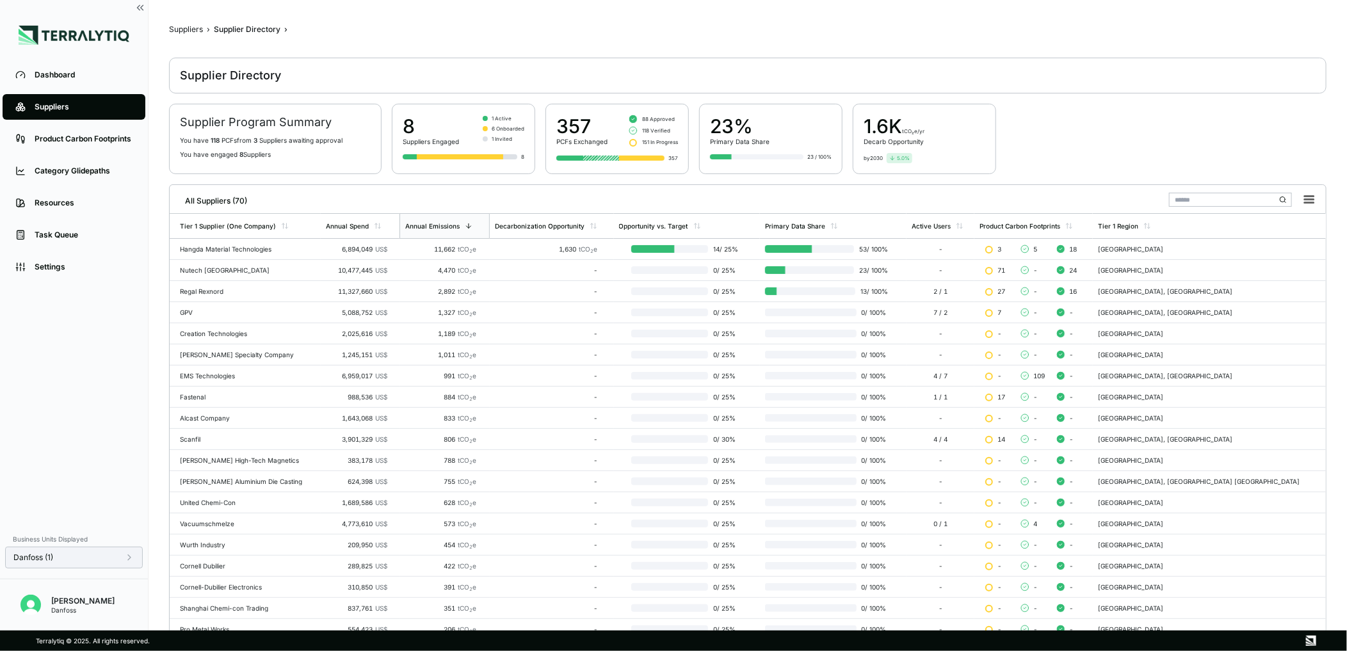
click at [1216, 201] on input "text" at bounding box center [1230, 200] width 123 height 14
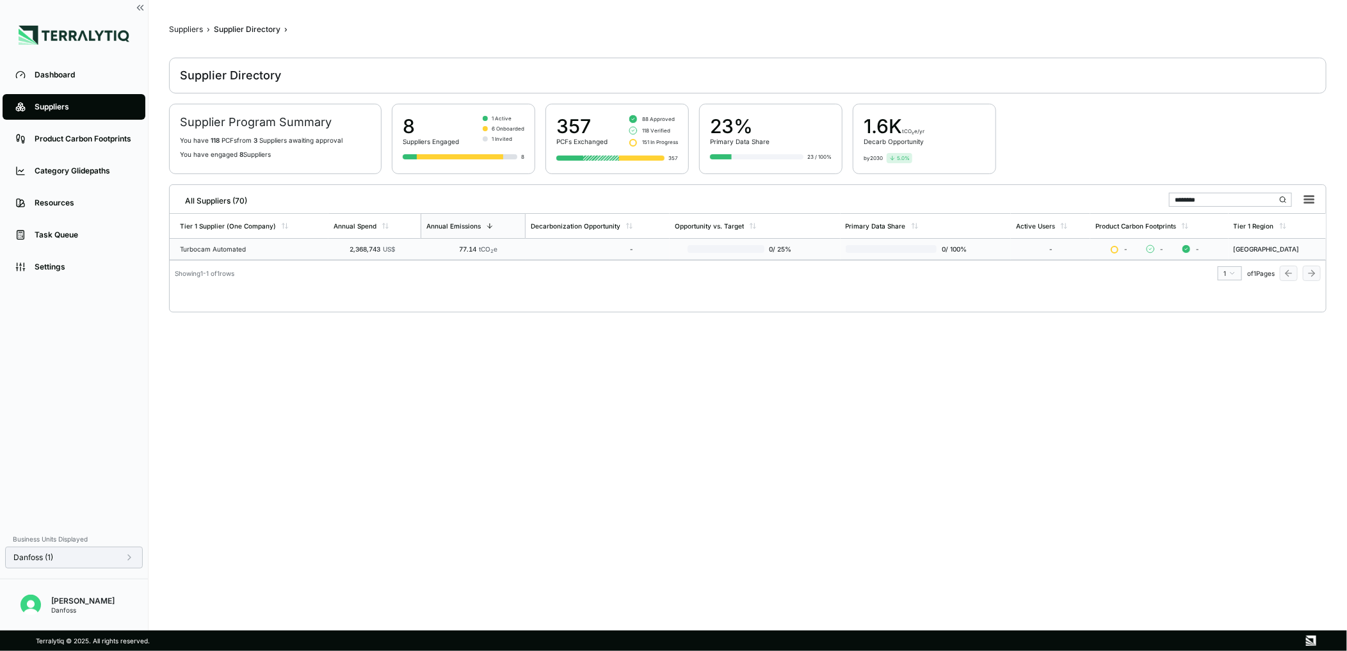
type input "********"
click at [252, 250] on div "Turbocam Automated" at bounding box center [251, 249] width 143 height 8
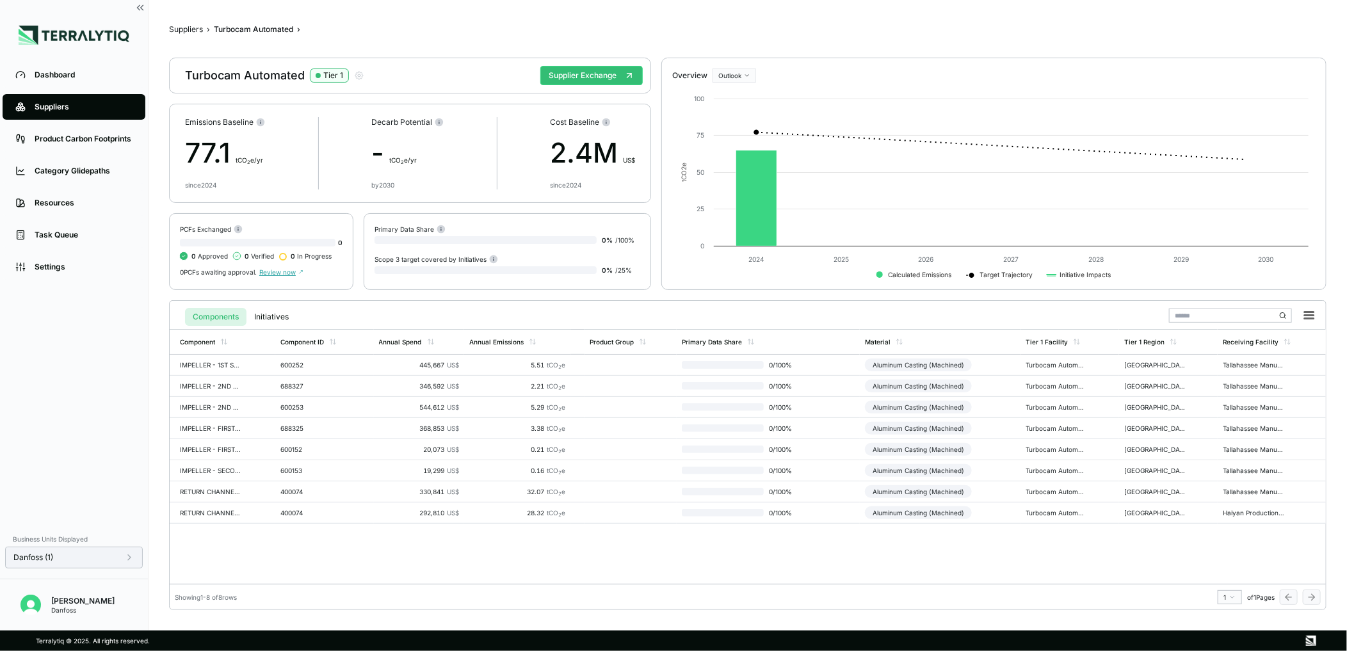
click at [266, 271] on span "Review now" at bounding box center [281, 272] width 44 height 8
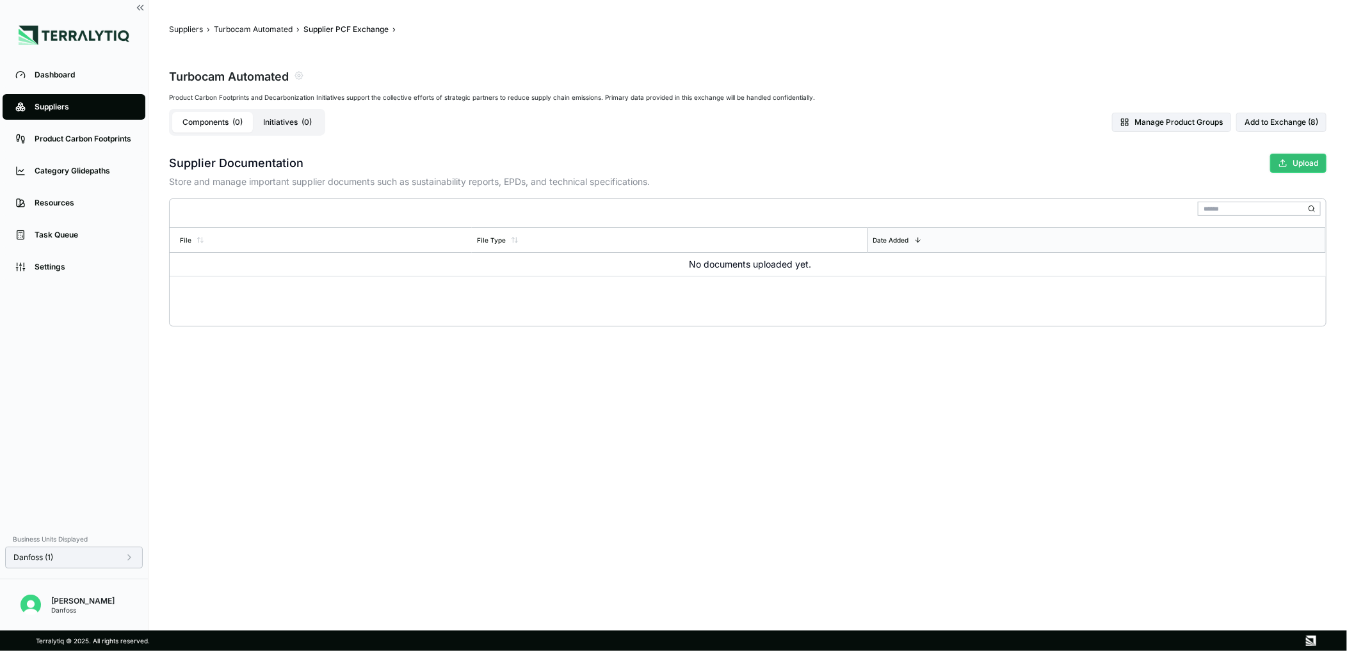
click at [1279, 166] on icon "button" at bounding box center [1283, 163] width 9 height 9
click at [26, 104] on span at bounding box center [20, 107] width 15 height 22
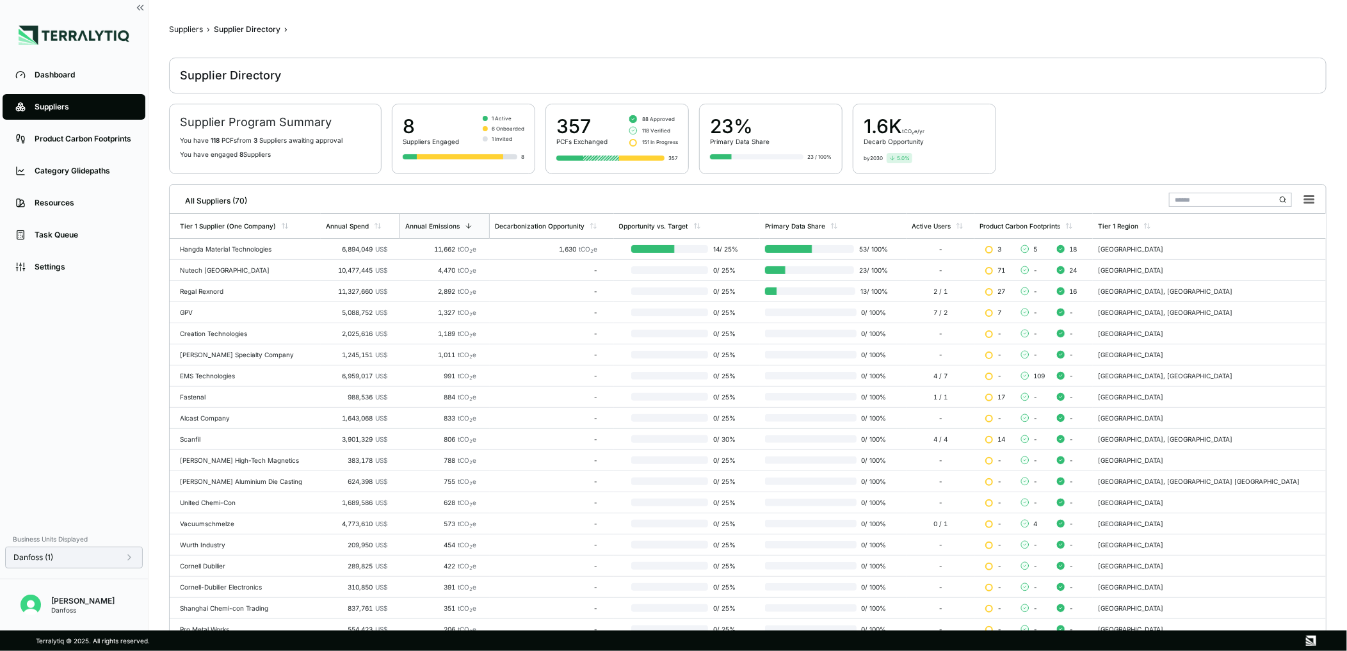
click at [1222, 200] on input "text" at bounding box center [1230, 200] width 123 height 14
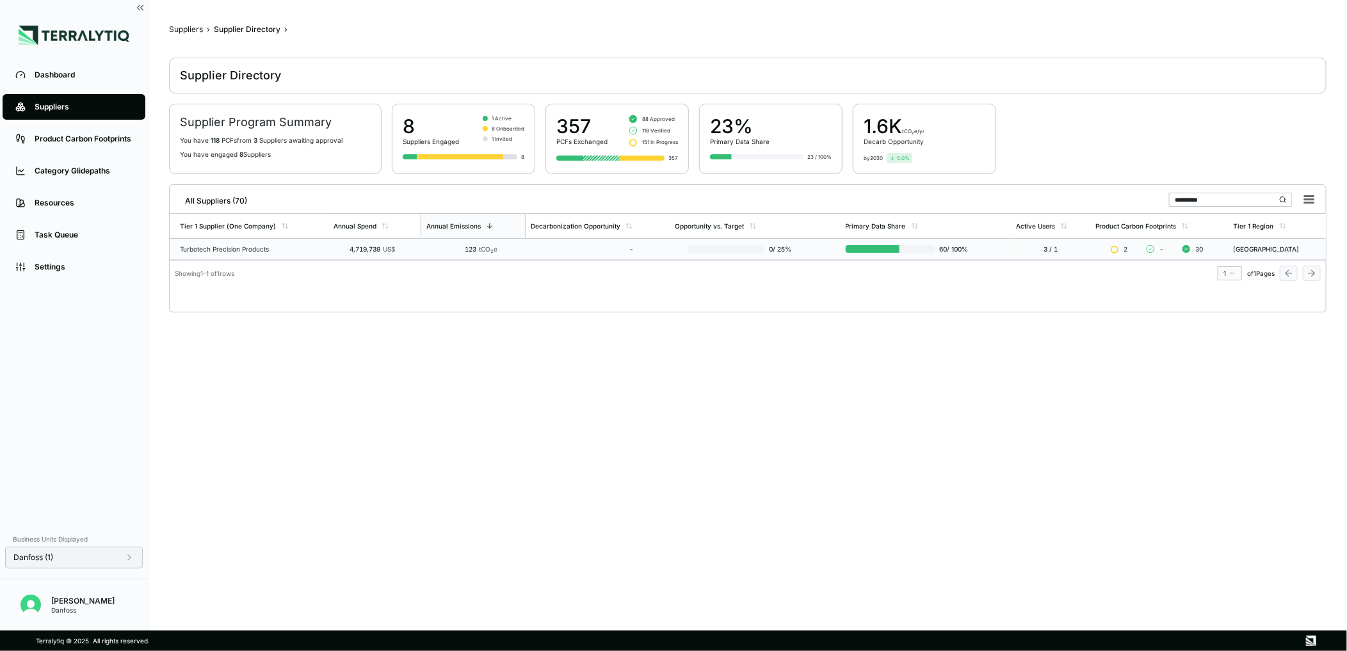
type input "*********"
click at [263, 250] on div "Turbotech Precision Products" at bounding box center [251, 249] width 143 height 8
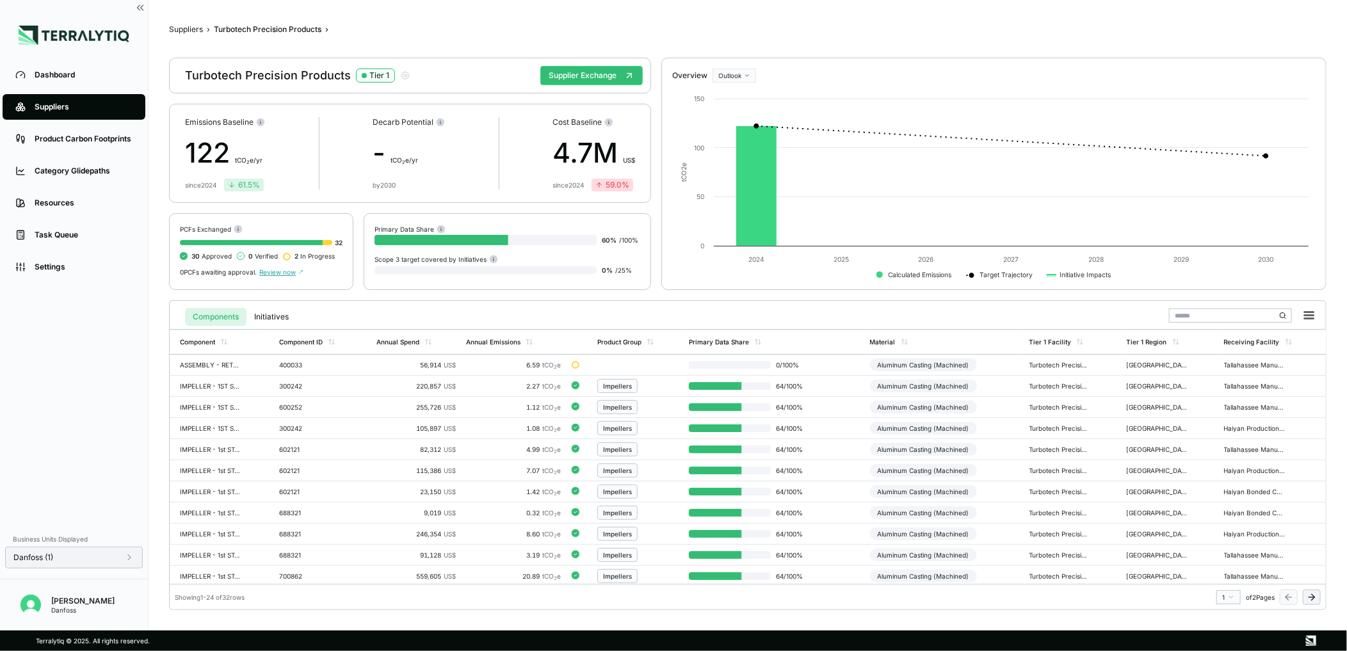
click at [283, 270] on span "Review now" at bounding box center [281, 272] width 44 height 8
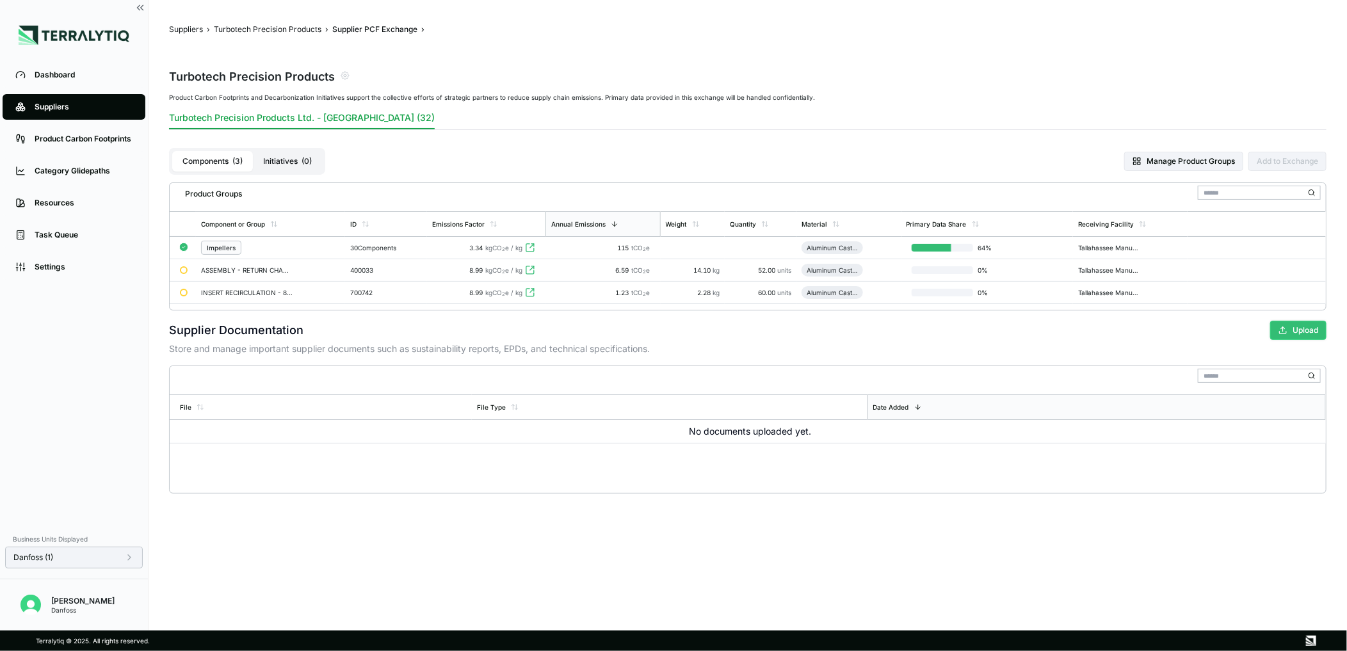
click at [1300, 332] on button "Upload" at bounding box center [1298, 330] width 56 height 19
click at [1291, 330] on button "Upload" at bounding box center [1298, 330] width 56 height 19
